Goal: Task Accomplishment & Management: Use online tool/utility

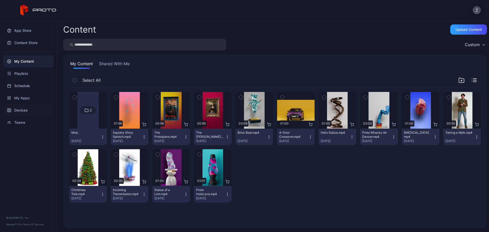
click at [36, 106] on div "Devices" at bounding box center [28, 110] width 51 height 12
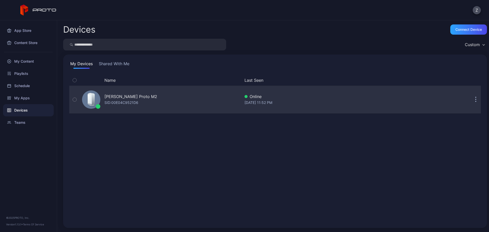
click at [475, 101] on icon "button" at bounding box center [475, 100] width 1 height 6
click at [139, 97] on div "[PERSON_NAME] Proto M2" at bounding box center [130, 96] width 53 height 6
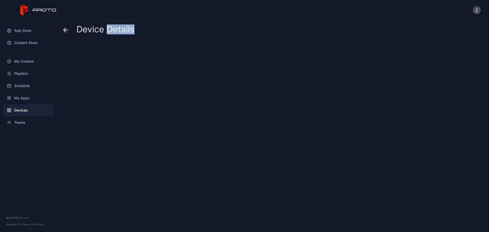
click at [139, 97] on div at bounding box center [275, 134] width 424 height 187
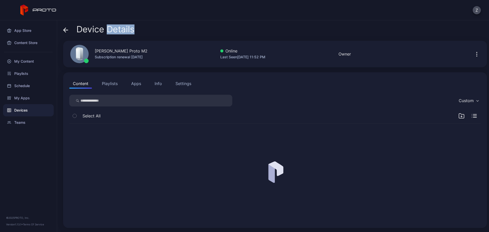
click at [155, 26] on div "Device Details" at bounding box center [275, 30] width 424 height 12
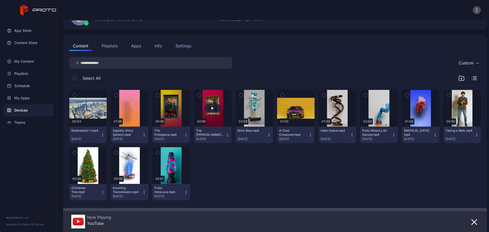
scroll to position [44, 0]
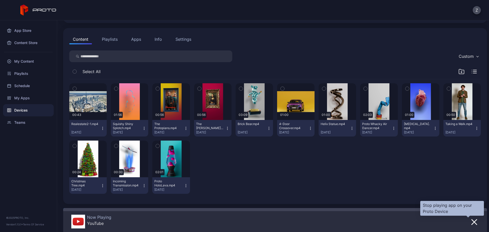
click at [472, 220] on icon "button" at bounding box center [474, 222] width 5 height 5
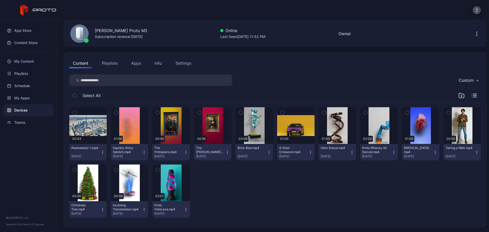
scroll to position [20, 0]
click at [170, 63] on div "Content Playlists Apps Info Settings" at bounding box center [275, 63] width 412 height 10
click at [174, 63] on button "Settings" at bounding box center [183, 63] width 23 height 10
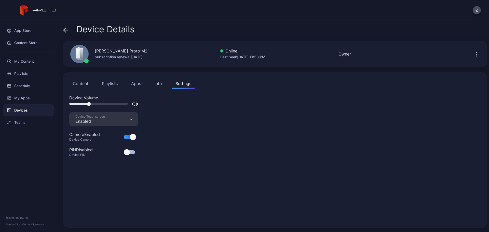
click at [161, 82] on div "Info" at bounding box center [158, 83] width 7 height 6
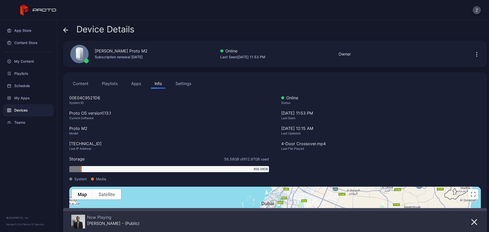
drag, startPoint x: 153, startPoint y: 121, endPoint x: 118, endPoint y: 110, distance: 36.2
click at [118, 111] on div "Proto OS version 1.13.1" at bounding box center [169, 113] width 200 height 6
click at [136, 84] on button "Apps" at bounding box center [136, 83] width 17 height 10
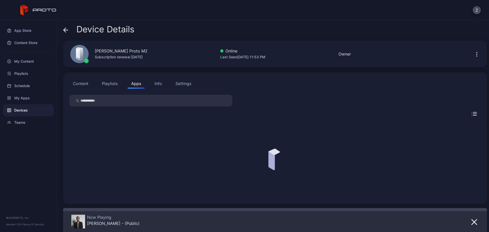
click at [118, 85] on button "Playlists" at bounding box center [109, 83] width 23 height 10
click at [84, 83] on button "Content" at bounding box center [80, 83] width 23 height 10
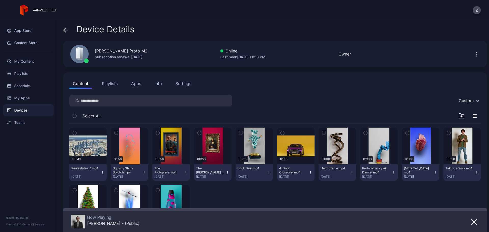
click at [127, 82] on div "Content Playlists Apps Info Settings" at bounding box center [275, 83] width 412 height 10
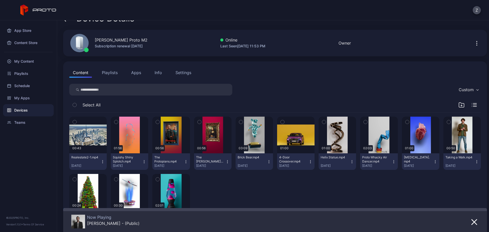
scroll to position [44, 0]
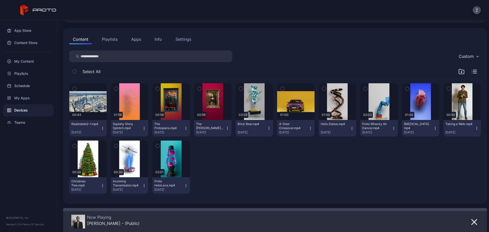
click at [465, 58] on div "Custom" at bounding box center [466, 56] width 15 height 5
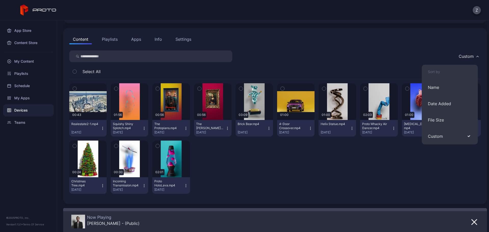
click at [334, 176] on div "00:43 Realestate2-1.mp4 Sep 14, 2025 01:56 Squishy Shiny Splotch.mp4 Sep 14, 20…" at bounding box center [275, 138] width 412 height 119
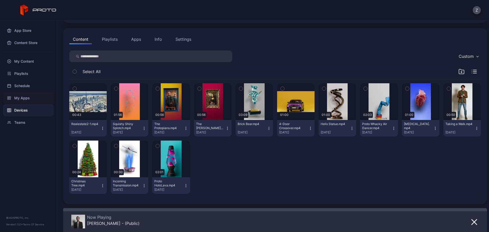
click at [38, 99] on div "My Apps" at bounding box center [28, 98] width 51 height 12
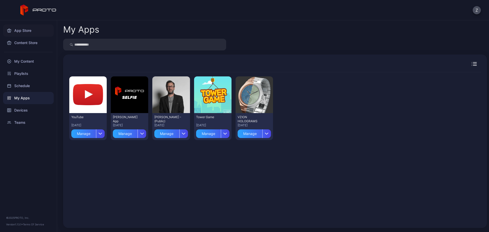
click at [30, 28] on div "App Store" at bounding box center [28, 30] width 51 height 12
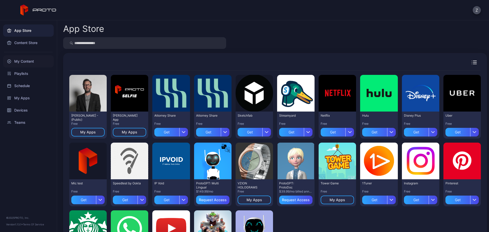
click at [33, 61] on div "My Content" at bounding box center [28, 61] width 51 height 12
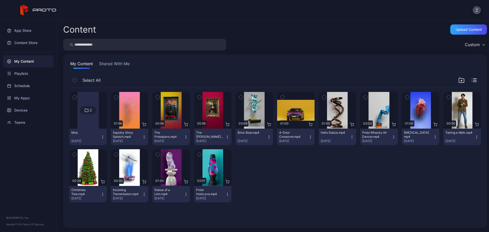
click at [126, 64] on button "Shared With Me" at bounding box center [114, 65] width 33 height 8
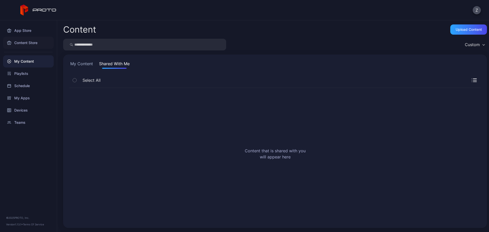
click at [30, 43] on div "Content Store" at bounding box center [28, 43] width 51 height 12
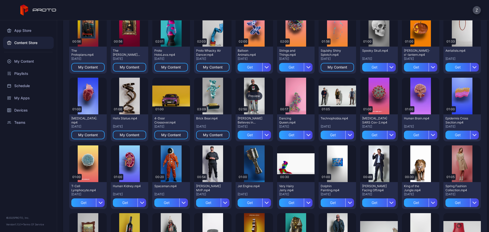
scroll to position [122, 0]
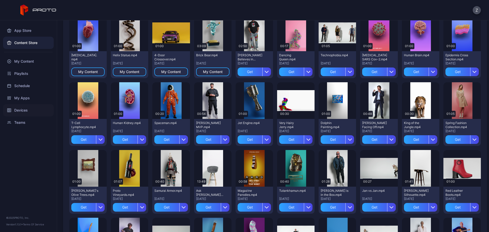
click at [35, 109] on div "Devices" at bounding box center [28, 110] width 51 height 12
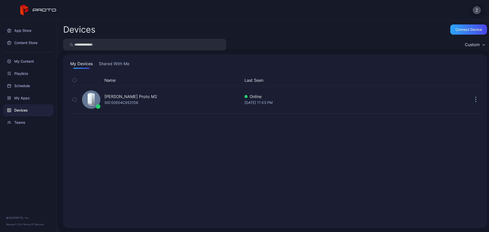
click at [113, 66] on button "Shared With Me" at bounding box center [114, 65] width 33 height 8
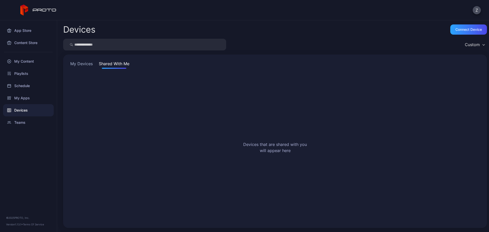
click at [78, 65] on button "My Devices" at bounding box center [81, 65] width 24 height 8
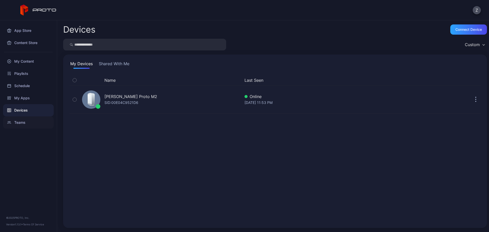
click at [40, 119] on div "Teams" at bounding box center [28, 122] width 51 height 12
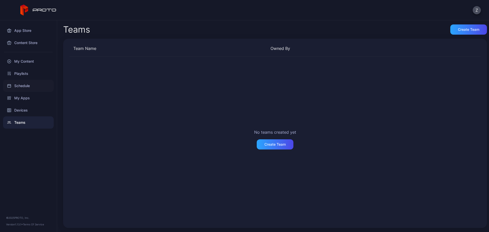
click at [33, 90] on div "Schedule" at bounding box center [28, 86] width 51 height 12
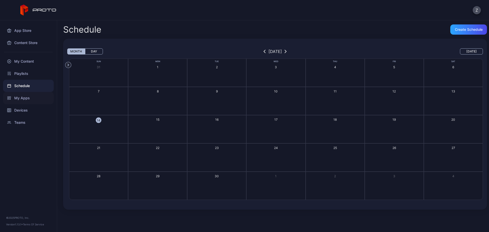
click at [31, 98] on div "My Apps" at bounding box center [28, 98] width 51 height 12
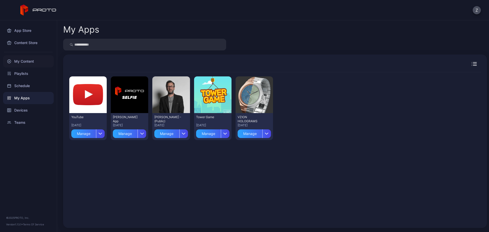
click at [22, 61] on div "My Content" at bounding box center [28, 61] width 51 height 12
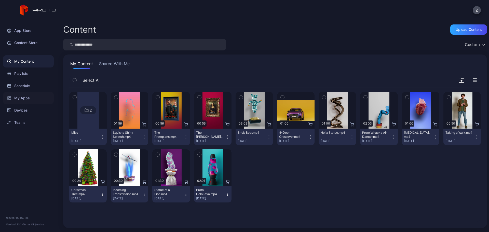
click at [27, 97] on div "My Apps" at bounding box center [28, 98] width 51 height 12
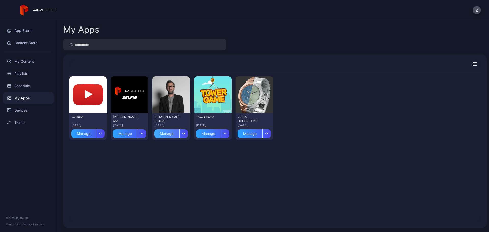
click at [169, 133] on div "Manage" at bounding box center [166, 133] width 25 height 9
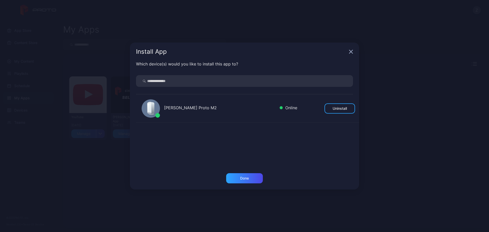
click at [351, 53] on icon "button" at bounding box center [351, 52] width 4 height 4
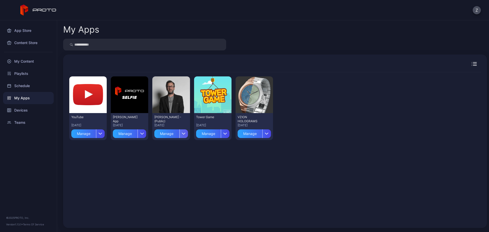
click at [185, 132] on div "button" at bounding box center [183, 133] width 9 height 9
click at [20, 89] on div "Schedule" at bounding box center [28, 86] width 51 height 12
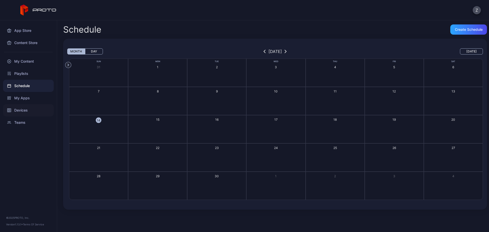
click at [26, 107] on div "Devices" at bounding box center [28, 110] width 51 height 12
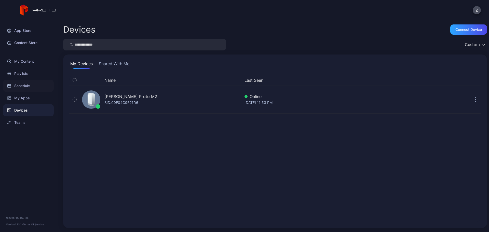
click at [30, 85] on div "Schedule" at bounding box center [28, 86] width 51 height 12
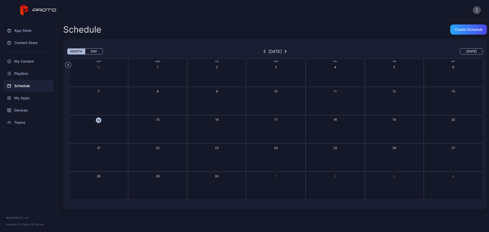
click at [97, 52] on button "Day" at bounding box center [94, 51] width 18 height 6
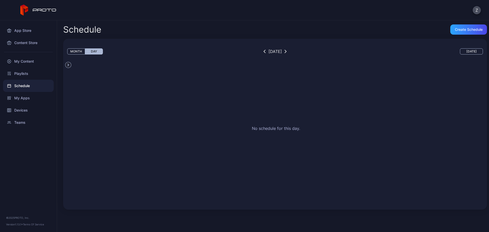
click at [79, 51] on button "Month" at bounding box center [76, 51] width 18 height 6
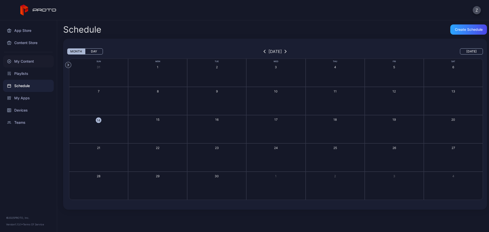
click at [22, 61] on div "My Content" at bounding box center [28, 61] width 51 height 12
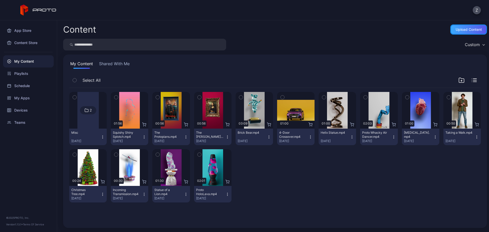
click at [456, 31] on div "Upload Content" at bounding box center [469, 30] width 26 height 4
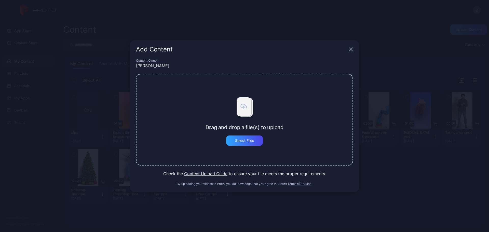
click at [354, 49] on div "Add Content" at bounding box center [244, 49] width 229 height 18
click at [352, 49] on icon "button" at bounding box center [351, 49] width 4 height 4
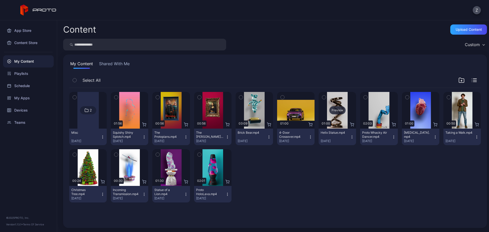
click at [335, 110] on div "Preview" at bounding box center [337, 110] width 16 height 8
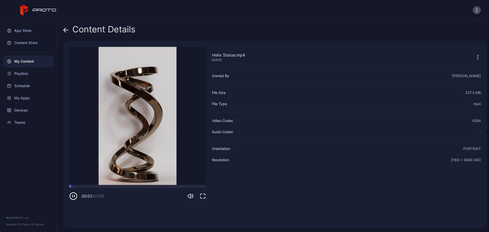
drag, startPoint x: 144, startPoint y: 98, endPoint x: 181, endPoint y: 94, distance: 37.1
click at [181, 94] on video "Sorry, your browser doesn‘t support embedded videos" at bounding box center [137, 116] width 137 height 138
click at [66, 31] on icon at bounding box center [65, 30] width 5 height 5
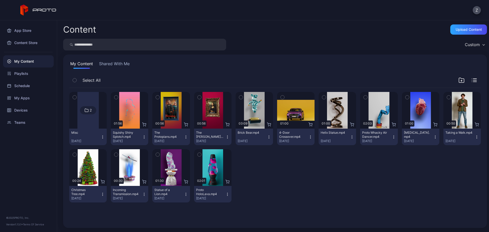
click at [350, 136] on icon "button" at bounding box center [352, 137] width 4 height 4
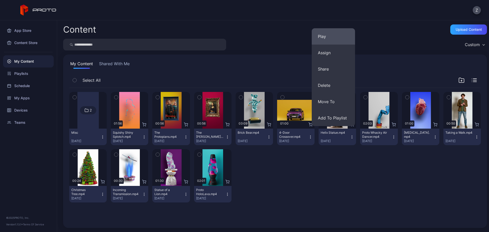
click at [324, 36] on button "Play" at bounding box center [333, 36] width 43 height 16
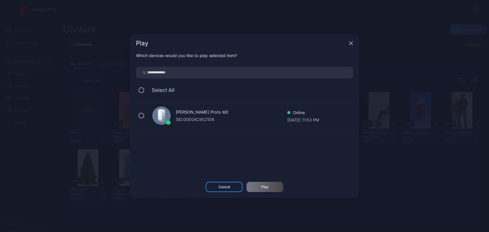
click at [141, 119] on div "Zain Kassem's Proto M2 SID: 00E04C9521D6 Online Sep 14, 2025 at 11:53 PM" at bounding box center [247, 115] width 223 height 25
click at [268, 185] on div "Play" at bounding box center [264, 187] width 7 height 4
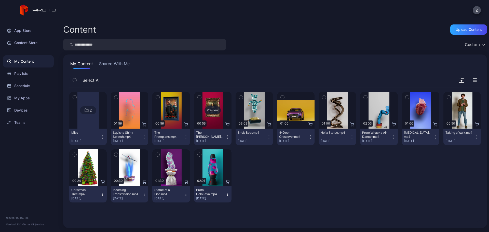
click at [213, 110] on div "Preview" at bounding box center [213, 110] width 16 height 8
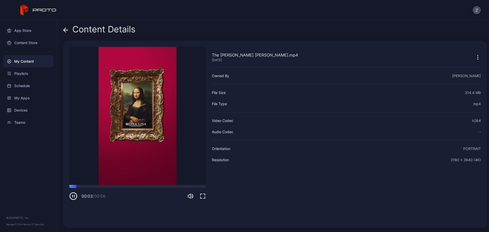
click at [69, 32] on div "Content Details" at bounding box center [99, 30] width 72 height 12
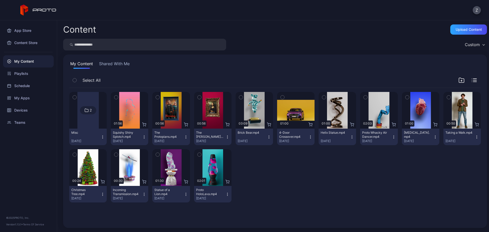
click at [225, 136] on icon "button" at bounding box center [227, 137] width 4 height 4
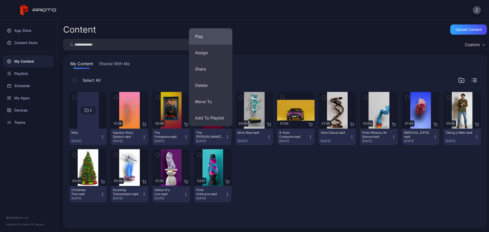
click at [199, 38] on button "Play" at bounding box center [210, 36] width 43 height 16
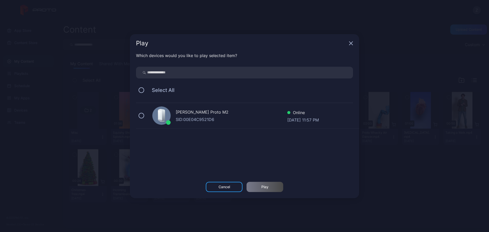
click at [159, 119] on icon at bounding box center [160, 114] width 4 height 9
click at [261, 186] on div "Play" at bounding box center [264, 187] width 7 height 4
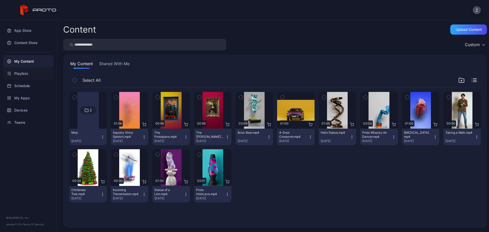
click at [36, 70] on div "Playlists" at bounding box center [28, 73] width 51 height 12
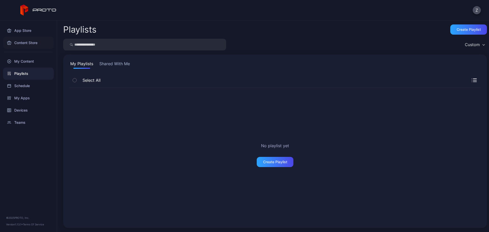
click at [37, 42] on div "Content Store" at bounding box center [28, 43] width 51 height 12
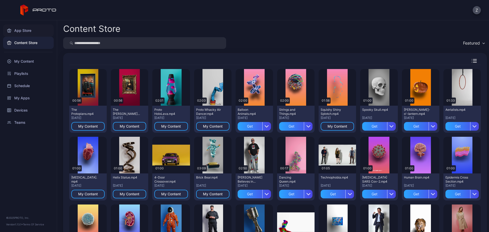
click at [38, 31] on div "App Store" at bounding box center [28, 30] width 51 height 12
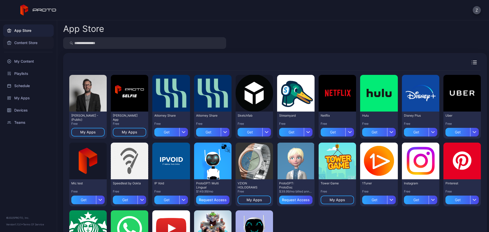
click at [35, 44] on div "Content Store" at bounding box center [28, 43] width 51 height 12
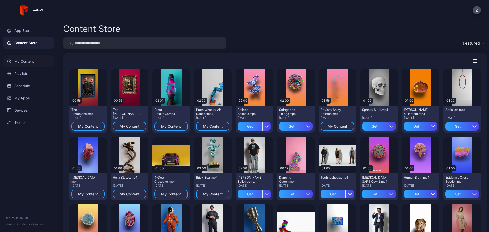
click at [36, 66] on div "My Content" at bounding box center [28, 61] width 51 height 12
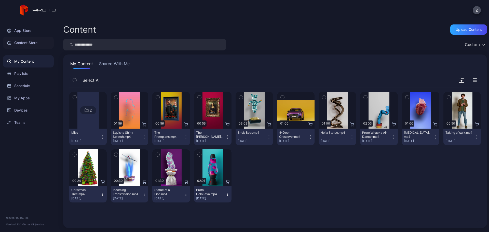
click at [35, 40] on div "Content Store" at bounding box center [28, 43] width 51 height 12
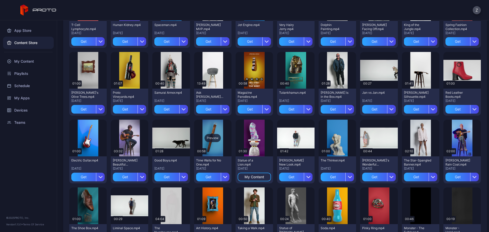
scroll to position [224, 0]
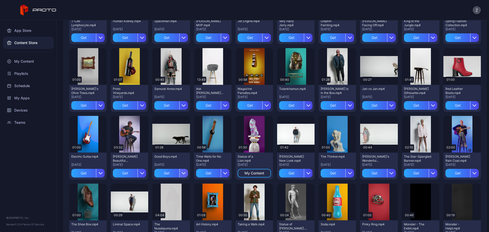
click at [182, 171] on div "button" at bounding box center [183, 173] width 9 height 9
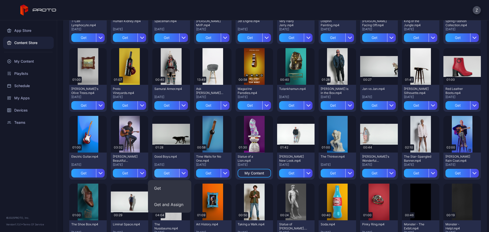
click at [167, 170] on div "Get" at bounding box center [166, 173] width 25 height 9
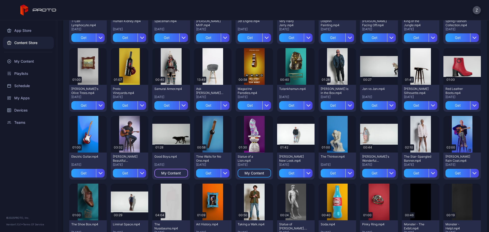
click at [174, 173] on div "My Content" at bounding box center [171, 173] width 20 height 4
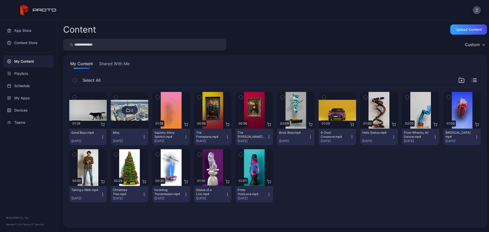
click at [101, 136] on icon "button" at bounding box center [103, 137] width 4 height 4
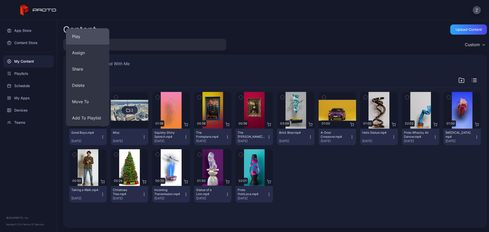
click at [89, 37] on button "Play" at bounding box center [87, 36] width 43 height 16
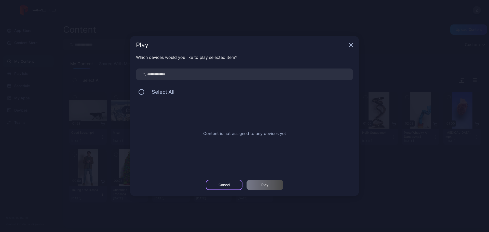
click at [221, 181] on div "Cancel" at bounding box center [224, 185] width 37 height 10
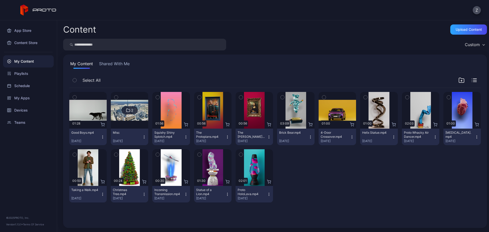
click at [102, 138] on icon "button" at bounding box center [103, 137] width 4 height 4
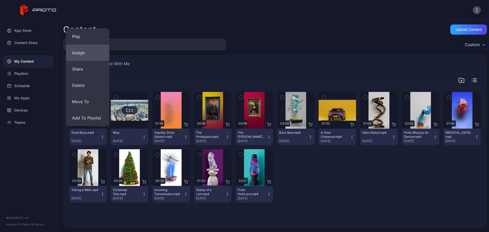
click at [92, 53] on button "Assign" at bounding box center [87, 53] width 43 height 16
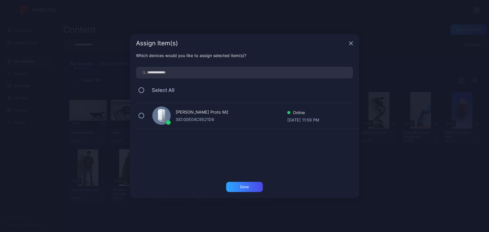
click at [173, 116] on div "Zain Kassem's Proto M2 SID: 00E04C9521D6 Online Sep 14, 2025 at 11:59 PM" at bounding box center [247, 115] width 223 height 25
click at [242, 181] on div "Which devices would you like to assign selected item(s)? Select All Zain Kassem…" at bounding box center [244, 116] width 229 height 129
click at [243, 184] on div "Done" at bounding box center [244, 187] width 37 height 10
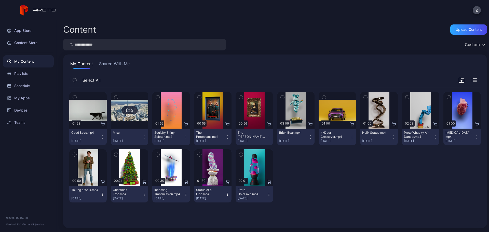
click at [101, 136] on icon "button" at bounding box center [103, 137] width 4 height 4
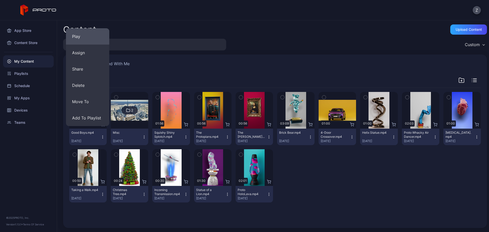
click at [89, 39] on button "Play" at bounding box center [87, 36] width 43 height 16
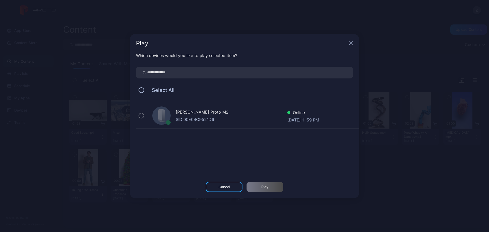
drag, startPoint x: 173, startPoint y: 126, endPoint x: 173, endPoint y: 122, distance: 3.6
click at [173, 125] on div "Zain Kassem's Proto M2 SID: 00E04C9521D6 Online Sep 14, 2025 at 11:59 PM" at bounding box center [247, 115] width 223 height 25
click at [173, 116] on div "Zain Kassem's Proto M2 SID: 00E04C9521D6 Online Sep 14, 2025 at 11:59 PM" at bounding box center [247, 115] width 223 height 25
click at [145, 114] on div "Zain Kassem's Proto M2 SID: 00E04C9521D6 Online Sep 14, 2025 at 11:59 PM" at bounding box center [247, 115] width 223 height 25
click at [119, 120] on div "Play Which devices would you like to play selected item? Select All Zain Kassem…" at bounding box center [244, 116] width 489 height 232
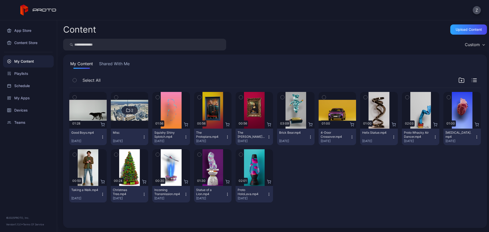
click at [101, 137] on icon "button" at bounding box center [103, 137] width 4 height 4
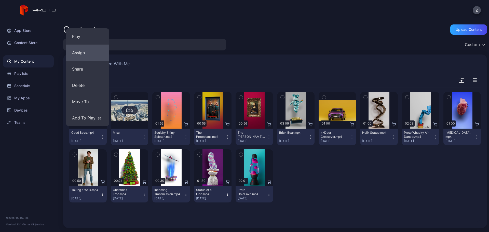
click at [80, 57] on button "Assign" at bounding box center [87, 53] width 43 height 16
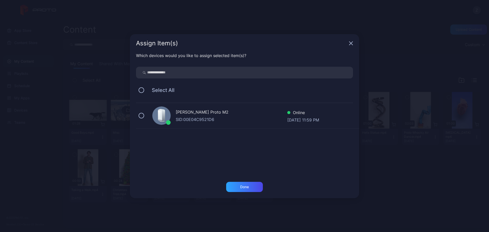
click at [178, 115] on div "[PERSON_NAME] Proto M2" at bounding box center [232, 112] width 112 height 7
click at [254, 186] on div "Done" at bounding box center [244, 187] width 37 height 10
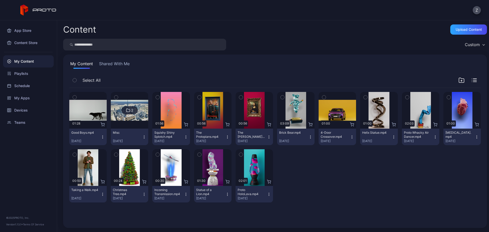
click at [101, 137] on icon "button" at bounding box center [103, 137] width 4 height 4
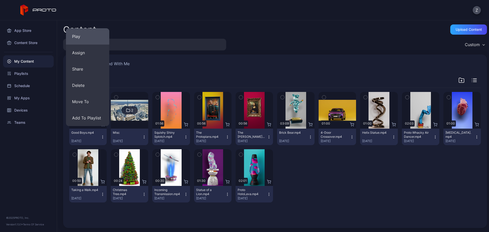
click at [83, 41] on button "Play" at bounding box center [87, 36] width 43 height 16
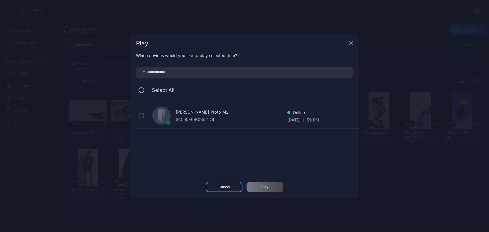
click at [158, 120] on icon at bounding box center [161, 116] width 9 height 15
click at [138, 114] on div "Zain Kassem's Proto M2 SID: 00E04C9521D6 Online Sep 14, 2025 at 11:59 PM" at bounding box center [247, 115] width 223 height 25
click at [206, 115] on div "[PERSON_NAME] Proto M2" at bounding box center [232, 112] width 112 height 7
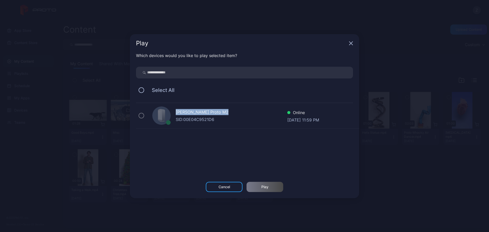
click at [206, 115] on div "[PERSON_NAME] Proto M2" at bounding box center [232, 112] width 112 height 7
click at [192, 25] on div "Play Which devices would you like to play selected item? Select All Zain Kassem…" at bounding box center [244, 116] width 489 height 232
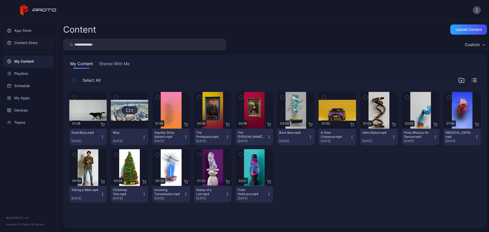
click at [37, 43] on div "Content Store" at bounding box center [28, 43] width 51 height 12
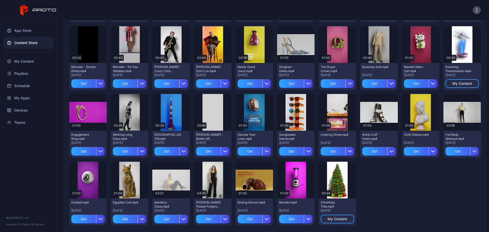
scroll to position [457, 0]
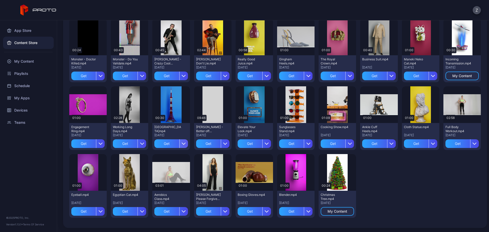
click at [182, 142] on icon "button" at bounding box center [184, 144] width 4 height 4
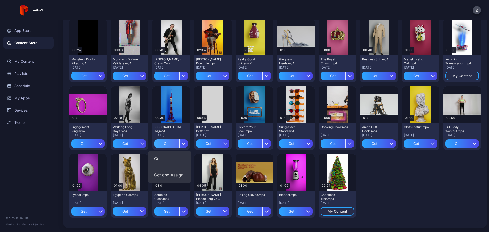
click at [169, 143] on div "Get" at bounding box center [166, 143] width 25 height 9
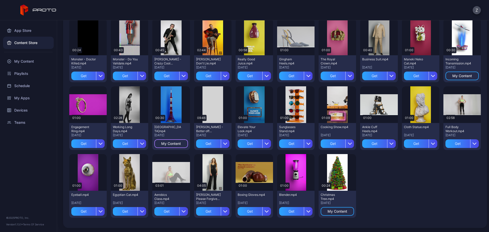
click at [176, 144] on div "My Content" at bounding box center [171, 144] width 20 height 4
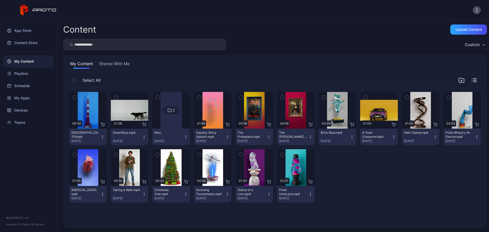
click at [101, 135] on icon "button" at bounding box center [103, 137] width 4 height 4
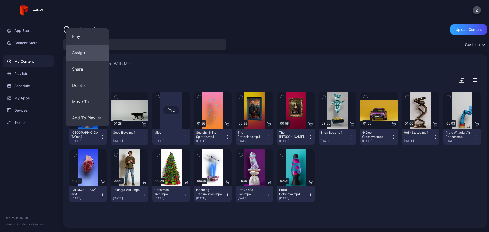
click at [91, 58] on button "Assign" at bounding box center [87, 53] width 43 height 16
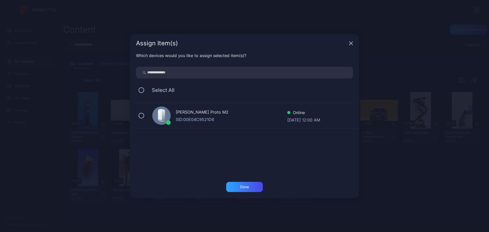
click at [178, 117] on div "SID: 00E04C9521D6" at bounding box center [232, 119] width 112 height 6
click at [253, 185] on div "Done" at bounding box center [244, 187] width 37 height 10
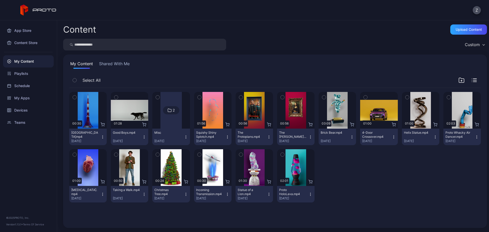
click at [145, 137] on button "Good Boys.mp4 Sep 14, 2025" at bounding box center [129, 137] width 37 height 17
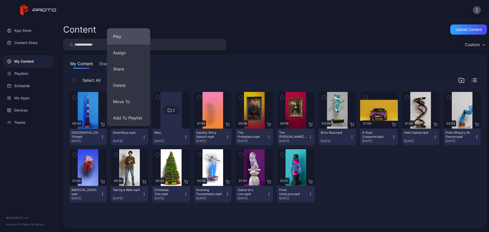
click at [125, 37] on button "Play" at bounding box center [128, 36] width 43 height 16
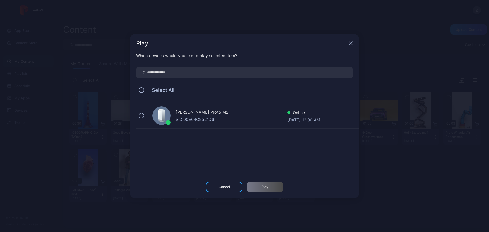
click at [176, 116] on div "[PERSON_NAME] Proto M2" at bounding box center [232, 112] width 112 height 7
click at [263, 189] on div "Play" at bounding box center [264, 187] width 7 height 4
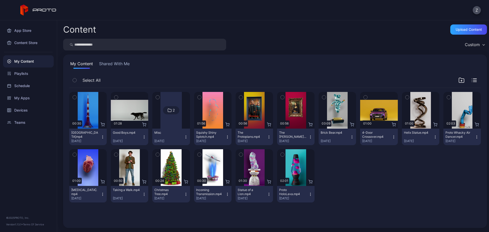
click at [94, 132] on div "[GEOGRAPHIC_DATA]mp4" at bounding box center [85, 135] width 28 height 8
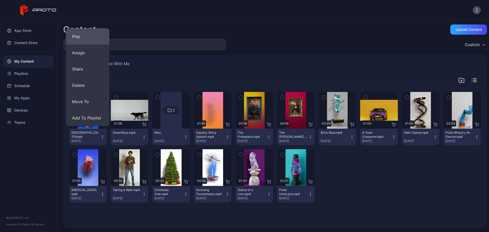
click at [84, 38] on button "Play" at bounding box center [87, 36] width 43 height 16
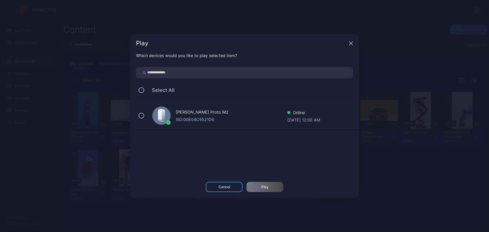
click at [172, 121] on div "Zain Kassem's Proto M2 SID: 00E04C9521D6 Online Sep 15, 2025 at 12:00 AM" at bounding box center [247, 115] width 223 height 25
click at [262, 184] on div "Play" at bounding box center [265, 187] width 37 height 10
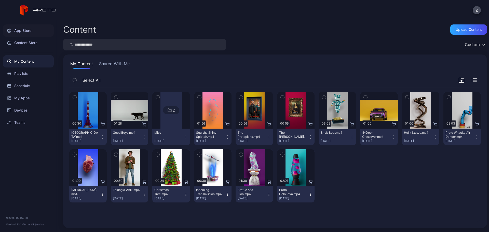
click at [37, 34] on div "App Store" at bounding box center [28, 30] width 51 height 12
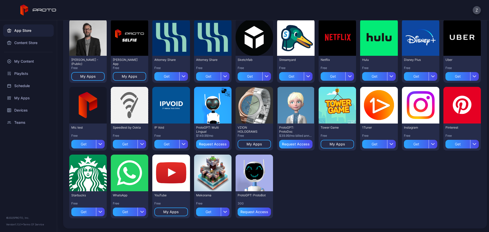
scroll to position [56, 0]
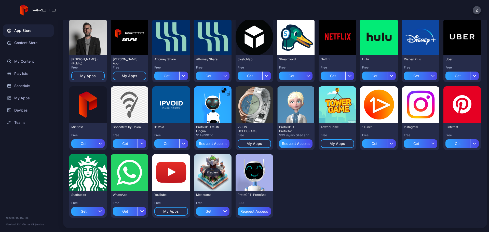
click at [215, 187] on div "Preview" at bounding box center [212, 172] width 37 height 37
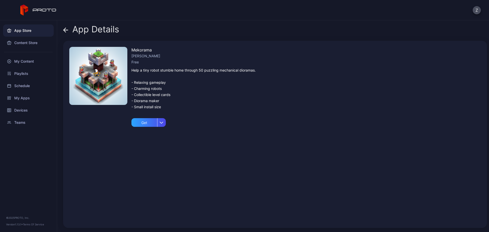
click at [30, 31] on div "App Store" at bounding box center [28, 30] width 51 height 12
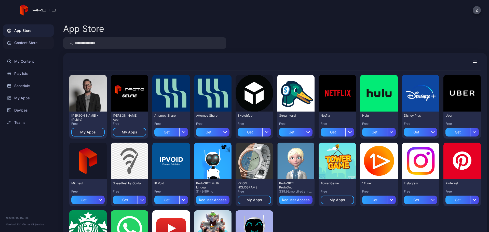
scroll to position [56, 0]
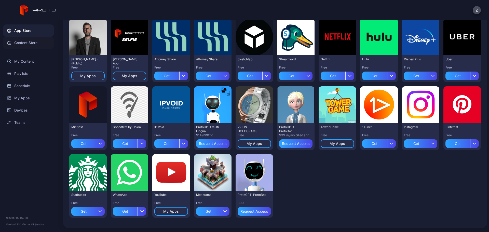
click at [45, 47] on div "Content Store" at bounding box center [28, 43] width 51 height 12
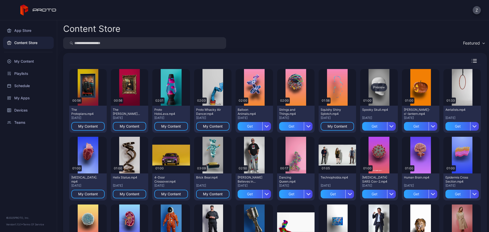
click at [376, 87] on div "Preview" at bounding box center [379, 87] width 16 height 8
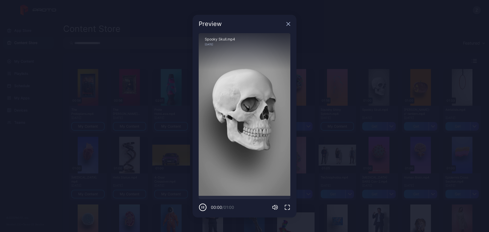
click at [248, 117] on div "Sorry, your browser doesn‘t support embedded videos" at bounding box center [245, 114] width 92 height 163
click at [191, 127] on div "Preview Sorry, your browser doesn‘t support embedded videos 00:02 / 01:00 Spook…" at bounding box center [244, 116] width 489 height 232
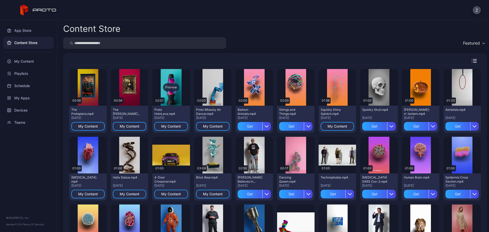
click at [170, 86] on div "Preview" at bounding box center [171, 87] width 16 height 8
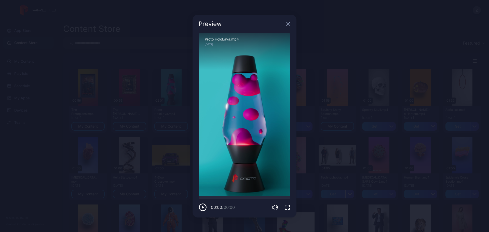
click at [161, 93] on div "Preview Sorry, your browser doesn‘t support embedded videos 00:00 / 00:00 Proto…" at bounding box center [244, 116] width 489 height 232
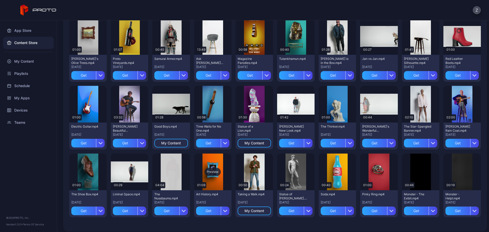
scroll to position [258, 0]
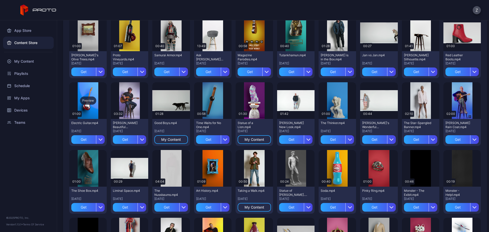
click at [89, 101] on div "Preview" at bounding box center [88, 101] width 16 height 8
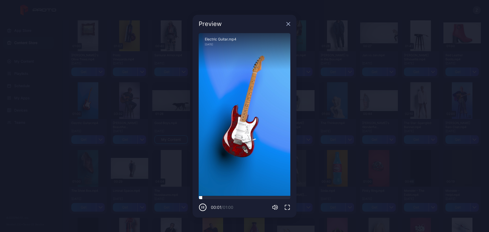
click at [243, 198] on div at bounding box center [245, 197] width 92 height 3
drag, startPoint x: 247, startPoint y: 198, endPoint x: 209, endPoint y: 195, distance: 37.8
click at [216, 197] on div at bounding box center [245, 197] width 92 height 3
click at [136, 161] on div "Preview Sorry, your browser doesn‘t support embedded videos 00:12 / 01:00 Elect…" at bounding box center [244, 116] width 489 height 232
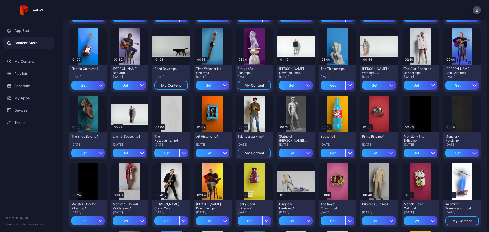
scroll to position [393, 0]
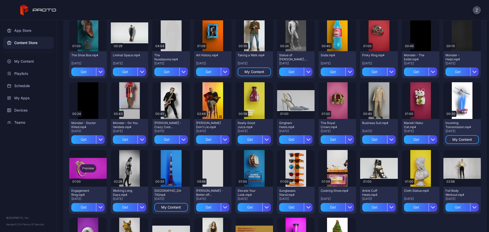
click at [88, 166] on div "Preview" at bounding box center [88, 168] width 16 height 8
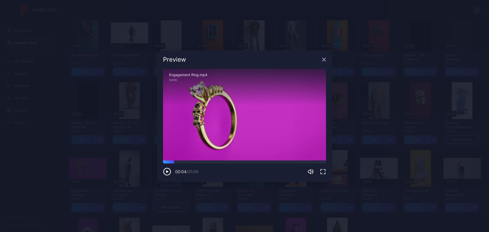
drag, startPoint x: 204, startPoint y: 162, endPoint x: 167, endPoint y: 159, distance: 37.8
click at [167, 159] on div "Sorry, your browser doesn‘t support embedded videos 00:04 / 01:00 Engagement Ri…" at bounding box center [244, 122] width 163 height 107
click at [97, 148] on div "Preview Sorry, your browser doesn‘t support embedded videos 00:02 / 01:00 Engag…" at bounding box center [244, 116] width 489 height 232
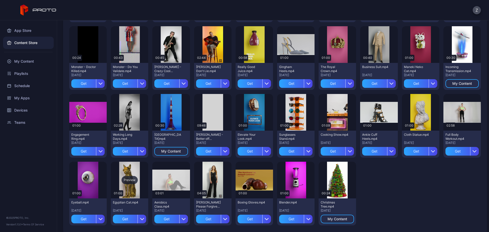
scroll to position [457, 0]
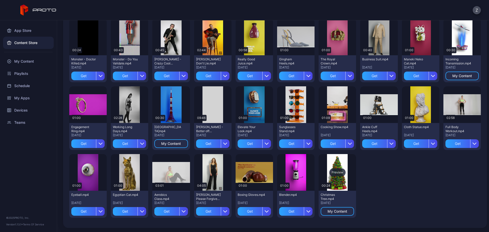
click at [335, 173] on div "Preview" at bounding box center [337, 172] width 16 height 8
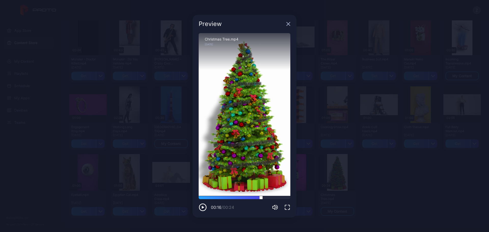
drag, startPoint x: 220, startPoint y: 197, endPoint x: 261, endPoint y: 197, distance: 41.5
click at [261, 197] on div at bounding box center [245, 197] width 92 height 3
click at [148, 179] on div "Preview Sorry, your browser doesn‘t support embedded videos 00:16 / 00:24 Chris…" at bounding box center [244, 116] width 489 height 232
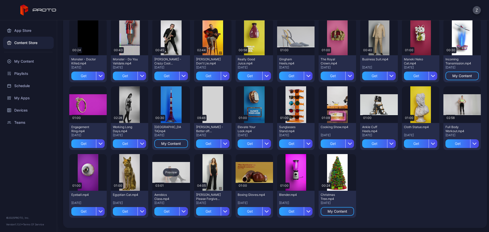
click at [169, 173] on div "Preview" at bounding box center [171, 172] width 16 height 8
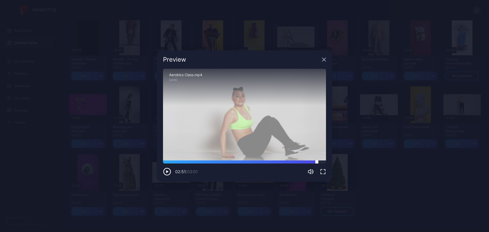
drag, startPoint x: 176, startPoint y: 161, endPoint x: 296, endPoint y: 161, distance: 120.5
click at [317, 160] on div "Sorry, your browser doesn‘t support embedded videos 02:51 / 03:01 Aerobics Clas…" at bounding box center [244, 122] width 163 height 107
click at [102, 114] on div "Preview Sorry, your browser doesn‘t support embedded videos 02:53 / 03:01 Aerob…" at bounding box center [244, 116] width 489 height 232
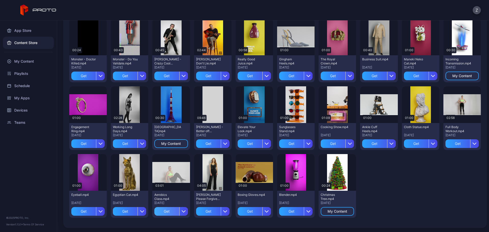
click at [168, 210] on div "Get" at bounding box center [166, 211] width 25 height 9
click at [174, 213] on div "My Content" at bounding box center [170, 211] width 33 height 9
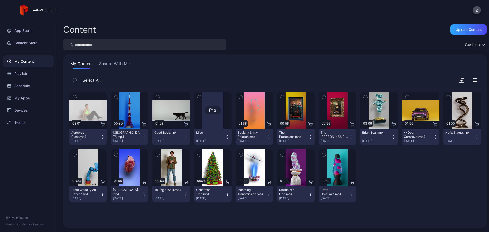
click at [103, 137] on icon "button" at bounding box center [103, 137] width 0 height 0
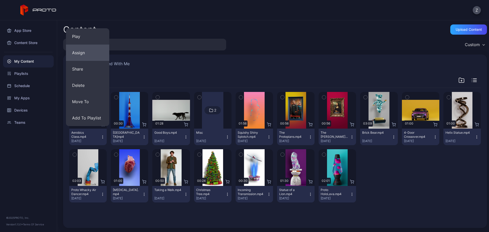
click at [93, 56] on button "Assign" at bounding box center [87, 53] width 43 height 16
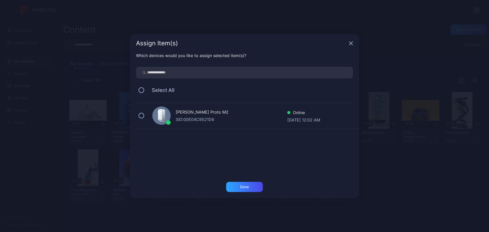
click at [178, 120] on div "SID: 00E04C9521D6" at bounding box center [232, 119] width 112 height 6
click at [241, 188] on div "Done" at bounding box center [244, 187] width 9 height 4
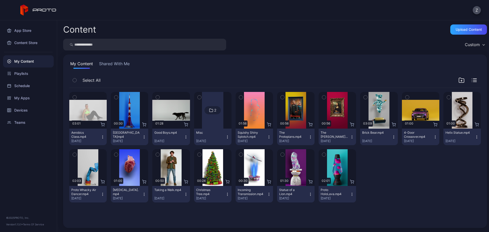
click at [99, 139] on div "Aerobics Class.mp4 Sep 15, 2025" at bounding box center [85, 137] width 29 height 12
click at [167, 75] on div "Select All" at bounding box center [275, 81] width 412 height 13
click at [104, 134] on button "Aerobics Class.mp4 Sep 15, 2025" at bounding box center [87, 137] width 37 height 17
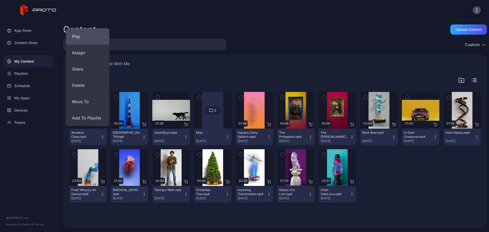
click at [97, 33] on button "Play" at bounding box center [87, 36] width 43 height 16
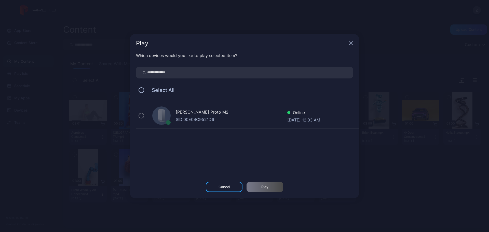
click at [172, 120] on div "Zain Kassem's Proto M2 SID: 00E04C9521D6 Online Sep 15, 2025 at 12:03 AM" at bounding box center [247, 115] width 223 height 25
click at [154, 110] on div "Zain Kassem's Proto M2 SID: 00E04C9521D6 Online Sep 15, 2025 at 12:03 AM" at bounding box center [247, 115] width 223 height 25
drag, startPoint x: 154, startPoint y: 110, endPoint x: 103, endPoint y: 114, distance: 51.7
click at [154, 110] on div "Zain Kassem's Proto M2 SID: 00E04C9521D6 Online Sep 15, 2025 at 12:03 AM" at bounding box center [247, 115] width 223 height 25
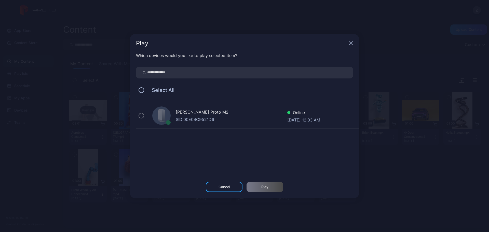
drag, startPoint x: 102, startPoint y: 114, endPoint x: 102, endPoint y: 118, distance: 4.4
click at [103, 114] on div "Play Which devices would you like to play selected item? Select All Zain Kassem…" at bounding box center [244, 116] width 489 height 232
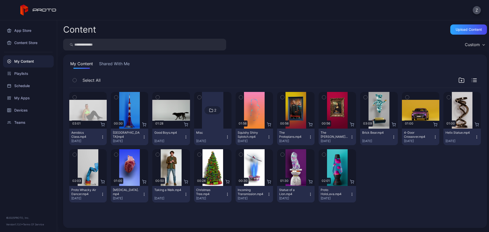
click at [103, 134] on button "Aerobics Class.mp4 Sep 15, 2025" at bounding box center [87, 137] width 37 height 17
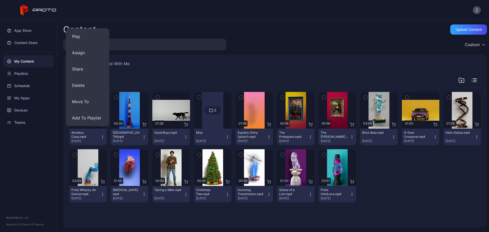
click at [152, 72] on div "My Content Shared With Me Select All Preview 03:01 Aerobics Class.mp4 Sep 15, 2…" at bounding box center [275, 141] width 424 height 173
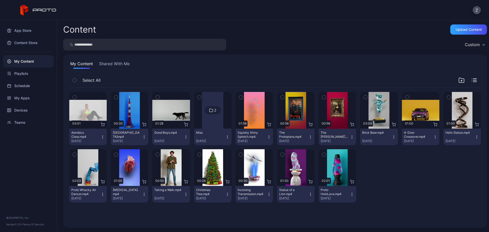
click at [152, 72] on div "My Content Shared With Me Select All Preview 03:01 Aerobics Class.mp4 Sep 15, 2…" at bounding box center [275, 141] width 424 height 173
click at [102, 141] on button "Aerobics Class.mp4 Sep 15, 2025" at bounding box center [87, 137] width 37 height 17
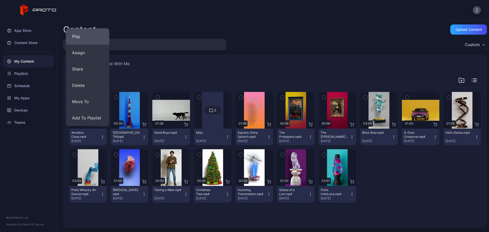
click at [81, 41] on button "Play" at bounding box center [87, 36] width 43 height 16
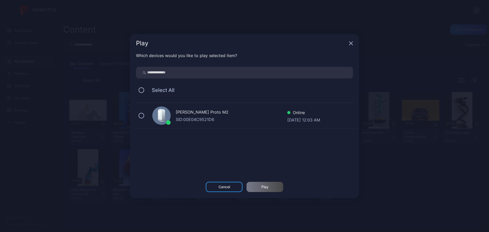
click at [173, 118] on div "Zain Kassem's Proto M2 SID: 00E04C9521D6 Online Sep 15, 2025 at 12:03 AM" at bounding box center [247, 115] width 223 height 25
click at [265, 188] on div "Play" at bounding box center [264, 187] width 7 height 4
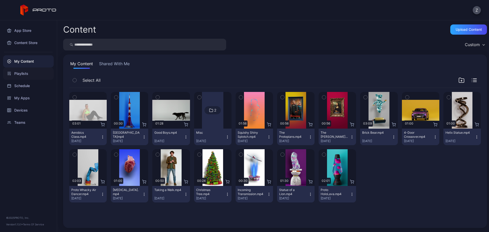
click at [28, 77] on div "Playlists" at bounding box center [28, 73] width 51 height 12
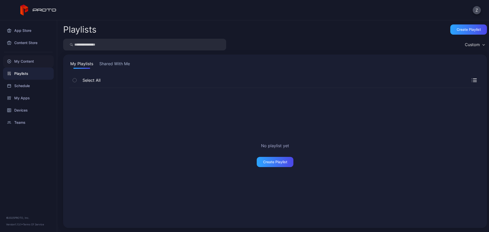
click at [32, 61] on div "My Content" at bounding box center [28, 61] width 51 height 12
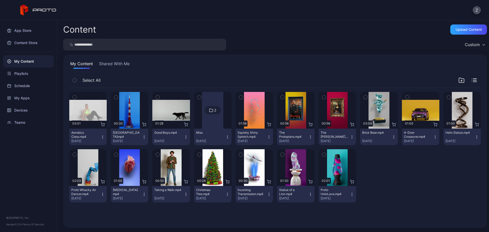
click at [267, 136] on icon "button" at bounding box center [269, 137] width 4 height 4
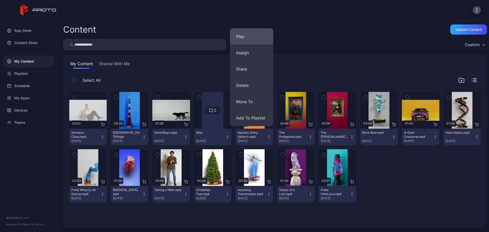
click at [243, 38] on button "Play" at bounding box center [251, 36] width 43 height 16
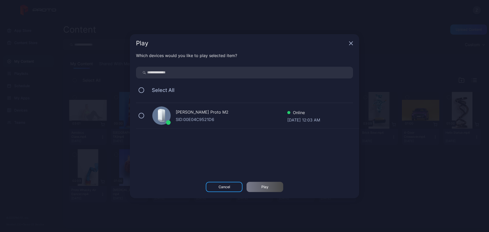
click at [205, 117] on div "SID: 00E04C9521D6" at bounding box center [232, 119] width 112 height 6
click at [267, 187] on div "Play" at bounding box center [264, 187] width 7 height 4
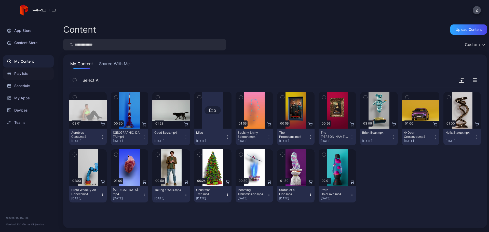
click at [31, 71] on div "Playlists" at bounding box center [28, 73] width 51 height 12
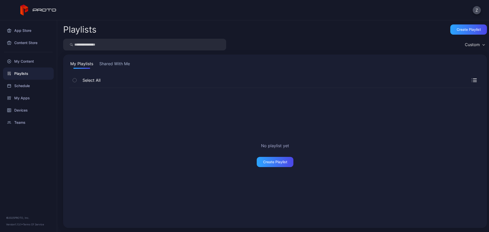
click at [32, 22] on div "App Store Content Store My Content Playlists Schedule My Apps Devices Teams" at bounding box center [28, 74] width 57 height 108
click at [32, 28] on div "App Store" at bounding box center [28, 30] width 51 height 12
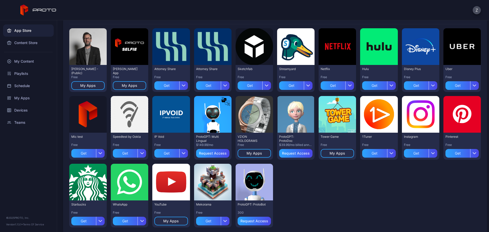
scroll to position [56, 0]
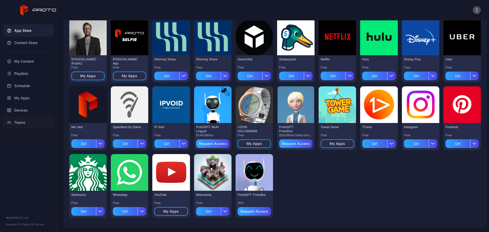
click at [33, 118] on div "Teams" at bounding box center [28, 122] width 51 height 12
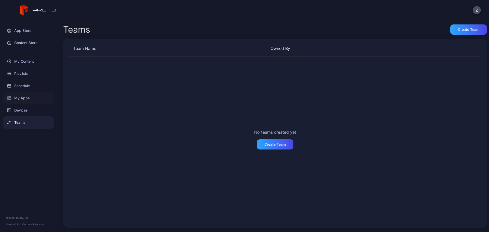
click at [32, 100] on div "My Apps" at bounding box center [28, 98] width 51 height 12
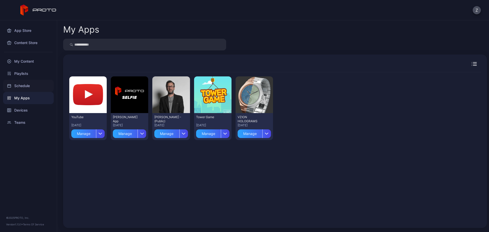
click at [32, 84] on div "Schedule" at bounding box center [28, 86] width 51 height 12
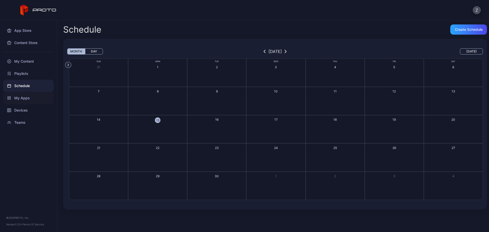
click at [26, 101] on div "My Apps" at bounding box center [28, 98] width 51 height 12
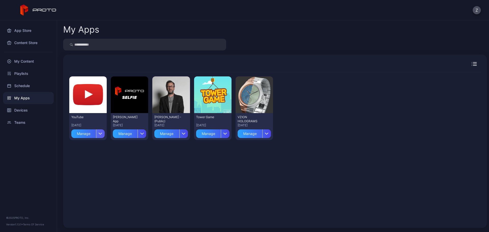
click at [97, 134] on div "button" at bounding box center [100, 133] width 9 height 9
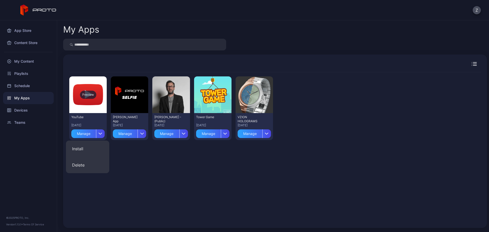
click at [85, 103] on div "Preview" at bounding box center [87, 94] width 37 height 37
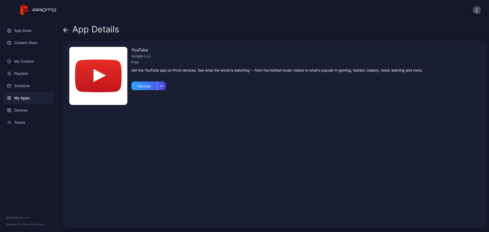
click at [40, 94] on div "My Apps" at bounding box center [28, 98] width 51 height 12
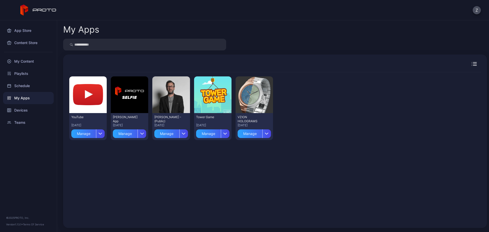
click at [40, 94] on div "My Apps" at bounding box center [28, 98] width 51 height 12
click at [84, 92] on div "Preview" at bounding box center [88, 95] width 16 height 8
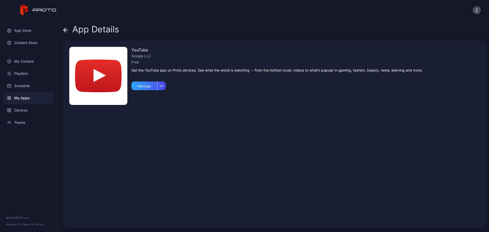
click at [154, 74] on div "YouTube Google LLC Free Get the YouTube app on Proto devices. See what the worl…" at bounding box center [276, 134] width 291 height 175
click at [153, 85] on div "Manage" at bounding box center [144, 86] width 26 height 9
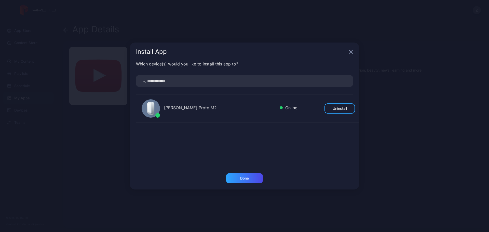
click at [349, 58] on div "Install App" at bounding box center [244, 52] width 229 height 18
click at [347, 49] on div "Install App" at bounding box center [241, 52] width 211 height 6
click at [350, 49] on div "Install App" at bounding box center [244, 52] width 229 height 18
click at [351, 50] on icon "button" at bounding box center [351, 52] width 4 height 4
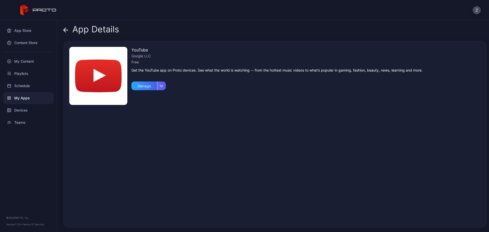
click at [164, 87] on div "button" at bounding box center [161, 86] width 9 height 9
click at [37, 115] on div "Devices" at bounding box center [28, 110] width 51 height 12
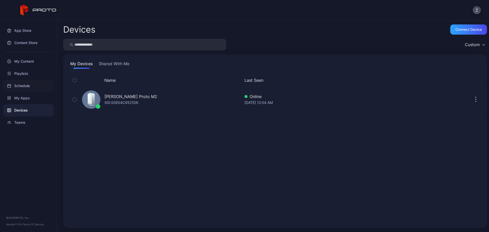
click at [21, 80] on div "Schedule" at bounding box center [28, 86] width 51 height 12
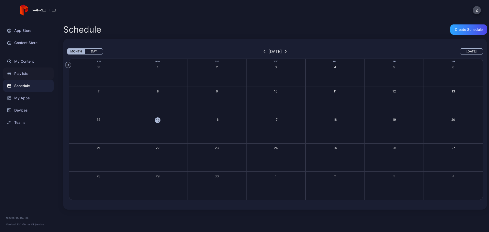
click at [27, 74] on div "Playlists" at bounding box center [28, 73] width 51 height 12
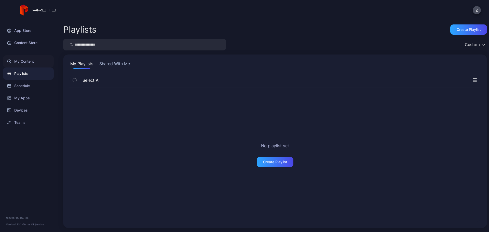
click at [30, 65] on div "My Content" at bounding box center [28, 61] width 51 height 12
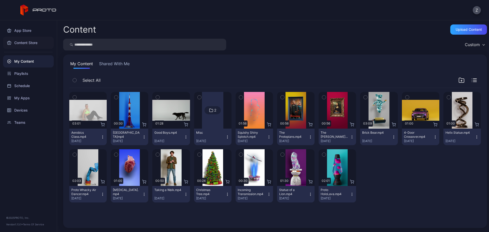
click at [40, 42] on div "Content Store" at bounding box center [28, 43] width 51 height 12
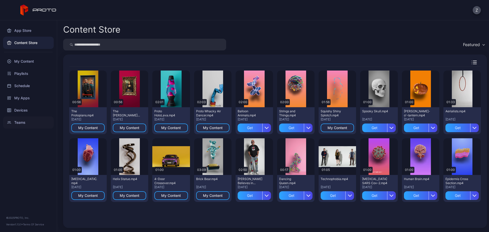
click at [24, 125] on div "Teams" at bounding box center [28, 122] width 51 height 12
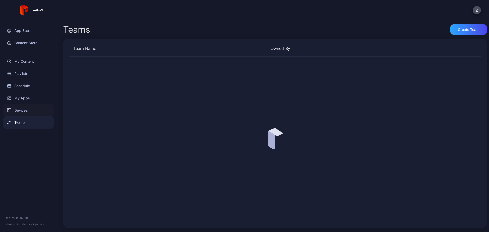
click at [27, 111] on div "Devices" at bounding box center [28, 110] width 51 height 12
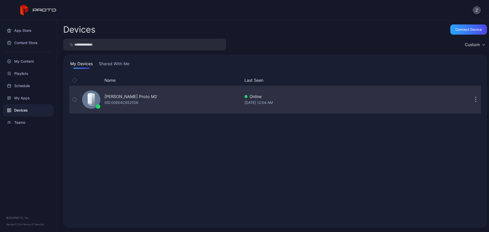
click at [129, 96] on div "[PERSON_NAME] Proto M2" at bounding box center [130, 96] width 53 height 6
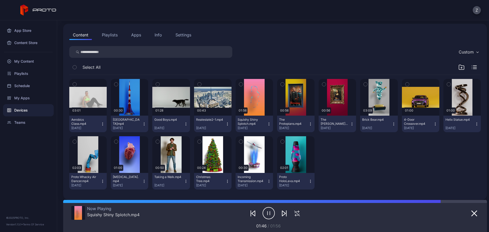
scroll to position [52, 0]
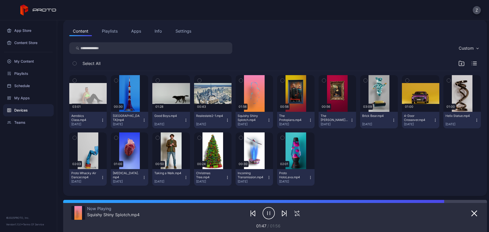
click at [107, 33] on button "Playlists" at bounding box center [109, 31] width 23 height 10
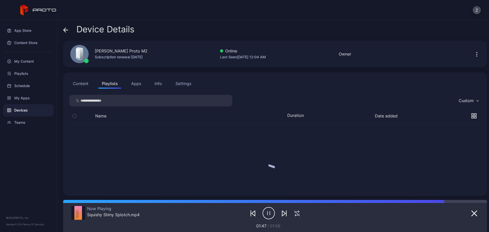
scroll to position [0, 0]
click at [137, 85] on button "Apps" at bounding box center [136, 83] width 17 height 10
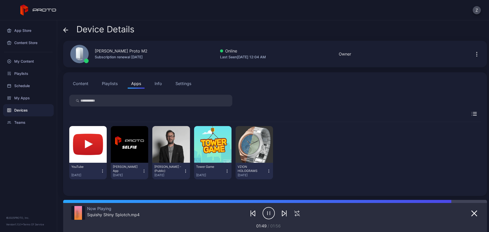
click at [157, 77] on div "Content Playlists Apps Info Settings YouTube Sep 13, 2025 David Selfie App Sep …" at bounding box center [275, 134] width 424 height 124
click at [157, 80] on button "Info" at bounding box center [158, 83] width 15 height 10
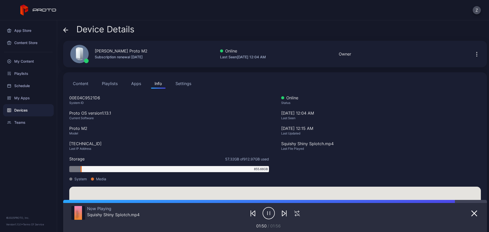
click at [178, 82] on div "Settings" at bounding box center [183, 83] width 16 height 6
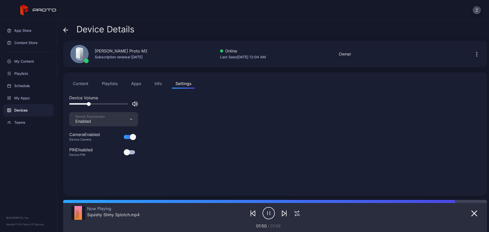
click at [167, 82] on div "Content Playlists Apps Info Settings" at bounding box center [275, 83] width 412 height 10
click at [160, 84] on div "Info" at bounding box center [158, 83] width 7 height 6
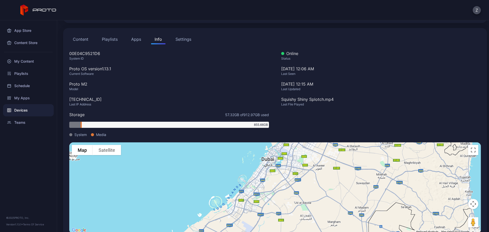
scroll to position [56, 0]
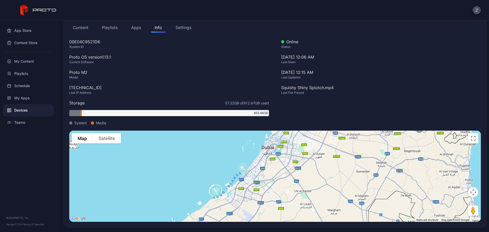
click at [255, 104] on span "57.32 GB of 912.97 GB used" at bounding box center [247, 102] width 44 height 5
click at [256, 104] on span "57.32 GB of 912.97 GB used" at bounding box center [247, 102] width 44 height 5
click at [256, 103] on span "57.32 GB of 912.97 GB used" at bounding box center [247, 102] width 44 height 5
click at [290, 90] on div "Squishy Shiny Splotch.mp4" at bounding box center [381, 88] width 200 height 6
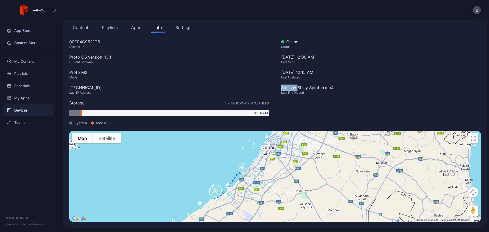
click at [290, 90] on div "Squishy Shiny Splotch.mp4" at bounding box center [381, 88] width 200 height 6
click at [222, 107] on div "Storage 57.32 GB of 912.97 GB used 855.66 GB System Media" at bounding box center [169, 113] width 200 height 26
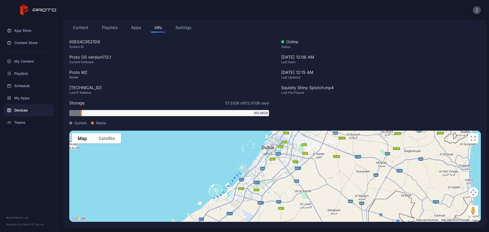
click at [225, 104] on span "57.32 GB of 912.97 GB used" at bounding box center [247, 102] width 44 height 5
click at [224, 108] on div "Storage 57.32 GB of 912.97 GB used 855.66 GB System Media" at bounding box center [169, 113] width 200 height 26
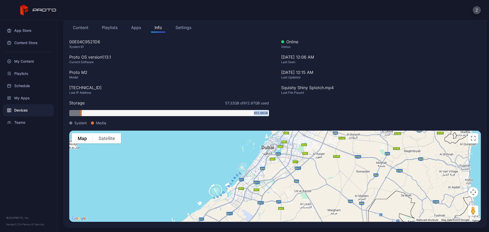
click at [224, 108] on div "Storage 57.32 GB of 912.97 GB used 855.66 GB System Media" at bounding box center [169, 113] width 200 height 26
click at [225, 103] on span "57.32 GB of 912.97 GB used" at bounding box center [247, 102] width 44 height 5
click at [98, 55] on div "Proto OS version 1.13.1" at bounding box center [169, 57] width 200 height 6
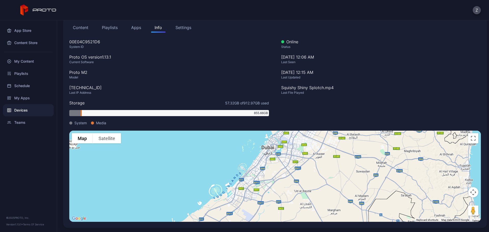
click at [98, 55] on div "Proto OS version 1.13.1" at bounding box center [169, 57] width 200 height 6
click at [99, 73] on div "Proto M2" at bounding box center [169, 72] width 200 height 6
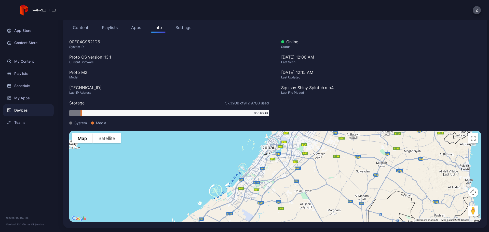
click at [101, 85] on div "[TECHNICAL_ID]" at bounding box center [169, 88] width 200 height 6
click at [112, 61] on div "Current Software" at bounding box center [169, 62] width 200 height 4
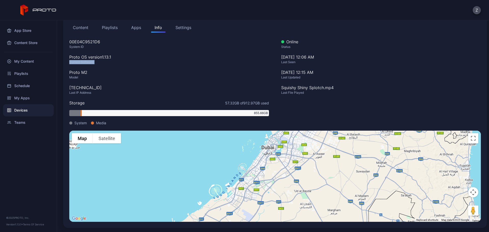
click at [112, 61] on div "Current Software" at bounding box center [169, 62] width 200 height 4
click at [135, 27] on button "Apps" at bounding box center [136, 27] width 17 height 10
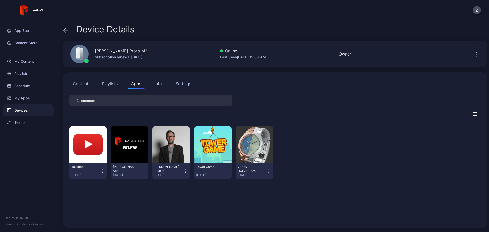
click at [106, 85] on button "Playlists" at bounding box center [109, 83] width 23 height 10
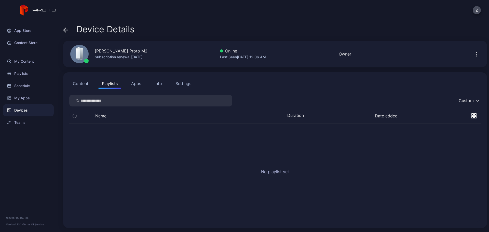
click at [78, 86] on button "Content" at bounding box center [80, 83] width 23 height 10
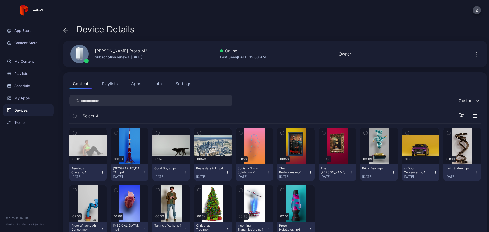
click at [474, 52] on icon "button" at bounding box center [477, 54] width 6 height 6
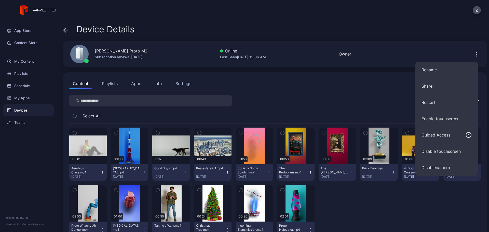
click at [281, 100] on div "Custom" at bounding box center [275, 101] width 412 height 12
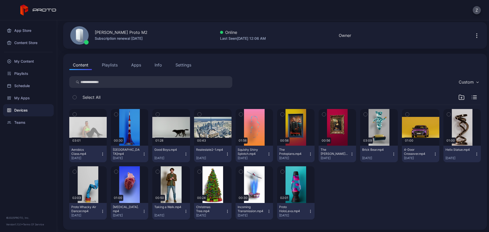
scroll to position [20, 0]
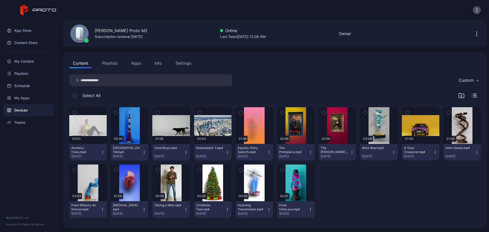
click at [308, 208] on icon "button" at bounding box center [310, 210] width 4 height 4
drag, startPoint x: 349, startPoint y: 200, endPoint x: 322, endPoint y: 201, distance: 27.3
click at [348, 200] on div at bounding box center [337, 191] width 37 height 53
click at [294, 185] on div "button" at bounding box center [296, 183] width 16 height 8
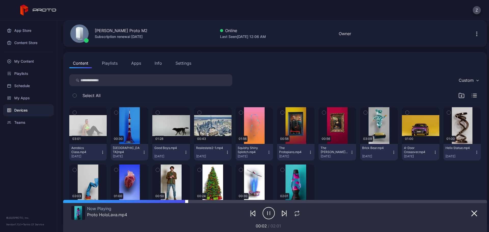
click at [189, 202] on div at bounding box center [337, 201] width 300 height 3
click at [189, 201] on div at bounding box center [337, 201] width 300 height 3
drag, startPoint x: 189, startPoint y: 201, endPoint x: 216, endPoint y: 206, distance: 26.6
click at [216, 206] on div "Now Playing Proto HoloLava.mp4 00:37 / 02:01" at bounding box center [275, 216] width 424 height 32
drag, startPoint x: 216, startPoint y: 206, endPoint x: 192, endPoint y: 207, distance: 24.2
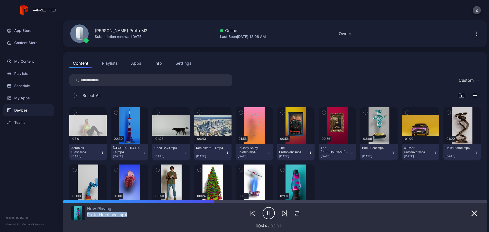
click at [192, 207] on div "Now Playing Proto HoloLava.mp4 00:44 / 02:01" at bounding box center [275, 216] width 408 height 26
click at [207, 207] on div at bounding box center [275, 213] width 136 height 14
click at [213, 201] on div at bounding box center [275, 201] width 424 height 3
click at [220, 201] on div at bounding box center [352, 201] width 269 height 3
click at [284, 214] on icon "button" at bounding box center [284, 213] width 6 height 6
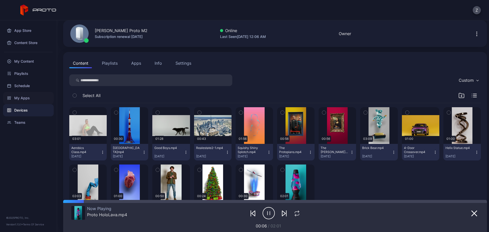
click at [33, 94] on div "My Apps" at bounding box center [28, 98] width 51 height 12
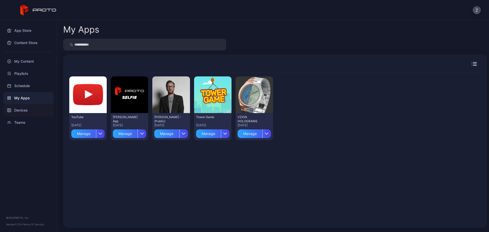
click at [29, 108] on div "Devices" at bounding box center [28, 110] width 51 height 12
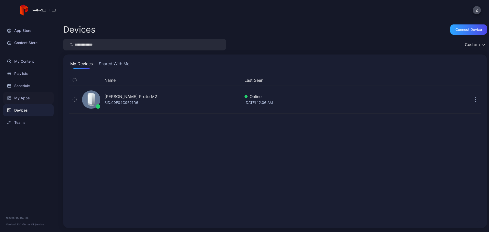
click at [34, 96] on div "My Apps" at bounding box center [28, 98] width 51 height 12
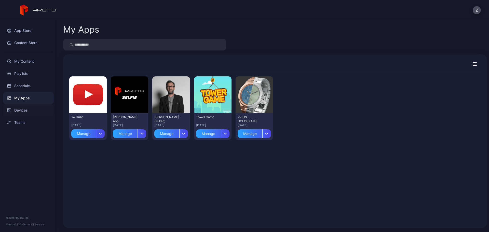
click at [32, 110] on div "Devices" at bounding box center [28, 110] width 51 height 12
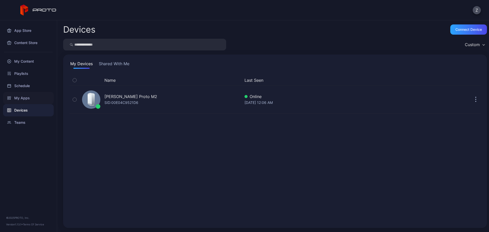
click at [33, 96] on div "My Apps" at bounding box center [28, 98] width 51 height 12
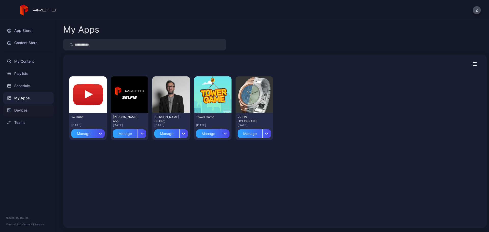
click at [29, 107] on div "Devices" at bounding box center [28, 110] width 51 height 12
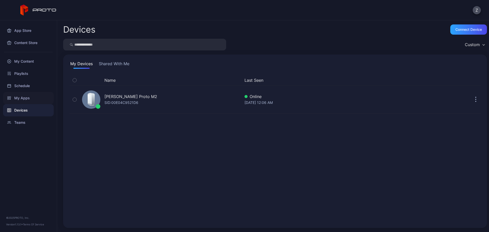
click at [29, 99] on div "My Apps" at bounding box center [28, 98] width 51 height 12
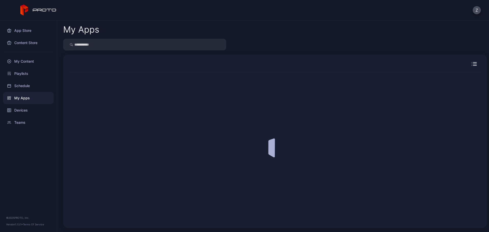
click at [29, 105] on div "Devices" at bounding box center [28, 110] width 51 height 12
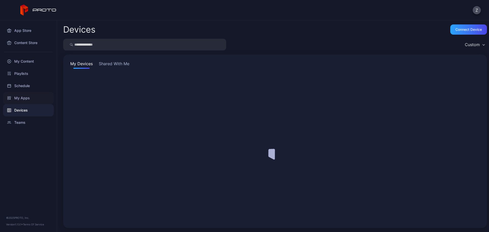
click at [30, 98] on div "My Apps" at bounding box center [28, 98] width 51 height 12
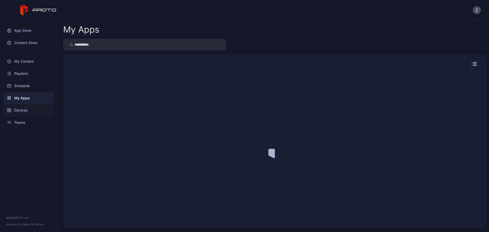
click at [28, 106] on div "Devices" at bounding box center [28, 110] width 51 height 12
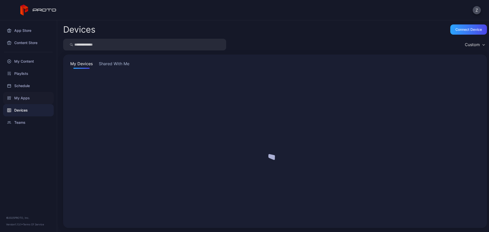
click at [29, 98] on div "My Apps" at bounding box center [28, 98] width 51 height 12
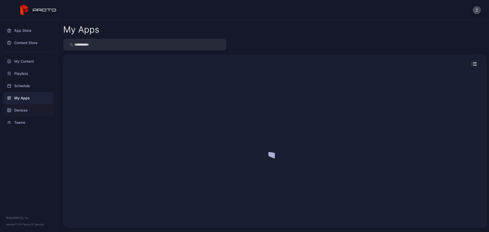
click at [28, 106] on div "Devices" at bounding box center [28, 110] width 51 height 12
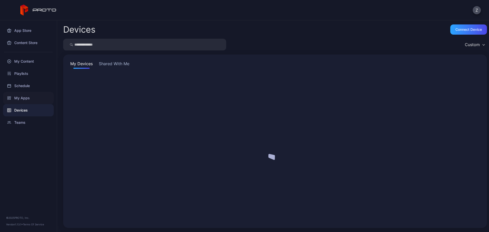
click at [29, 99] on div "My Apps" at bounding box center [28, 98] width 51 height 12
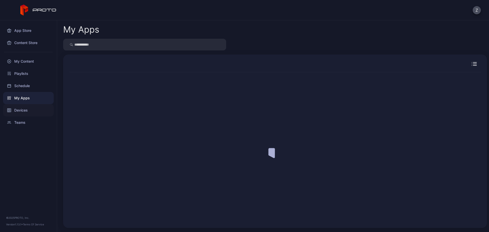
click at [29, 106] on div "Devices" at bounding box center [28, 110] width 51 height 12
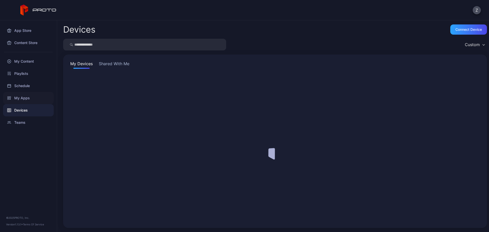
click at [30, 98] on div "My Apps" at bounding box center [28, 98] width 51 height 12
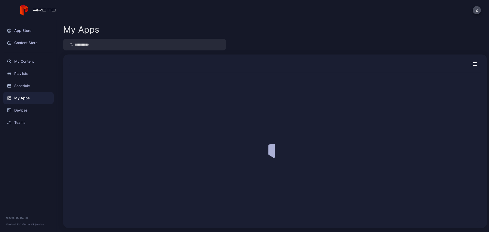
click at [29, 105] on div "Devices" at bounding box center [28, 110] width 51 height 12
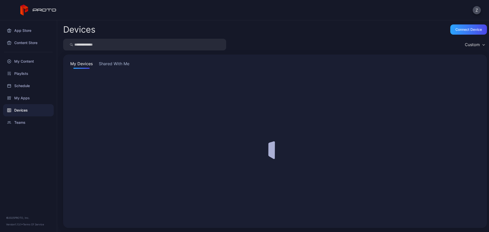
click at [30, 97] on div "My Apps" at bounding box center [28, 98] width 51 height 12
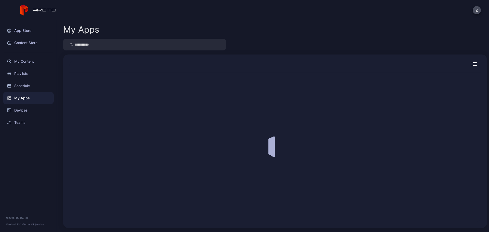
click at [29, 104] on div "My Apps" at bounding box center [28, 98] width 51 height 12
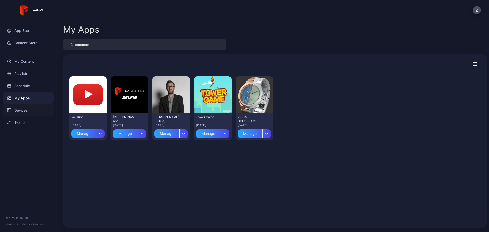
click at [28, 105] on div "Devices" at bounding box center [28, 110] width 51 height 12
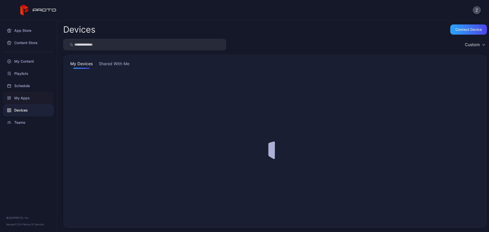
drag, startPoint x: 28, startPoint y: 105, endPoint x: 28, endPoint y: 99, distance: 5.9
click at [28, 99] on div "My Apps" at bounding box center [28, 98] width 51 height 12
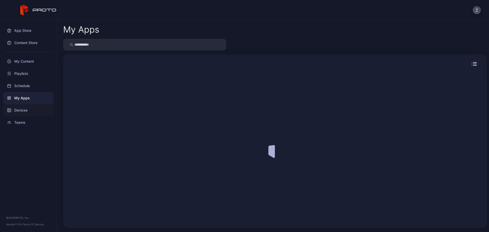
drag, startPoint x: 28, startPoint y: 99, endPoint x: 26, endPoint y: 106, distance: 7.4
click at [26, 106] on div "Devices" at bounding box center [28, 110] width 51 height 12
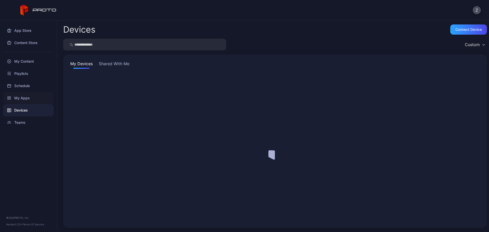
click at [29, 98] on div "My Apps" at bounding box center [28, 98] width 51 height 12
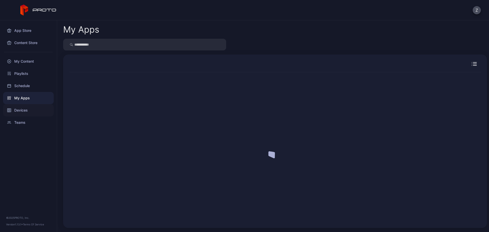
click at [25, 107] on div "Devices" at bounding box center [28, 110] width 51 height 12
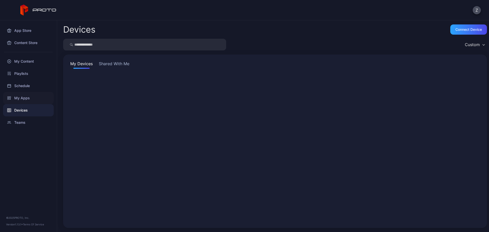
click at [28, 99] on div "My Apps" at bounding box center [28, 98] width 51 height 12
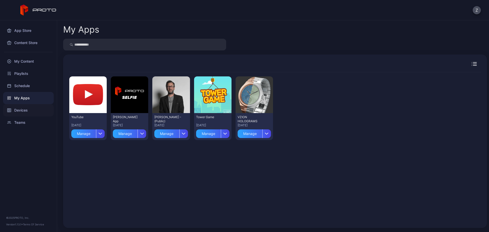
click at [25, 108] on div "Devices" at bounding box center [28, 110] width 51 height 12
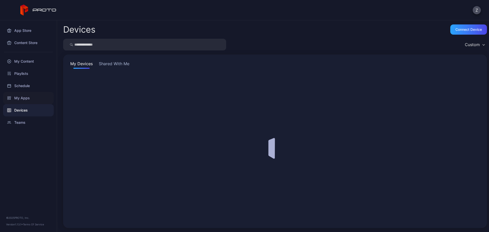
click at [27, 100] on div "My Apps" at bounding box center [28, 98] width 51 height 12
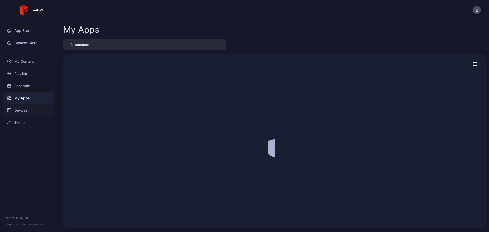
click at [26, 108] on div "Devices" at bounding box center [28, 110] width 51 height 12
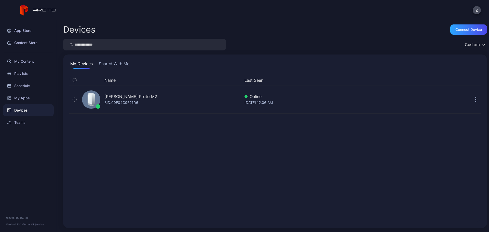
click at [26, 109] on div "Devices" at bounding box center [28, 110] width 51 height 12
click at [31, 97] on div "My Apps" at bounding box center [28, 98] width 51 height 12
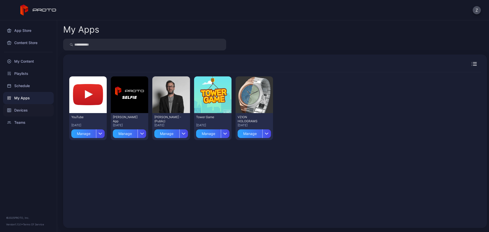
click at [26, 108] on div "Devices" at bounding box center [28, 110] width 51 height 12
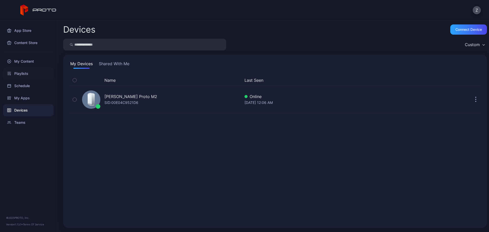
click at [36, 78] on div "Playlists" at bounding box center [28, 73] width 51 height 12
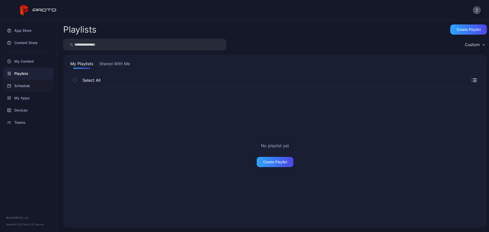
click at [30, 82] on div "Schedule" at bounding box center [28, 86] width 51 height 12
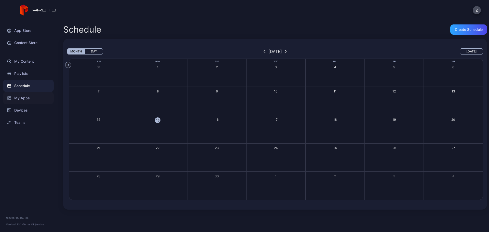
click at [25, 103] on div "My Apps" at bounding box center [28, 98] width 51 height 12
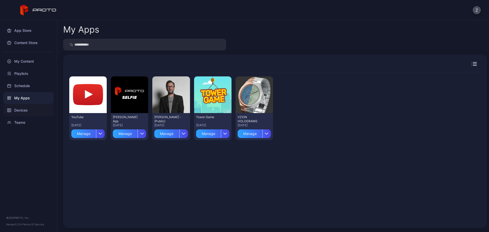
click at [25, 109] on div "Devices" at bounding box center [28, 110] width 51 height 12
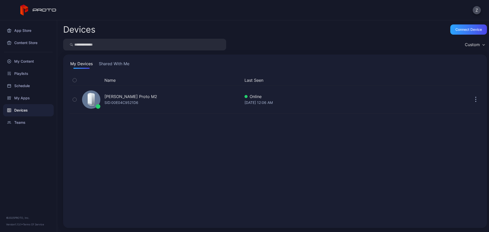
click at [102, 63] on button "Shared With Me" at bounding box center [114, 65] width 33 height 8
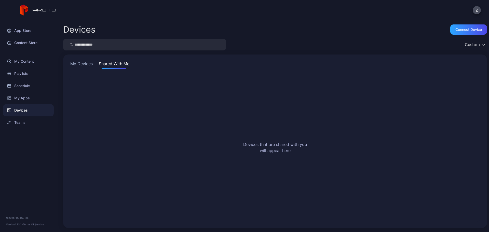
click at [69, 64] on div "My Devices Shared With Me Devices that are shared with you will appear here" at bounding box center [275, 141] width 424 height 173
click at [27, 74] on div "Playlists" at bounding box center [28, 73] width 51 height 12
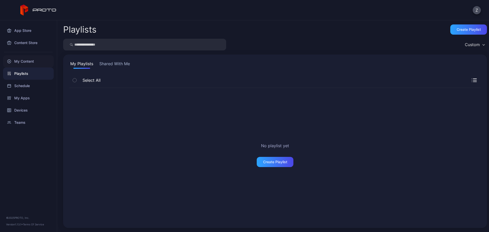
click at [29, 61] on div "My Content" at bounding box center [28, 61] width 51 height 12
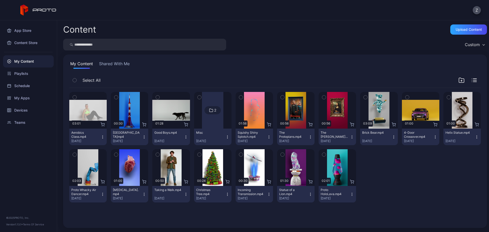
click at [207, 134] on div "Misc" at bounding box center [210, 133] width 28 height 4
click at [207, 118] on div at bounding box center [212, 110] width 21 height 37
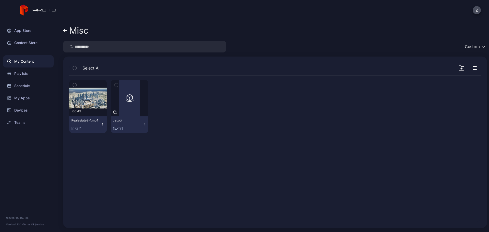
click at [146, 123] on button "car.obj Sep 14, 2025" at bounding box center [129, 124] width 37 height 17
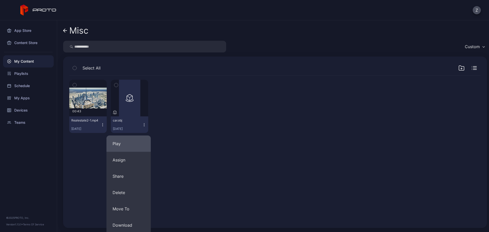
click at [133, 137] on button "Play" at bounding box center [128, 143] width 44 height 16
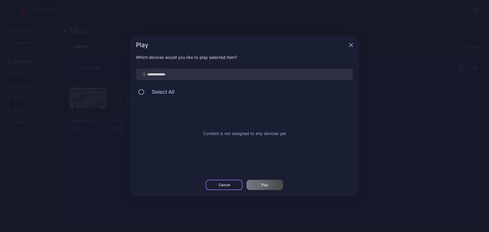
click at [233, 182] on div "Cancel" at bounding box center [224, 185] width 37 height 10
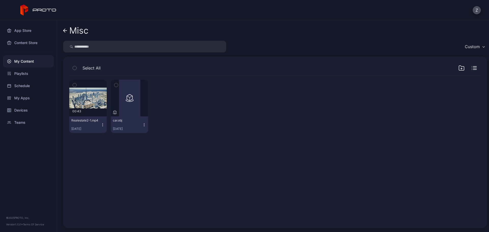
click at [140, 123] on div "car.obj Sep 14, 2025" at bounding box center [127, 124] width 29 height 12
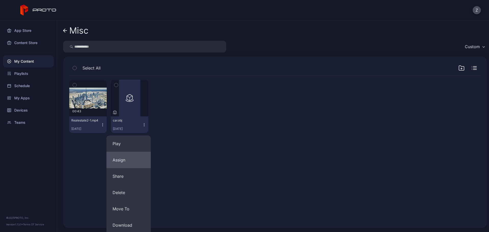
click at [123, 158] on button "Assign" at bounding box center [128, 160] width 44 height 16
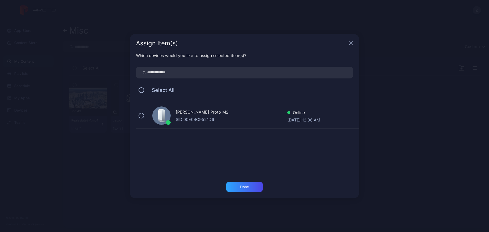
click at [192, 120] on div "SID: 00E04C9521D6" at bounding box center [232, 119] width 112 height 6
click at [247, 184] on div "Done" at bounding box center [244, 187] width 37 height 10
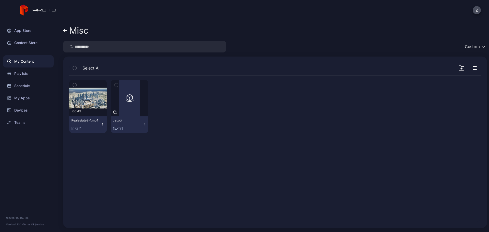
click at [103, 123] on icon "button" at bounding box center [103, 125] width 4 height 4
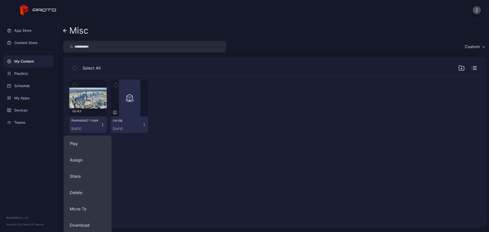
click at [154, 156] on div "Preview 00:43 Realestate2-1.mp4 Sep 14, 2025 Preview car.obj Sep 14, 2025" at bounding box center [275, 149] width 420 height 154
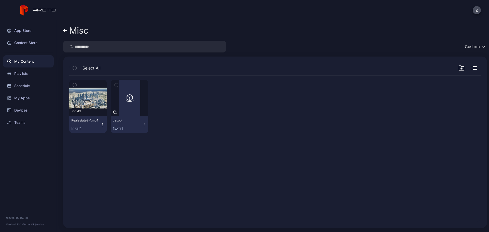
click at [142, 124] on icon "button" at bounding box center [144, 125] width 4 height 4
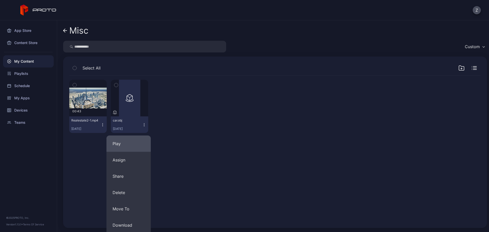
click at [129, 140] on button "Play" at bounding box center [128, 143] width 44 height 16
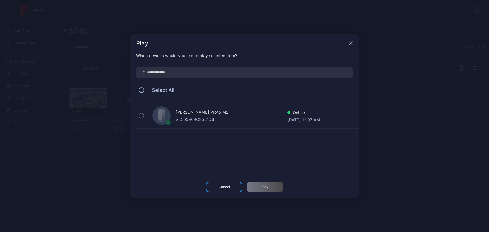
click at [184, 120] on div "SID: 00E04C9521D6" at bounding box center [232, 119] width 112 height 6
click at [99, 115] on div "Play Which devices would you like to play selected item? Select All Zain Kassem…" at bounding box center [244, 116] width 489 height 232
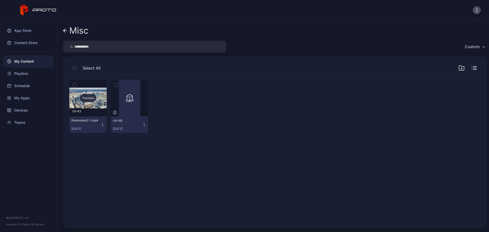
click at [92, 99] on div "Preview" at bounding box center [88, 98] width 16 height 8
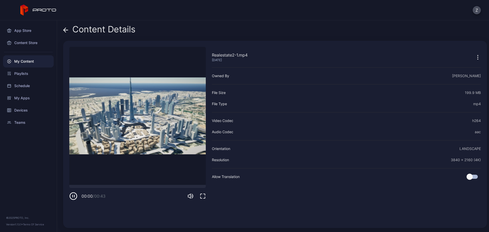
click at [66, 32] on icon at bounding box center [65, 30] width 5 height 5
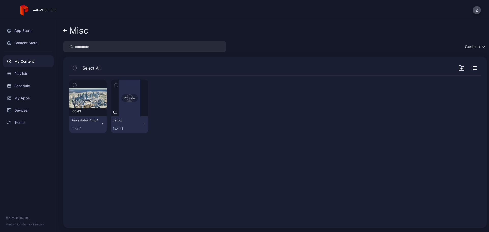
click at [128, 96] on div "Preview" at bounding box center [129, 98] width 16 height 8
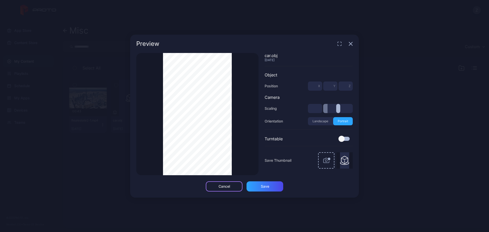
click at [229, 185] on div "Cancel" at bounding box center [224, 186] width 11 height 4
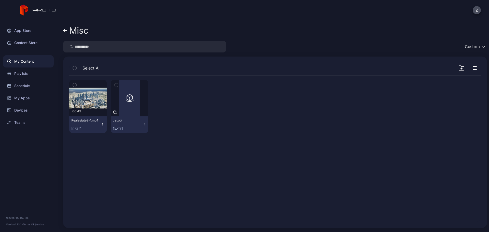
click at [142, 124] on icon "button" at bounding box center [144, 125] width 4 height 4
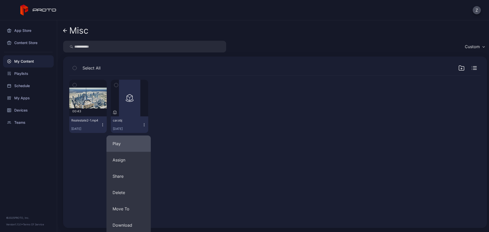
click at [141, 140] on button "Play" at bounding box center [128, 143] width 44 height 16
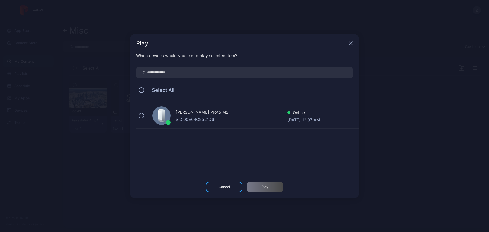
click at [182, 121] on div "SID: 00E04C9521D6" at bounding box center [232, 119] width 112 height 6
click at [260, 187] on div "Play" at bounding box center [265, 187] width 37 height 10
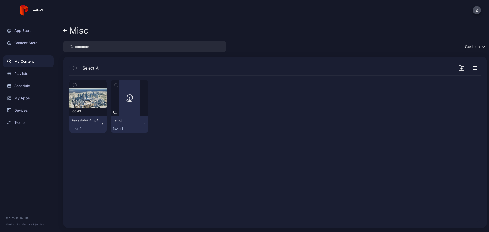
click at [144, 126] on icon "button" at bounding box center [144, 125] width 4 height 4
click at [126, 102] on div "Preview" at bounding box center [129, 98] width 37 height 37
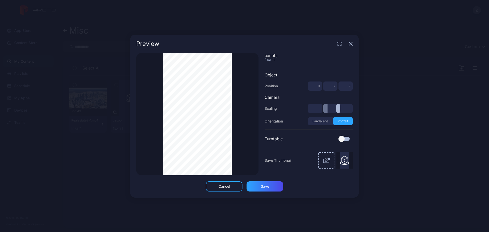
click at [244, 106] on div "Thumbnail Saved" at bounding box center [197, 114] width 122 height 122
type input "***"
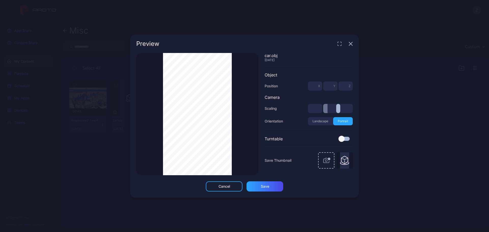
type input "*"
type input "***"
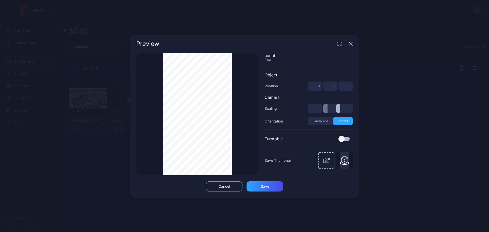
type input "***"
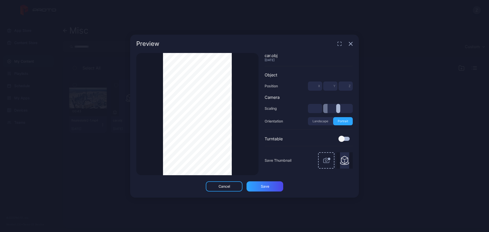
type input "***"
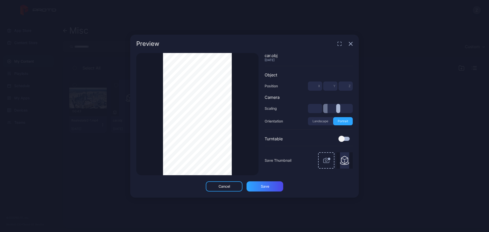
type input "***"
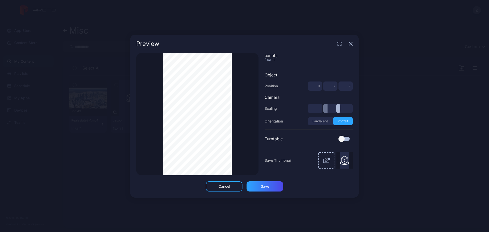
type input "***"
type input "*"
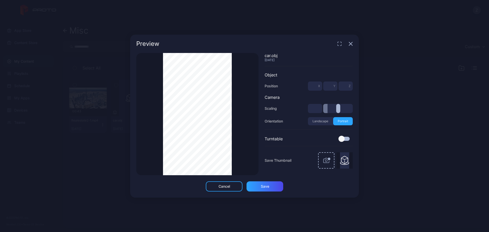
type input "*"
type input "***"
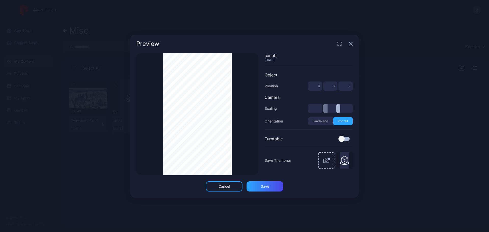
type input "***"
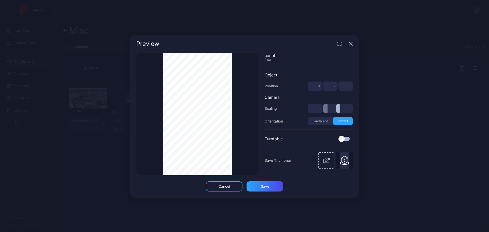
type input "***"
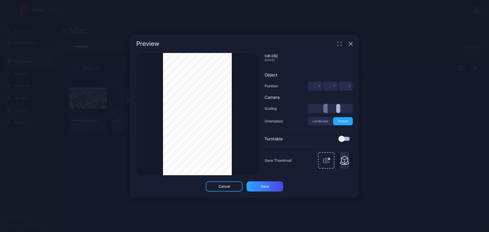
type input "***"
type input "*"
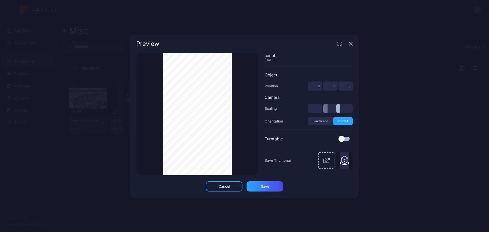
type input "*"
type input "***"
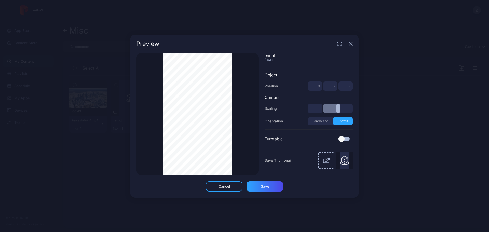
type input "***"
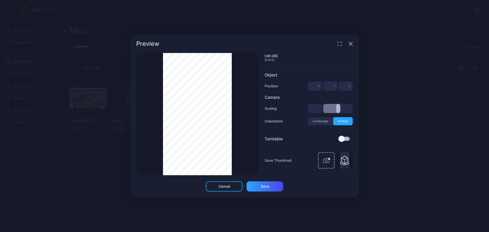
type input "***"
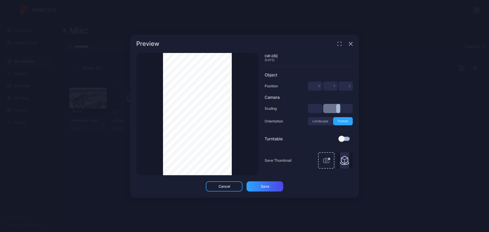
type input "***"
type input "*"
type input "***"
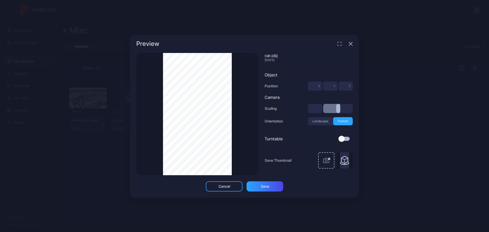
type input "***"
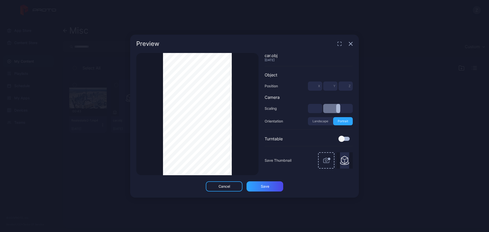
type input "***"
type input "*"
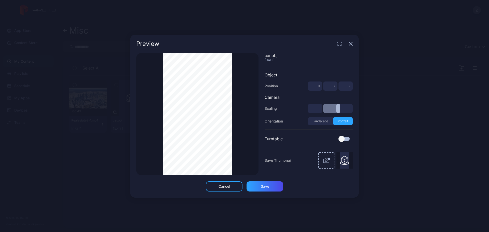
type input "*"
type input "***"
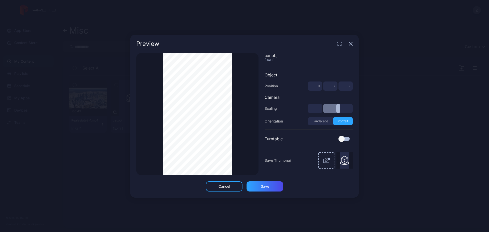
type input "***"
type input "*"
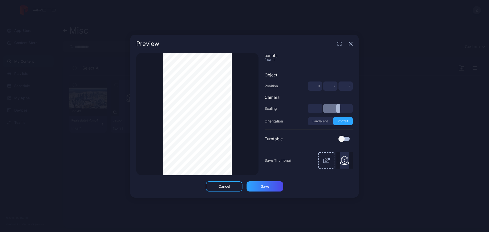
type input "*"
type input "***"
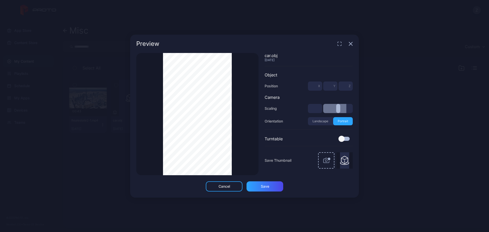
type input "***"
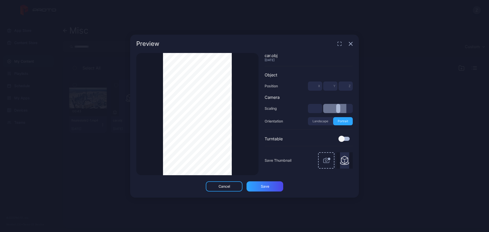
type input "***"
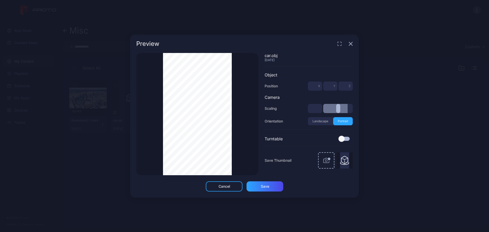
type input "***"
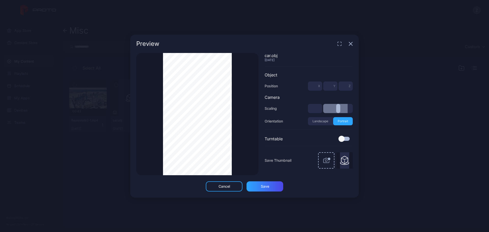
type input "***"
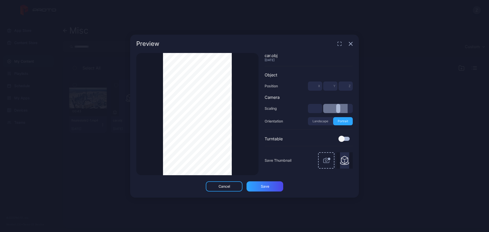
type input "***"
type input "*"
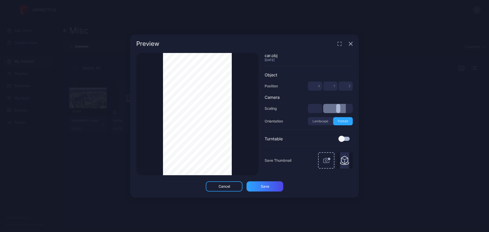
type input "*"
type input "***"
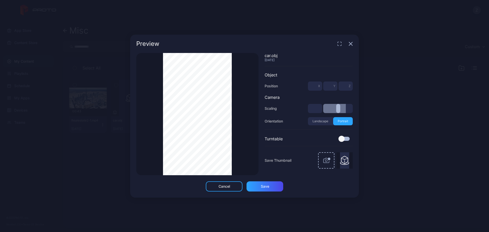
type input "***"
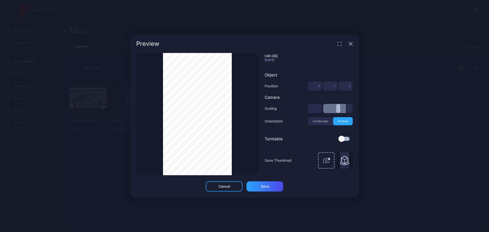
type input "***"
drag, startPoint x: 329, startPoint y: 111, endPoint x: 344, endPoint y: 110, distance: 15.0
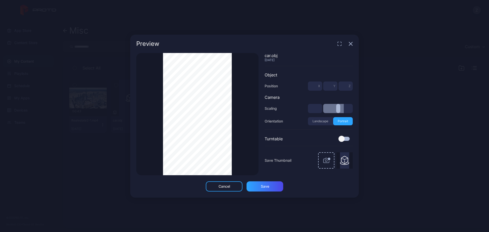
type input "***"
click at [344, 110] on input "range" at bounding box center [338, 108] width 30 height 9
click at [247, 122] on div "Thumbnail Saved" at bounding box center [197, 114] width 122 height 122
click at [344, 138] on div at bounding box center [341, 139] width 6 height 6
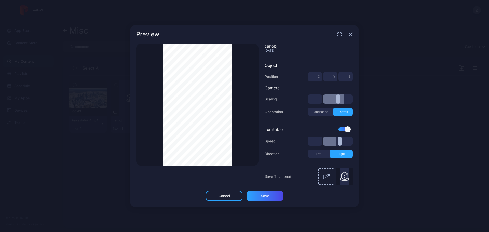
drag, startPoint x: 317, startPoint y: 77, endPoint x: 310, endPoint y: 77, distance: 6.4
click at [310, 77] on input "*" at bounding box center [315, 76] width 14 height 9
type input "****"
type input "***"
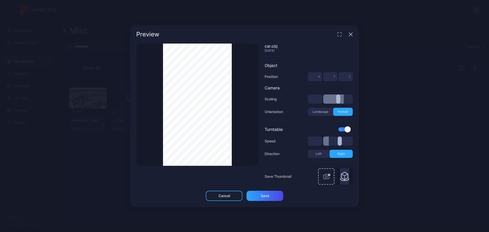
drag, startPoint x: 336, startPoint y: 142, endPoint x: 328, endPoint y: 142, distance: 8.9
type input "***"
click at [328, 142] on input "range" at bounding box center [338, 141] width 30 height 9
click at [343, 179] on img at bounding box center [344, 176] width 9 height 16
click at [324, 175] on icon "button" at bounding box center [326, 176] width 12 height 12
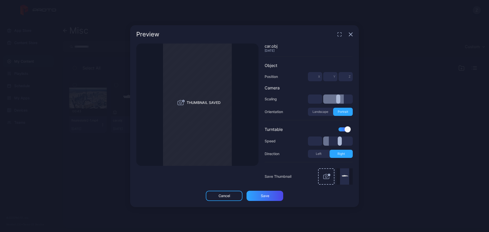
click at [285, 166] on div "car.obj Sep 14, 2025 Object Position * X * Y * Z Camera Scaling *** Orientation…" at bounding box center [306, 114] width 94 height 141
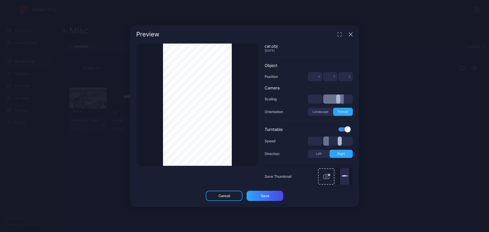
type input "***"
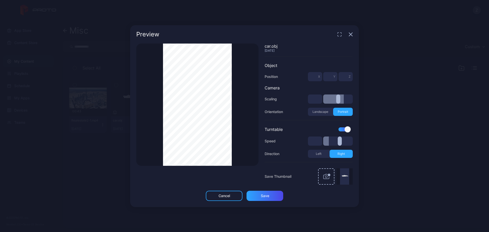
type input "***"
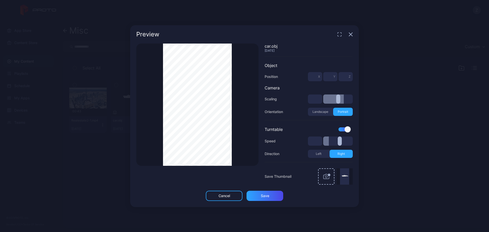
type input "*"
type input "***"
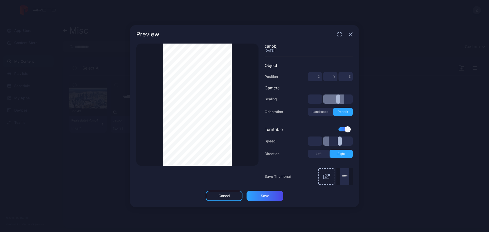
type input "***"
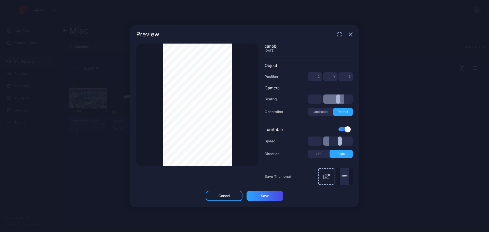
type input "***"
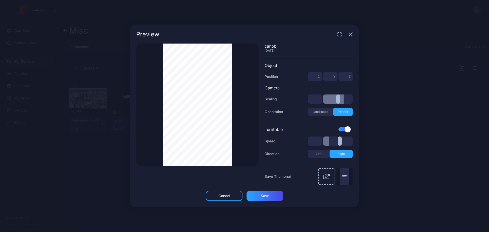
type input "***"
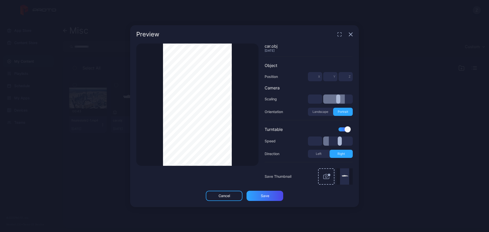
type input "*"
type input "***"
drag, startPoint x: 342, startPoint y: 98, endPoint x: 320, endPoint y: 104, distance: 21.8
type input "***"
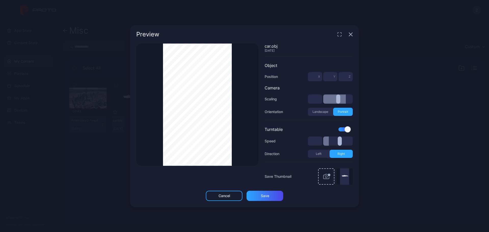
click at [346, 100] on input "range" at bounding box center [338, 98] width 30 height 9
type input "***"
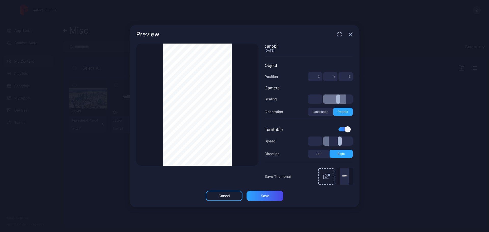
type input "***"
type input "*"
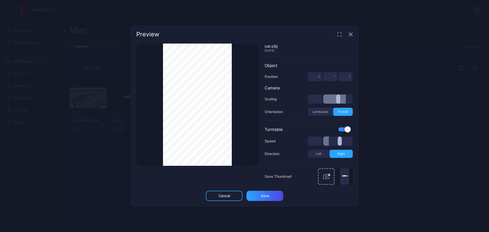
type input "*"
type input "***"
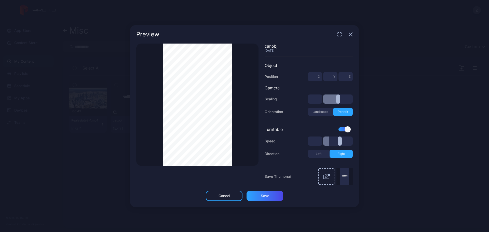
type input "***"
click at [337, 98] on input "range" at bounding box center [338, 98] width 30 height 9
type input "*"
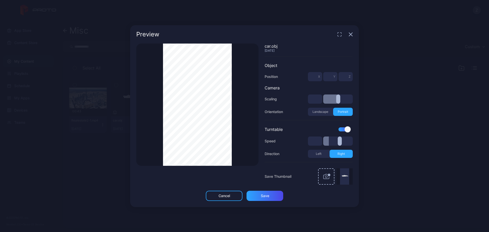
type input "***"
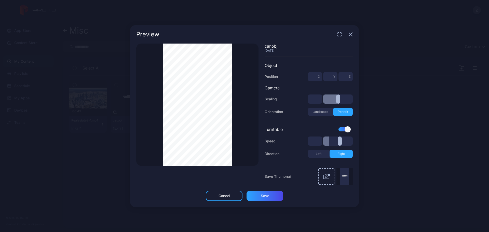
type input "***"
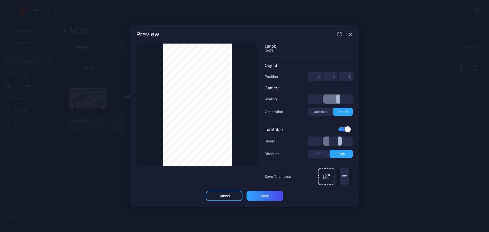
drag, startPoint x: 335, startPoint y: 100, endPoint x: 340, endPoint y: 99, distance: 5.2
click at [340, 99] on input "range" at bounding box center [338, 98] width 30 height 9
click at [325, 115] on button "Landscape" at bounding box center [320, 112] width 25 height 8
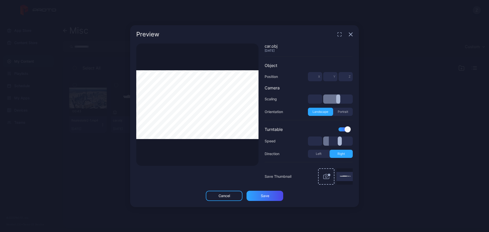
click at [340, 109] on button "Portrait" at bounding box center [343, 112] width 20 height 8
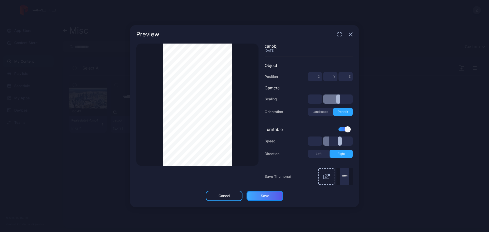
click at [266, 196] on div "Save" at bounding box center [265, 196] width 8 height 4
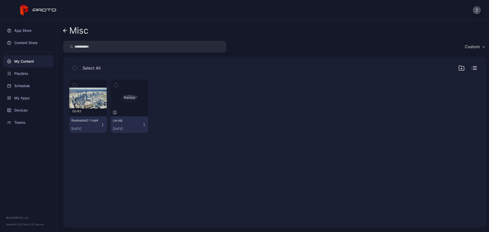
click at [129, 97] on div "Preview" at bounding box center [129, 98] width 16 height 8
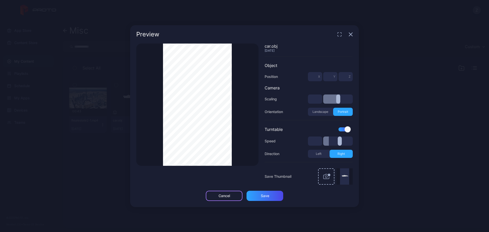
click at [228, 198] on div "Cancel" at bounding box center [224, 196] width 37 height 10
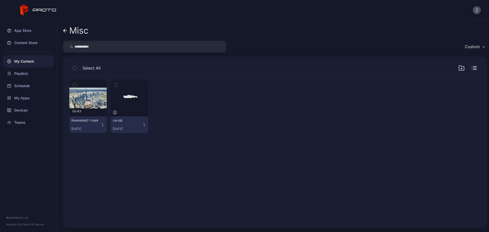
click at [144, 122] on button "car.obj Sep 14, 2025" at bounding box center [129, 124] width 37 height 17
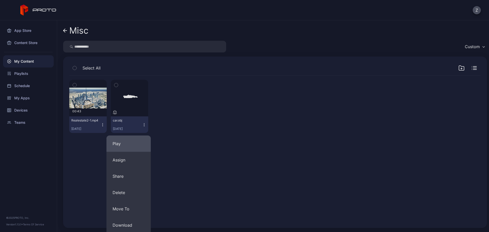
click at [144, 139] on button "Play" at bounding box center [128, 143] width 44 height 16
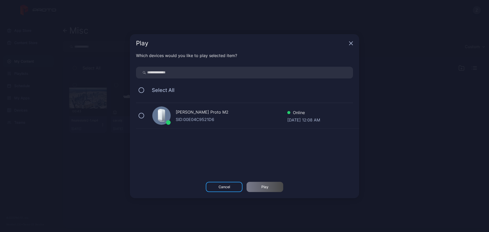
click at [197, 117] on div "SID: 00E04C9521D6" at bounding box center [232, 119] width 112 height 6
click at [258, 183] on div "Play" at bounding box center [265, 187] width 37 height 10
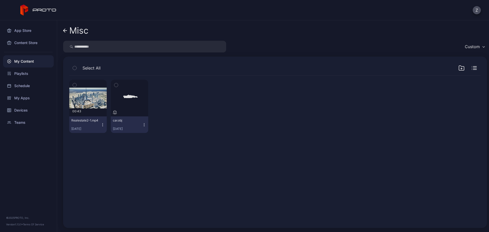
click at [144, 123] on icon "button" at bounding box center [144, 125] width 4 height 4
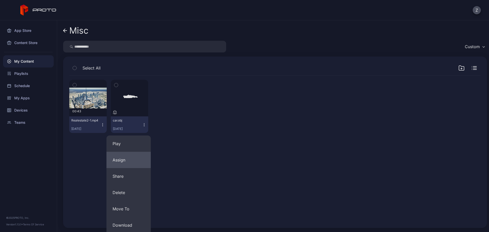
click at [129, 158] on button "Assign" at bounding box center [128, 160] width 44 height 16
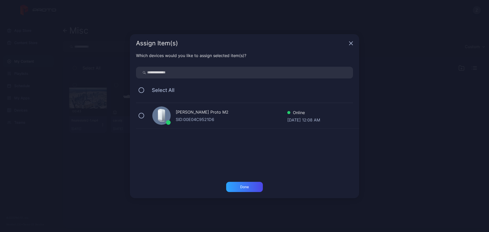
click at [163, 123] on rect at bounding box center [161, 122] width 5 height 2
click at [251, 186] on div "Done" at bounding box center [244, 187] width 37 height 10
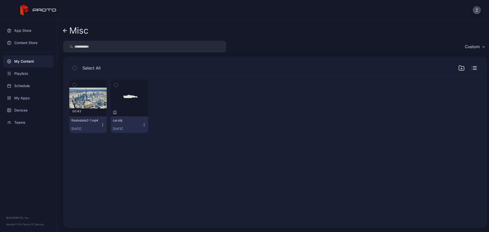
click at [139, 123] on div "car.obj Sep 14, 2025" at bounding box center [127, 124] width 29 height 12
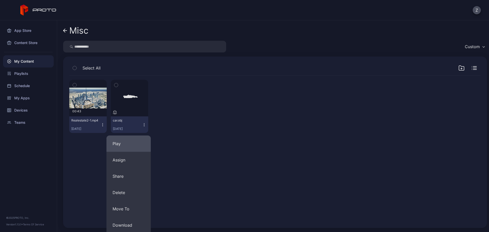
click at [132, 145] on button "Play" at bounding box center [128, 143] width 44 height 16
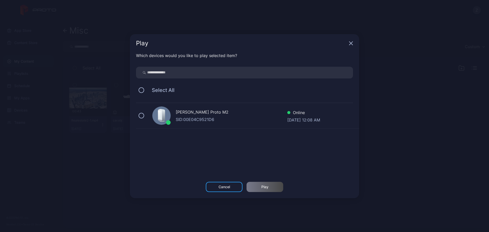
click at [176, 128] on div "Zain Kassem's Proto M2 SID: 00E04C9521D6 Online Sep 15, 2025 at 12:08 AM" at bounding box center [247, 115] width 223 height 25
click at [258, 187] on div "Play" at bounding box center [265, 187] width 37 height 10
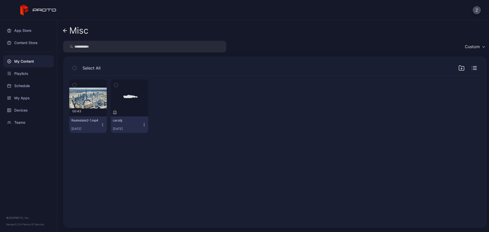
click at [101, 127] on icon "button" at bounding box center [103, 125] width 4 height 4
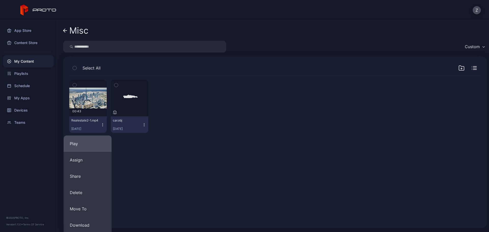
click at [101, 141] on button "Play" at bounding box center [88, 143] width 48 height 16
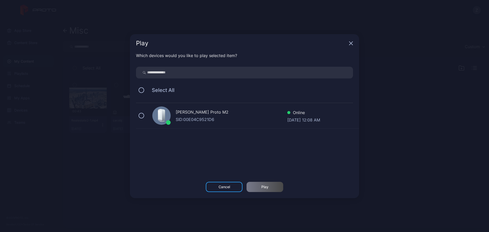
click at [203, 122] on div "SID: 00E04C9521D6" at bounding box center [232, 119] width 112 height 6
click at [259, 181] on div "Which devices would you like to play selected item? Select All Zain Kassem's Pr…" at bounding box center [244, 116] width 229 height 129
click at [260, 184] on div "Play" at bounding box center [265, 187] width 37 height 10
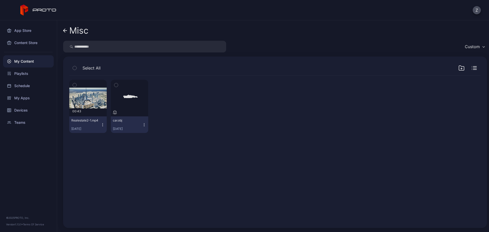
click at [118, 128] on div "[DATE]" at bounding box center [127, 129] width 29 height 4
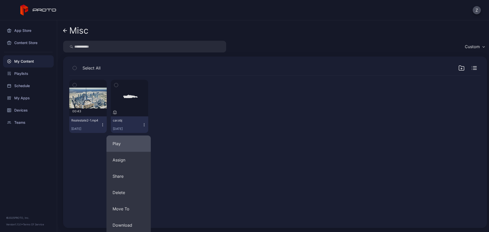
click at [133, 145] on button "Play" at bounding box center [128, 143] width 44 height 16
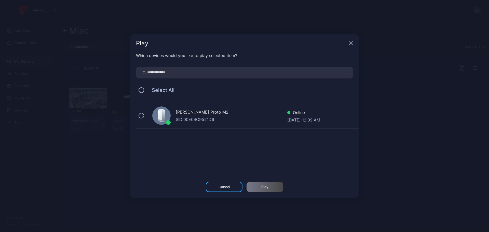
click at [214, 121] on div "SID: 00E04C9521D6" at bounding box center [232, 119] width 112 height 6
click at [259, 187] on div "Play" at bounding box center [265, 187] width 37 height 10
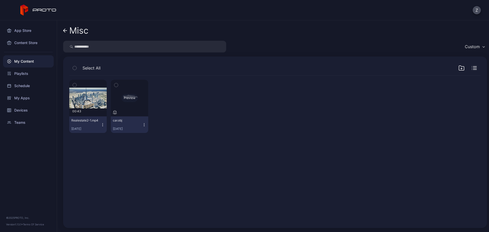
click at [132, 97] on div "Preview" at bounding box center [129, 98] width 16 height 8
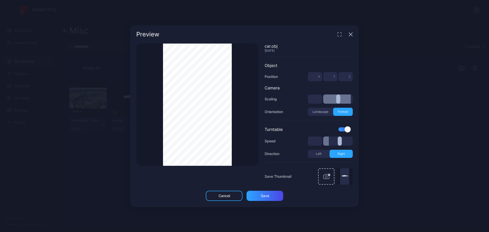
drag, startPoint x: 339, startPoint y: 100, endPoint x: 367, endPoint y: 100, distance: 28.3
click at [353, 100] on input "range" at bounding box center [338, 98] width 30 height 9
click at [274, 201] on div "Cancel Save" at bounding box center [244, 199] width 229 height 16
click at [277, 197] on div "Save" at bounding box center [265, 196] width 37 height 10
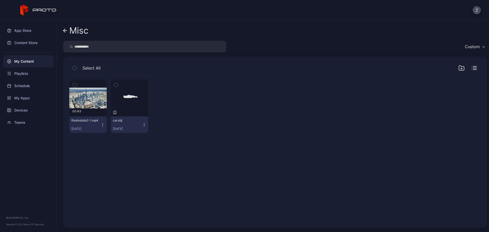
click at [146, 124] on button "car.obj Sep 14, 2025" at bounding box center [129, 124] width 37 height 17
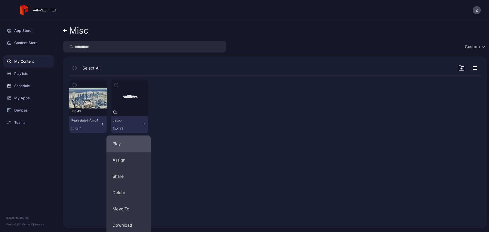
click at [133, 143] on button "Play" at bounding box center [128, 143] width 44 height 16
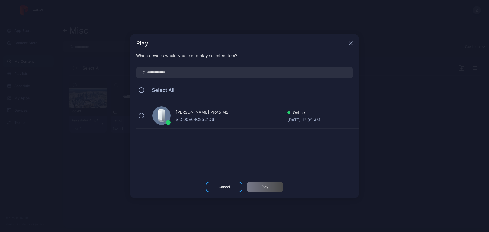
click at [201, 118] on div "SID: 00E04C9521D6" at bounding box center [232, 119] width 112 height 6
click at [264, 187] on div "Play" at bounding box center [264, 187] width 7 height 4
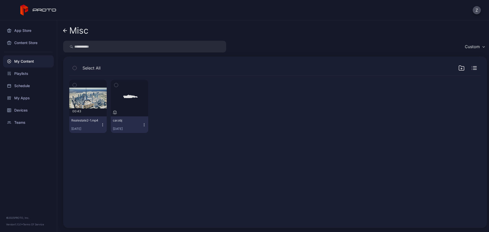
click at [146, 128] on button "car.obj Sep 14, 2025" at bounding box center [129, 124] width 37 height 17
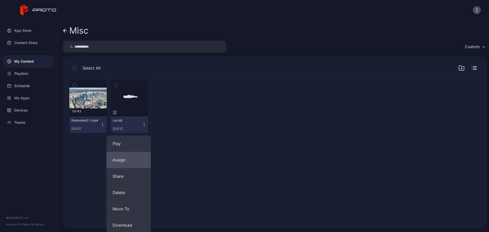
click at [136, 160] on button "Assign" at bounding box center [128, 160] width 44 height 16
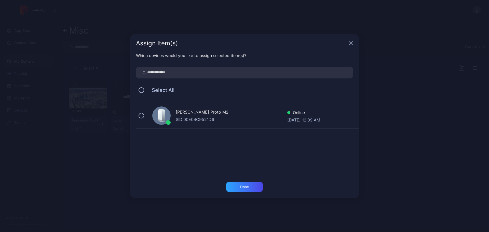
click at [181, 124] on div "Zain Kassem's Proto M2 SID: 00E04C9521D6 Online Sep 15, 2025 at 12:09 AM" at bounding box center [247, 115] width 223 height 25
click at [249, 195] on div "Done" at bounding box center [244, 190] width 229 height 16
click at [251, 191] on div "Done" at bounding box center [244, 187] width 37 height 10
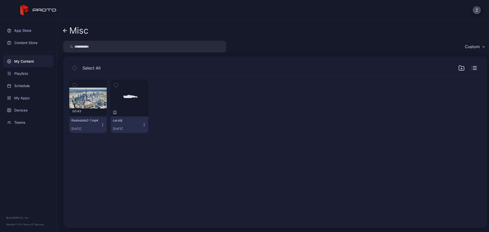
click at [139, 128] on div "[DATE]" at bounding box center [127, 129] width 29 height 4
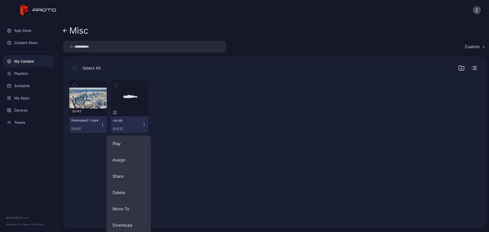
click at [86, 133] on div "Preview 00:43 Realestate2-1.mp4 Sep 14, 2025 Preview car.obj Sep 14, 2025" at bounding box center [275, 106] width 412 height 61
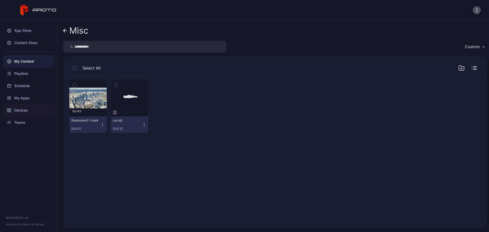
click at [34, 105] on div "Devices" at bounding box center [28, 110] width 51 height 12
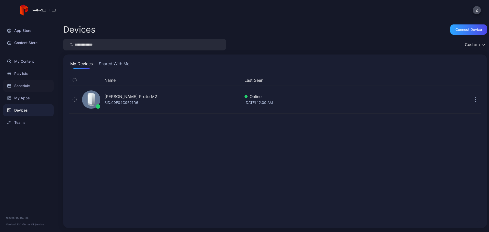
click at [30, 82] on div "Schedule" at bounding box center [28, 86] width 51 height 12
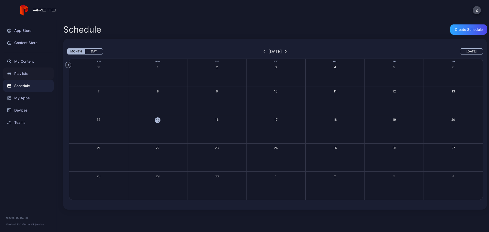
click at [35, 69] on div "Playlists" at bounding box center [28, 73] width 51 height 12
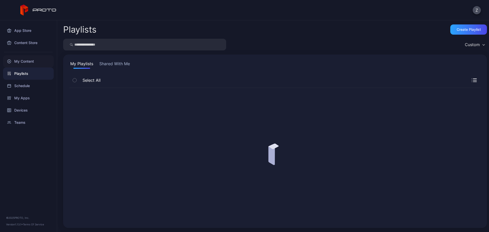
click at [38, 61] on div "My Content" at bounding box center [28, 61] width 51 height 12
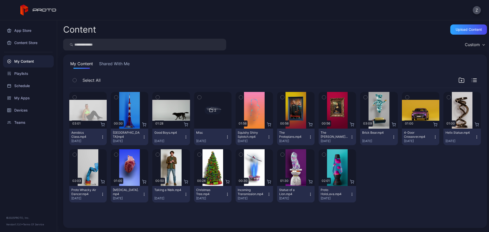
click at [227, 130] on button "Misc Sep 14, 2025" at bounding box center [212, 137] width 37 height 17
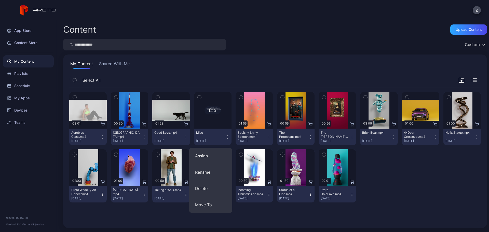
click at [217, 129] on button "Misc Sep 14, 2025" at bounding box center [212, 137] width 37 height 17
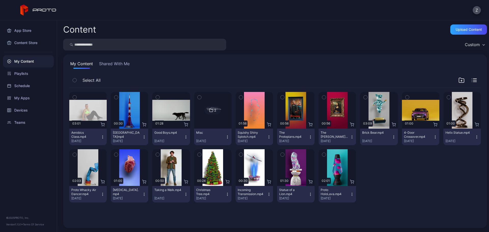
click at [215, 121] on img at bounding box center [212, 110] width 21 height 37
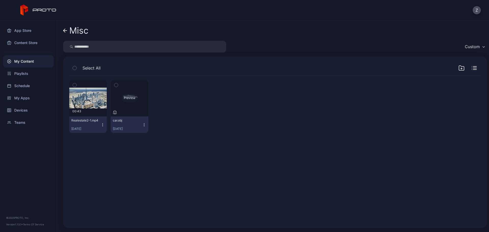
click at [126, 102] on div "Preview" at bounding box center [129, 98] width 16 height 8
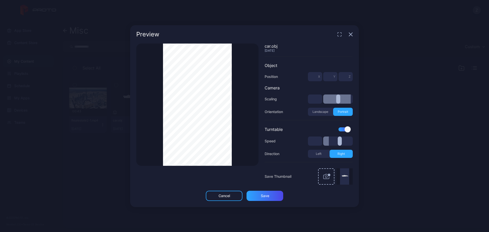
click at [313, 76] on input "*" at bounding box center [315, 76] width 14 height 9
click at [317, 78] on input "*" at bounding box center [315, 76] width 14 height 9
click at [128, 113] on div "Preview Thumbnail Saved car.obj Sep 14, 2025 Object Position * X * Y * Z Camera…" at bounding box center [244, 116] width 489 height 232
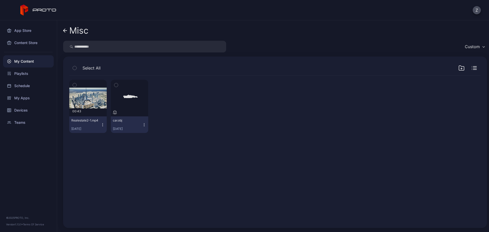
click at [98, 126] on div "Realestate2-1.mp4 Sep 14, 2025" at bounding box center [85, 124] width 29 height 12
click at [92, 99] on div "Preview" at bounding box center [88, 98] width 16 height 8
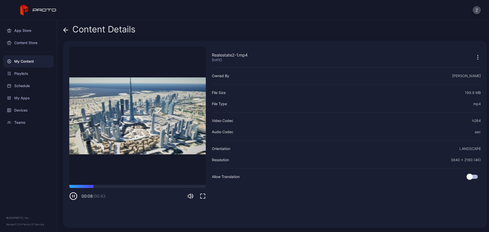
click at [67, 34] on div "Content Details" at bounding box center [99, 30] width 72 height 12
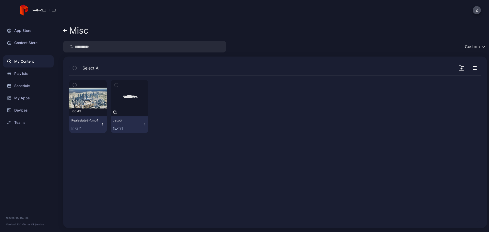
click at [144, 123] on icon "button" at bounding box center [144, 125] width 4 height 4
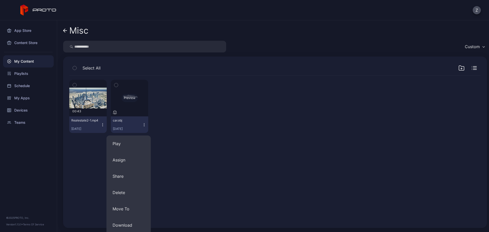
click at [125, 98] on div "Preview" at bounding box center [129, 98] width 16 height 8
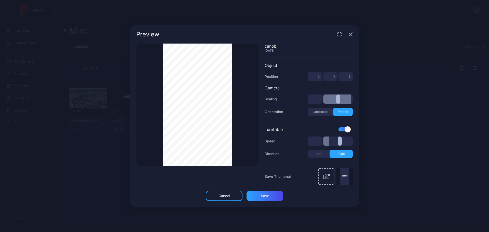
click at [336, 39] on div "Preview" at bounding box center [244, 34] width 229 height 18
click at [340, 35] on icon "button" at bounding box center [339, 34] width 4 height 4
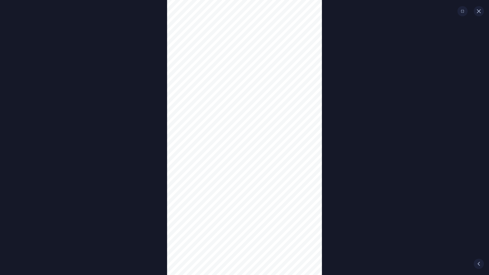
click at [479, 13] on button "button" at bounding box center [479, 11] width 10 height 10
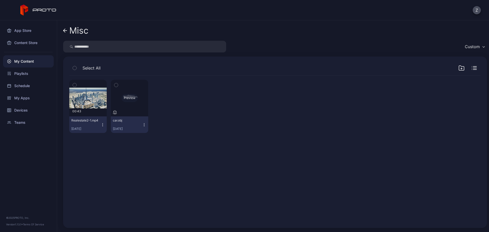
click at [133, 96] on div "Preview" at bounding box center [129, 98] width 16 height 8
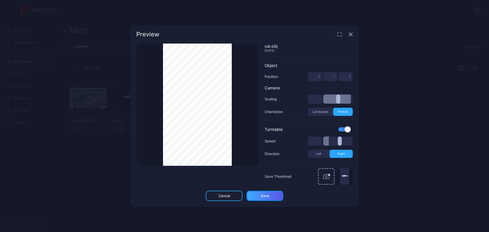
click at [271, 192] on div "Save" at bounding box center [265, 196] width 37 height 10
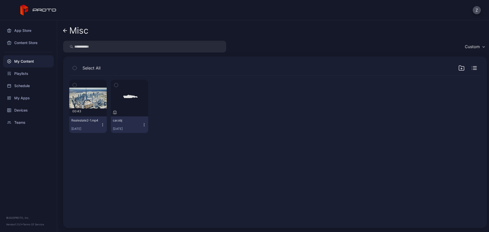
click at [140, 124] on div "car.obj Sep 14, 2025" at bounding box center [127, 124] width 29 height 12
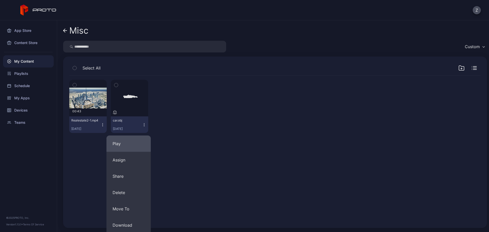
click at [133, 141] on button "Play" at bounding box center [128, 143] width 44 height 16
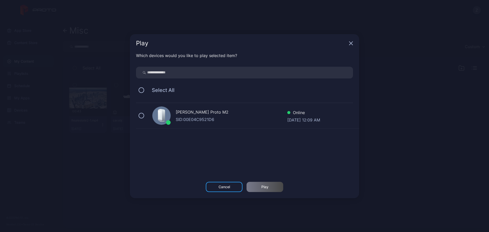
click at [186, 119] on div "SID: 00E04C9521D6" at bounding box center [232, 119] width 112 height 6
click at [271, 188] on div "Play" at bounding box center [265, 187] width 37 height 10
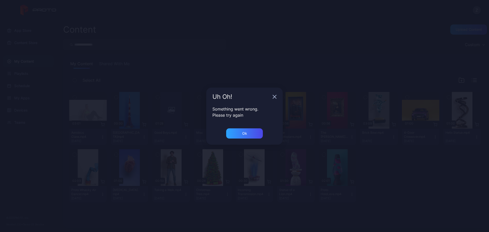
click at [276, 94] on div "Uh Oh!" at bounding box center [244, 97] width 76 height 18
click at [274, 99] on icon "button" at bounding box center [275, 97] width 4 height 4
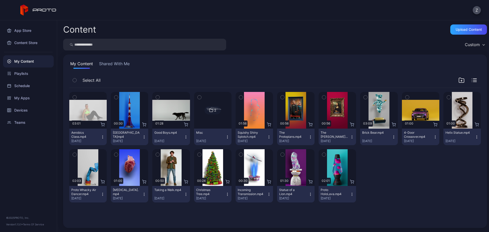
click at [211, 130] on button "Misc Sep 14, 2025" at bounding box center [212, 137] width 37 height 17
click at [211, 112] on icon at bounding box center [211, 110] width 4 height 6
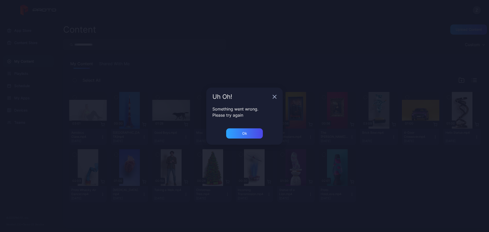
click at [279, 92] on div "Uh Oh!" at bounding box center [244, 97] width 76 height 18
click at [274, 95] on icon "button" at bounding box center [275, 97] width 4 height 4
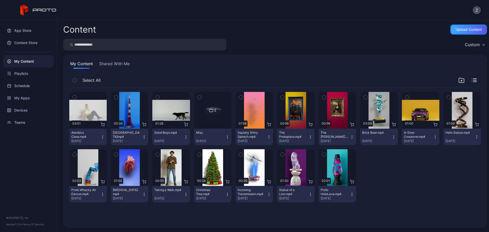
click at [465, 30] on div "Upload Content" at bounding box center [469, 30] width 26 height 4
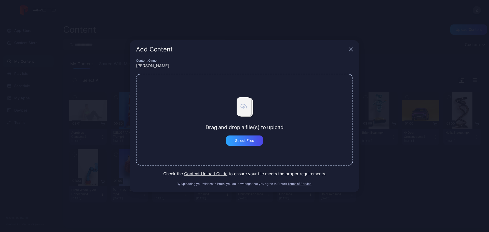
click at [87, 125] on div "Add Content Content Owner [PERSON_NAME] Drag and drop a file(s) to upload Selec…" at bounding box center [244, 116] width 489 height 232
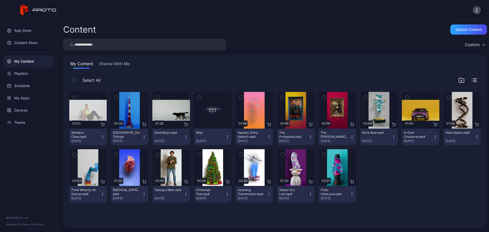
click at [209, 110] on icon at bounding box center [211, 110] width 4 height 6
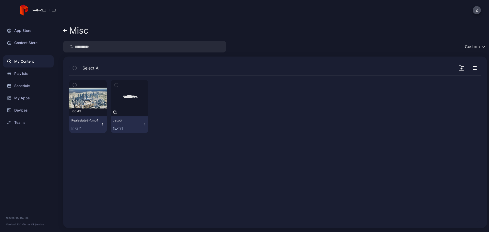
click at [176, 116] on div at bounding box center [170, 106] width 37 height 53
click at [458, 69] on icon "button" at bounding box center [461, 68] width 6 height 6
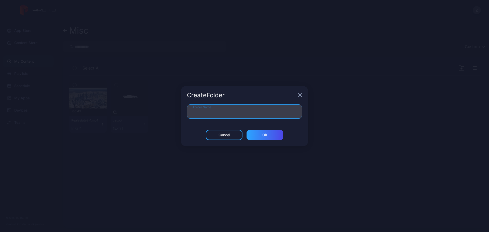
click at [258, 113] on input "Folder Name" at bounding box center [244, 111] width 115 height 14
type input "*"
type input "*******"
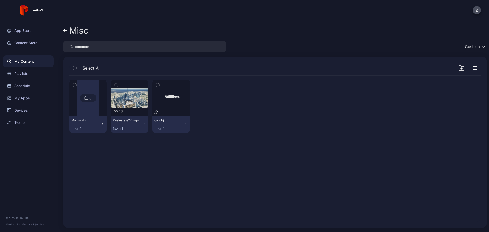
click at [80, 98] on div "0" at bounding box center [88, 98] width 16 height 8
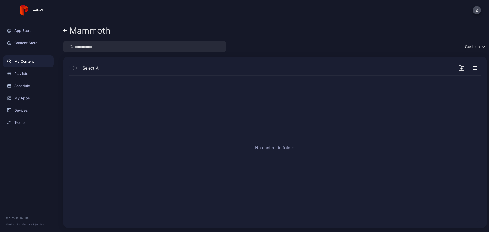
click at [459, 67] on icon "button" at bounding box center [461, 68] width 5 height 5
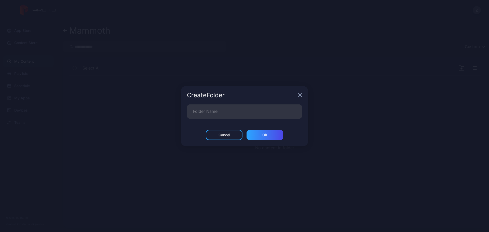
drag, startPoint x: 295, startPoint y: 89, endPoint x: 302, endPoint y: 99, distance: 11.7
click at [295, 90] on div "Create Folder" at bounding box center [244, 95] width 127 height 18
click at [302, 99] on div "Create Folder" at bounding box center [244, 95] width 127 height 18
click at [301, 98] on div "Create Folder" at bounding box center [244, 95] width 127 height 18
click at [301, 96] on icon "button" at bounding box center [300, 95] width 4 height 4
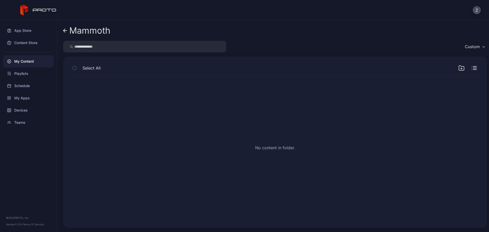
click at [301, 93] on div "No content in folder." at bounding box center [275, 149] width 420 height 154
click at [157, 115] on div "No content in folder." at bounding box center [275, 149] width 420 height 154
click at [471, 48] on div "Custom" at bounding box center [472, 46] width 15 height 5
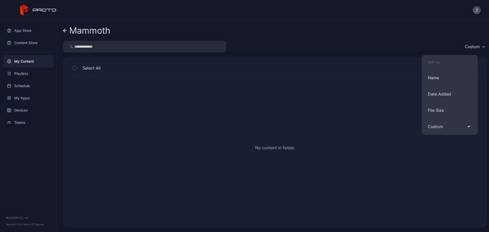
click at [473, 47] on div "Custom" at bounding box center [472, 46] width 15 height 5
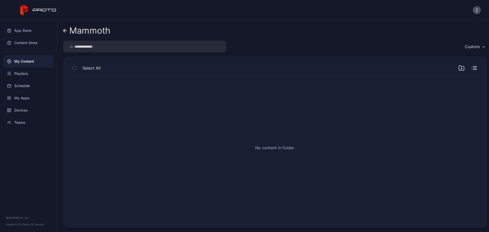
click at [470, 63] on div "Select All" at bounding box center [275, 69] width 412 height 13
click at [473, 66] on icon "button" at bounding box center [474, 66] width 3 height 0
click at [475, 66] on icon "button" at bounding box center [476, 67] width 2 height 2
click at [459, 68] on div at bounding box center [467, 68] width 18 height 6
drag, startPoint x: 404, startPoint y: 101, endPoint x: 306, endPoint y: 115, distance: 99.1
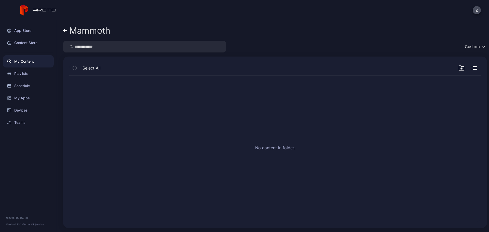
click at [306, 115] on div "No content in folder." at bounding box center [275, 149] width 420 height 154
click at [302, 115] on div "No content in folder." at bounding box center [275, 149] width 420 height 154
click at [69, 30] on link "Mammoth" at bounding box center [86, 30] width 47 height 12
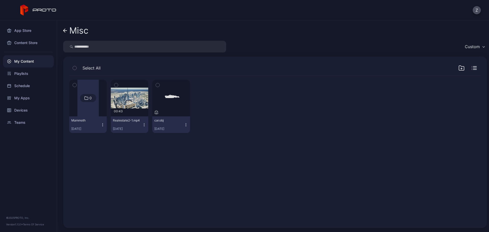
click at [65, 30] on icon at bounding box center [65, 31] width 4 height 4
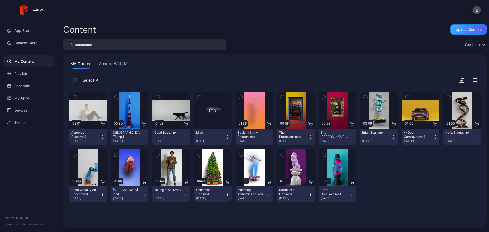
click at [469, 25] on div "Upload Content" at bounding box center [468, 29] width 37 height 10
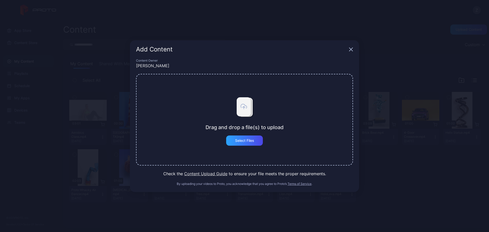
click at [206, 174] on button "Content Upload Guide" at bounding box center [205, 174] width 43 height 6
click at [278, 19] on div "Add Content Content Owner [PERSON_NAME] Drag and drop a file(s) to upload Selec…" at bounding box center [244, 116] width 489 height 232
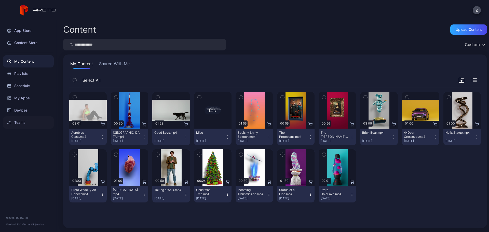
click at [31, 123] on div "Teams" at bounding box center [28, 122] width 51 height 12
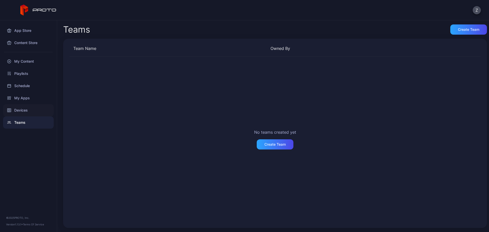
click at [31, 106] on div "Devices" at bounding box center [28, 110] width 51 height 12
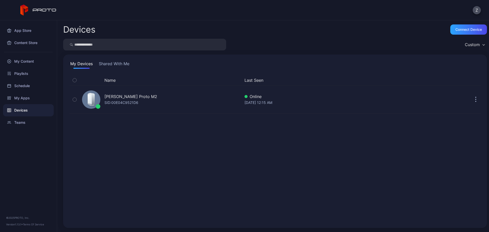
click at [112, 60] on div "My Devices Shared With Me Name Last Seen [PERSON_NAME] Proto M2 SID: 00E04C9521…" at bounding box center [275, 141] width 424 height 173
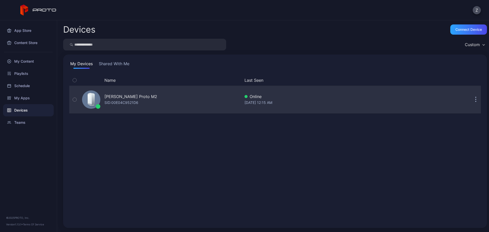
click at [117, 101] on div "SID: 00E04C9521D6" at bounding box center [121, 103] width 34 height 6
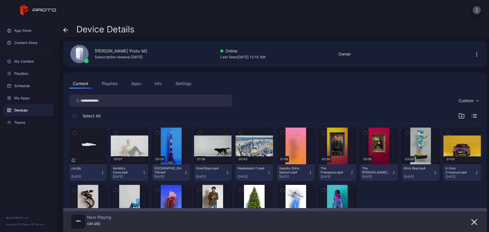
drag, startPoint x: 192, startPoint y: 85, endPoint x: 189, endPoint y: 84, distance: 2.9
click at [191, 85] on button "Settings" at bounding box center [183, 83] width 23 height 10
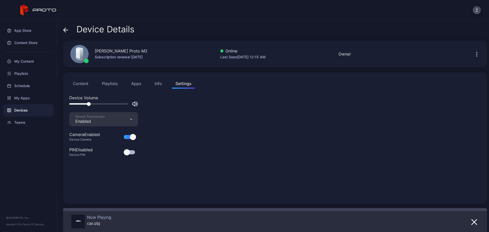
click at [151, 84] on div "Content Playlists Apps Info Settings" at bounding box center [275, 83] width 412 height 10
click at [157, 84] on div "Info" at bounding box center [158, 83] width 7 height 6
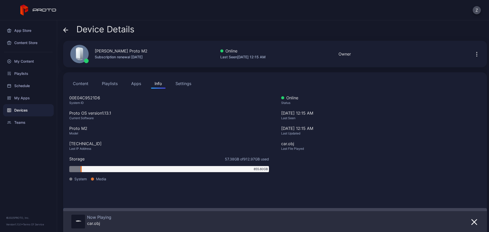
click at [100, 123] on div "00E04C9521D6 System ID Proto OS version 1.13.1 Current Software Proto M2 Model …" at bounding box center [169, 141] width 200 height 92
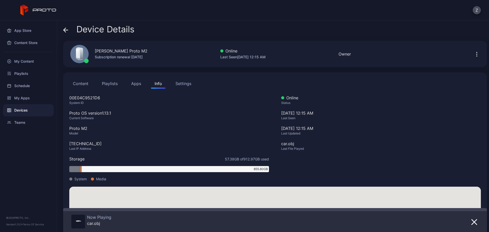
click at [106, 105] on div "00E04C9521D6 System ID Proto OS version 1.13.1 Current Software Proto M2 Model …" at bounding box center [169, 141] width 200 height 92
click at [306, 131] on div "[DATE] 12:15 AM" at bounding box center [381, 128] width 200 height 6
drag, startPoint x: 304, startPoint y: 131, endPoint x: 272, endPoint y: 127, distance: 33.0
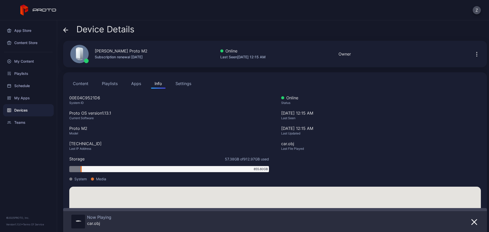
click at [302, 131] on div "[DATE] 12:15 AM" at bounding box center [381, 128] width 200 height 6
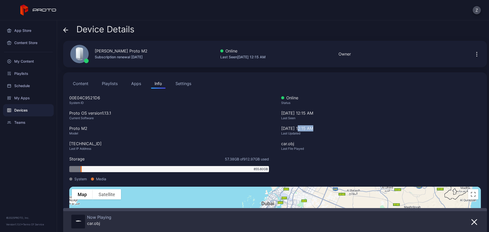
click at [473, 50] on button "button" at bounding box center [477, 54] width 8 height 10
drag, startPoint x: 328, startPoint y: 108, endPoint x: 273, endPoint y: 100, distance: 55.6
click at [332, 110] on div "Online Status [DATE] 12:17 AM Last Seen [DATE] 12:15 AM Last Updated car.obj La…" at bounding box center [381, 141] width 200 height 92
click at [77, 33] on span "Device Details" at bounding box center [105, 29] width 58 height 10
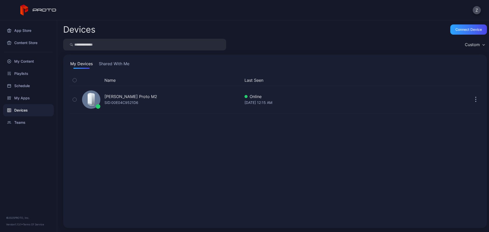
click at [57, 33] on div "App Store Content Store My Content Playlists Schedule My Apps Devices Teams © 2…" at bounding box center [28, 126] width 57 height 212
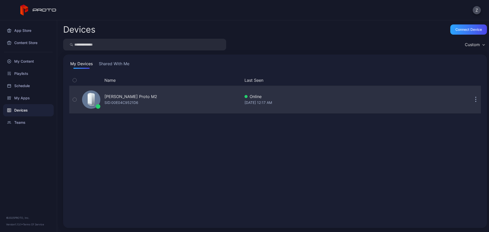
click at [471, 98] on button "button" at bounding box center [476, 99] width 10 height 10
click at [197, 98] on div "[PERSON_NAME] Proto M2 SID: 00E04C9521D6" at bounding box center [160, 99] width 160 height 25
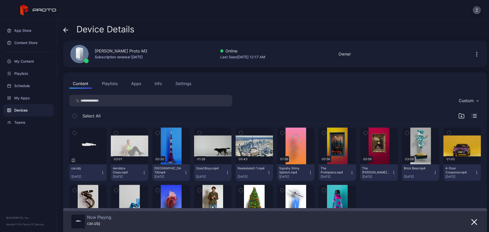
click at [162, 85] on button "Info" at bounding box center [158, 83] width 15 height 10
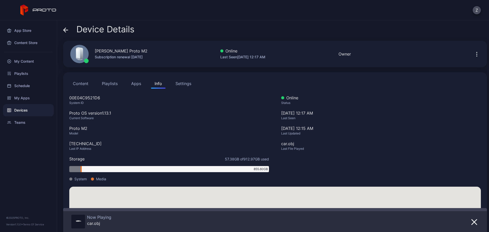
click at [123, 115] on div "Proto OS version 1.13.1" at bounding box center [169, 113] width 200 height 6
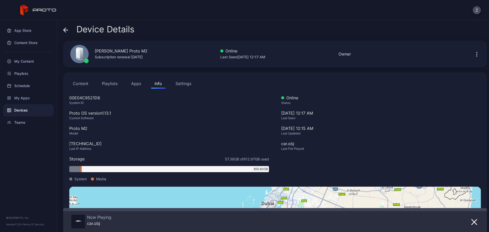
click at [123, 115] on div "Proto OS version 1.13.1" at bounding box center [169, 113] width 200 height 6
click at [24, 100] on div "My Apps" at bounding box center [28, 98] width 51 height 12
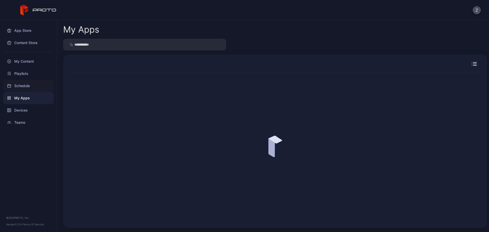
click at [31, 85] on div "Schedule" at bounding box center [28, 86] width 51 height 12
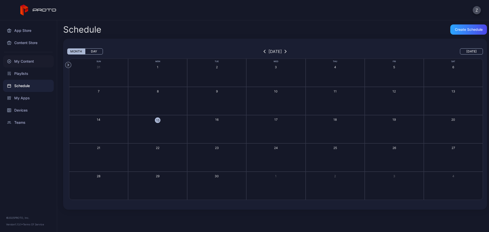
click at [32, 62] on div "My Content" at bounding box center [28, 61] width 51 height 12
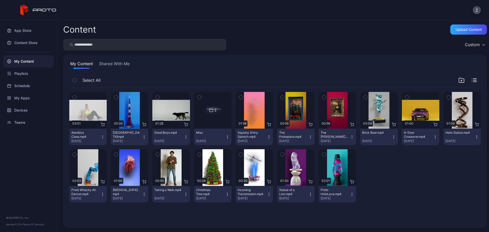
click at [477, 43] on div "Custom" at bounding box center [474, 45] width 25 height 8
click at [349, 44] on div "Custom" at bounding box center [275, 45] width 424 height 12
click at [127, 68] on button "Shared With Me" at bounding box center [114, 65] width 33 height 8
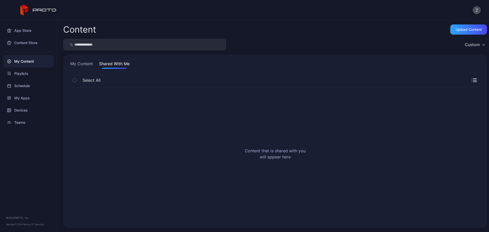
click at [81, 65] on button "My Content" at bounding box center [81, 65] width 25 height 8
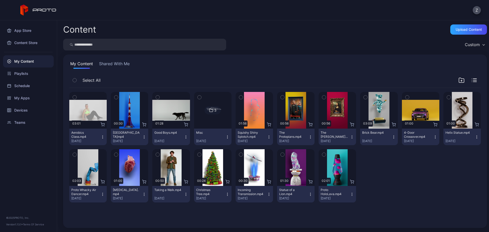
click at [211, 114] on div "3" at bounding box center [213, 110] width 16 height 8
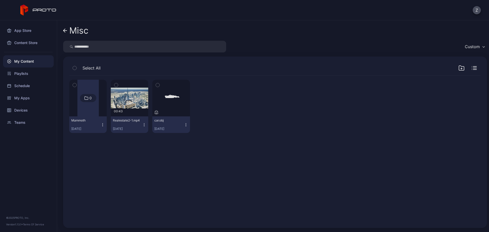
click at [84, 94] on div "0" at bounding box center [88, 98] width 16 height 8
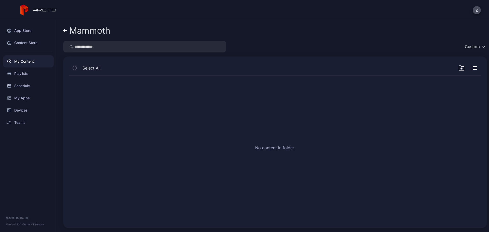
click at [71, 25] on link "Mammoth" at bounding box center [86, 30] width 47 height 12
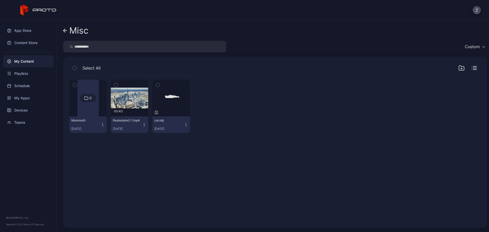
click at [71, 25] on link "Misc" at bounding box center [75, 30] width 25 height 12
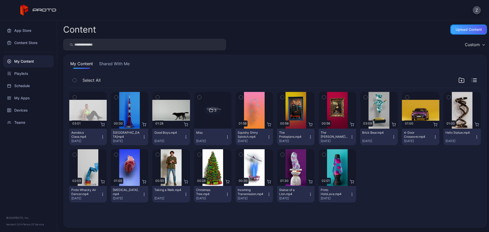
click at [459, 33] on div "Upload Content" at bounding box center [468, 29] width 37 height 10
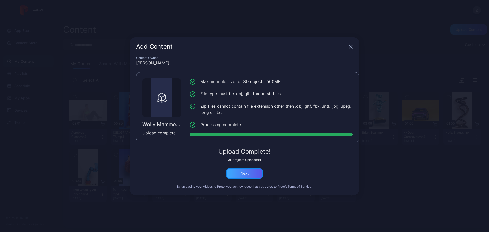
click at [238, 174] on div "Next" at bounding box center [244, 173] width 37 height 10
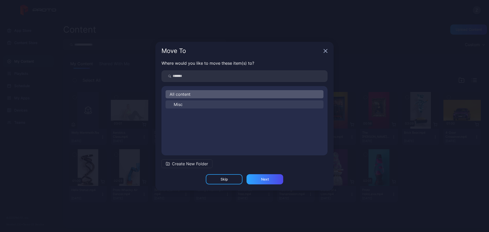
click at [192, 106] on button "Misc" at bounding box center [245, 104] width 158 height 8
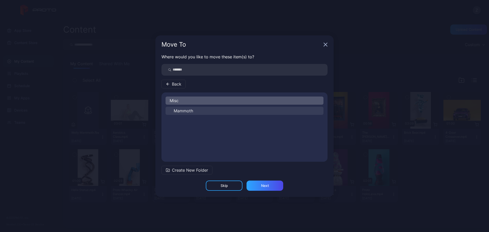
click at [196, 109] on button "Mammoth" at bounding box center [245, 111] width 158 height 8
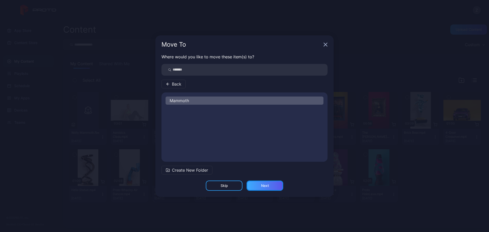
click at [267, 185] on div "Next" at bounding box center [265, 186] width 8 height 4
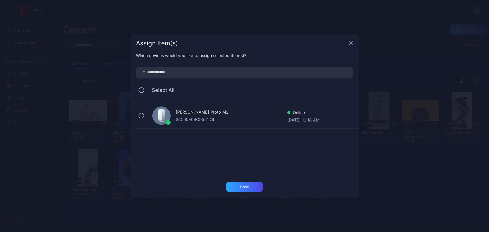
click at [211, 114] on div "[PERSON_NAME] Proto M2" at bounding box center [232, 112] width 112 height 7
click at [247, 187] on div "Done" at bounding box center [244, 187] width 9 height 4
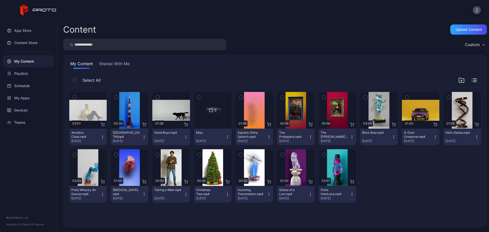
click at [206, 114] on div "3" at bounding box center [213, 110] width 16 height 8
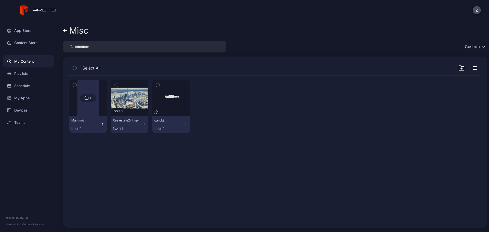
click at [91, 99] on div "1" at bounding box center [91, 98] width 2 height 5
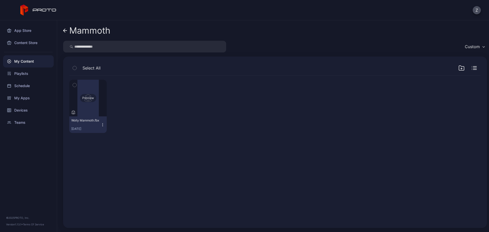
click at [91, 98] on div "Preview" at bounding box center [88, 98] width 16 height 8
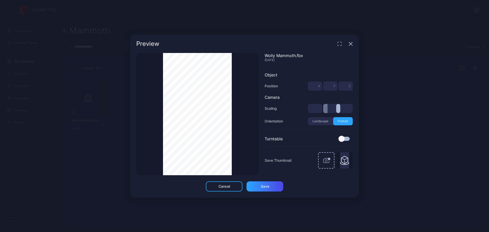
click at [354, 44] on div "Preview" at bounding box center [244, 44] width 229 height 18
click at [352, 46] on icon "button" at bounding box center [351, 44] width 4 height 4
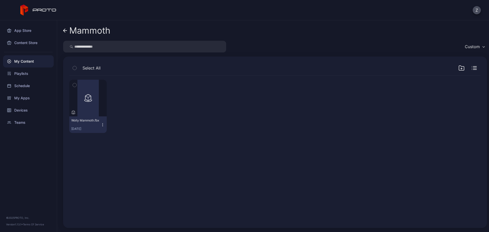
click at [103, 124] on icon "button" at bounding box center [103, 125] width 4 height 4
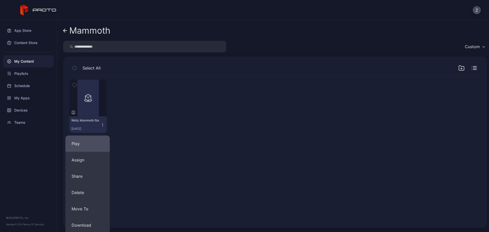
click at [99, 139] on button "Play" at bounding box center [87, 143] width 44 height 16
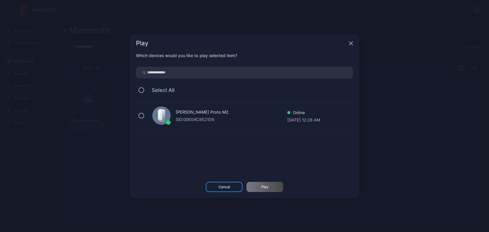
click at [179, 118] on div "SID: 00E04C9521D6" at bounding box center [232, 119] width 112 height 6
click at [262, 189] on div "Play" at bounding box center [265, 187] width 37 height 10
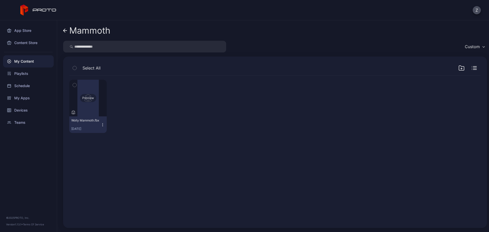
click at [88, 101] on div "Preview" at bounding box center [88, 98] width 16 height 8
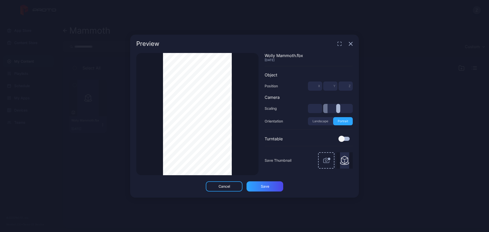
click at [343, 141] on div "Wolly Mammoth.fbx [DATE] Object Position * X * Y * Z Camera Scaling * Orientati…" at bounding box center [306, 114] width 94 height 122
click at [344, 139] on div at bounding box center [341, 139] width 6 height 6
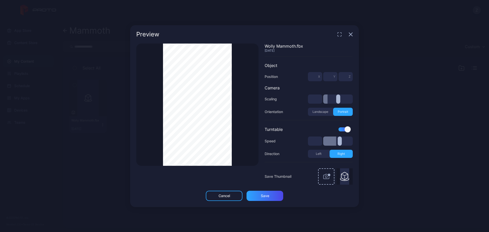
type input "***"
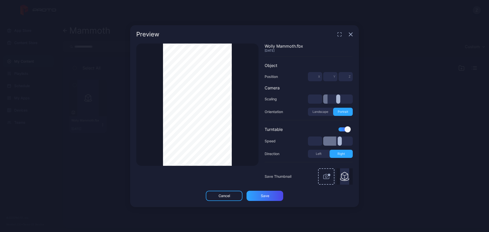
type input "***"
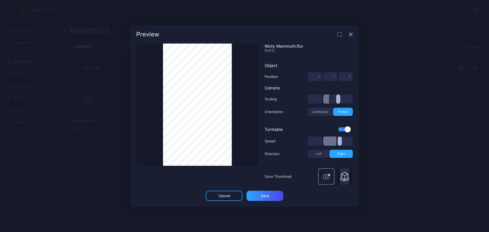
type input "***"
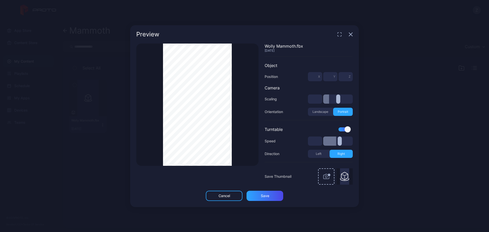
type input "***"
type input "*"
type input "***"
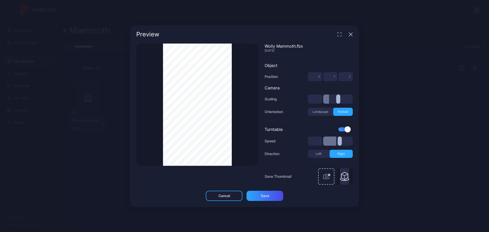
type input "***"
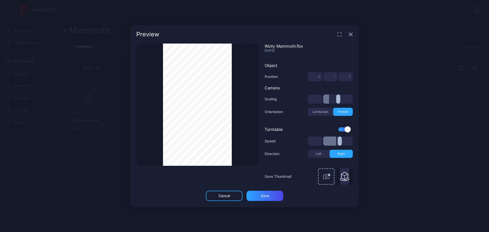
type input "***"
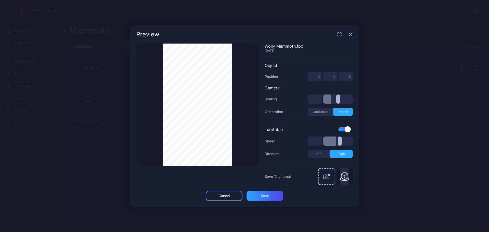
type input "***"
type input "*"
type input "***"
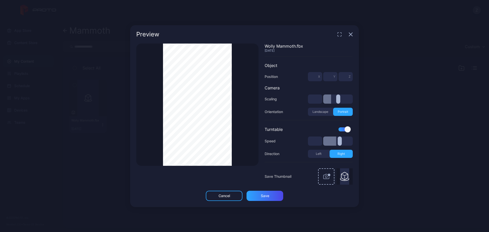
type input "***"
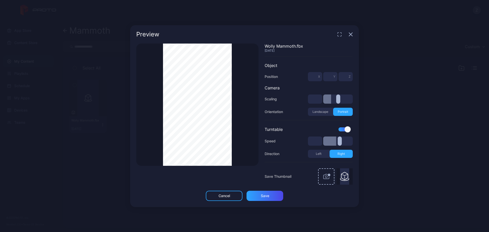
type input "***"
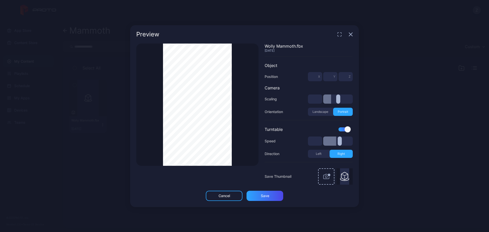
type input "***"
type input "*"
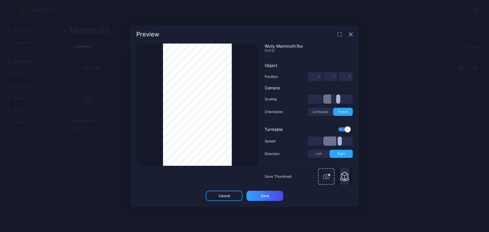
type input "***"
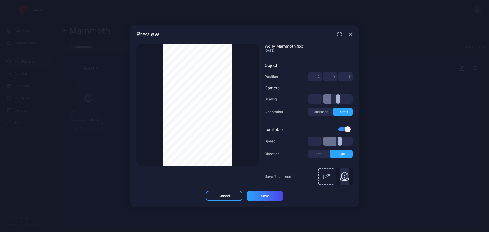
type input "***"
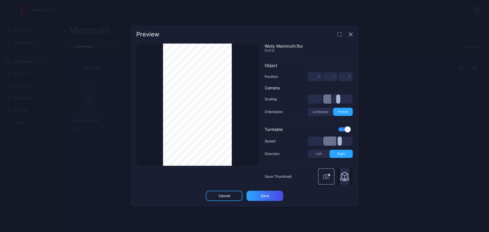
type input "***"
drag, startPoint x: 328, startPoint y: 101, endPoint x: 318, endPoint y: 102, distance: 9.7
type input "***"
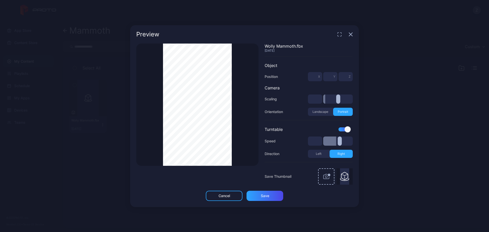
click at [323, 102] on input "range" at bounding box center [338, 98] width 30 height 9
click at [265, 195] on div "Save" at bounding box center [265, 196] width 8 height 4
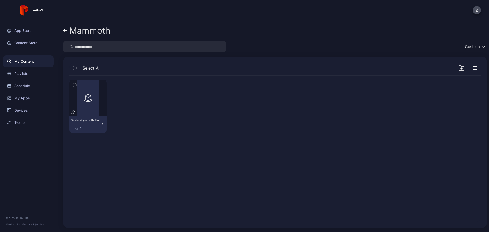
click at [107, 124] on div "Preview Wolly Mammoth.fbx [DATE]" at bounding box center [275, 106] width 412 height 61
click at [102, 126] on icon "button" at bounding box center [103, 125] width 4 height 4
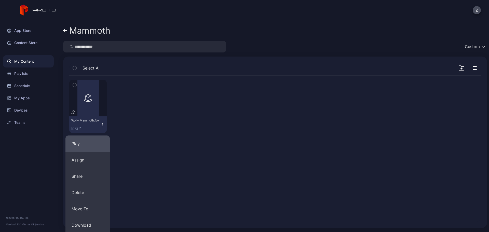
click at [96, 140] on button "Play" at bounding box center [87, 143] width 44 height 16
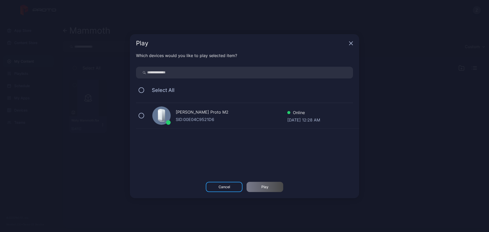
click at [215, 124] on div "[PERSON_NAME] Proto M2 SID: 00E04C9521D6 Online [DATE] 12:28 AM" at bounding box center [247, 115] width 223 height 25
click at [273, 182] on div "Play Which devices would you like to play selected item? Select All Zain [PERSO…" at bounding box center [244, 116] width 229 height 164
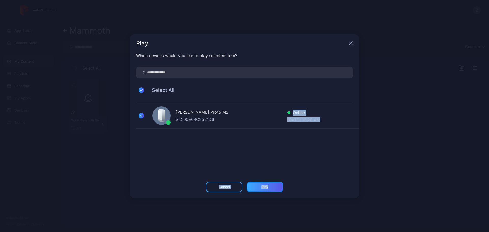
click at [274, 186] on div "Play" at bounding box center [265, 187] width 37 height 10
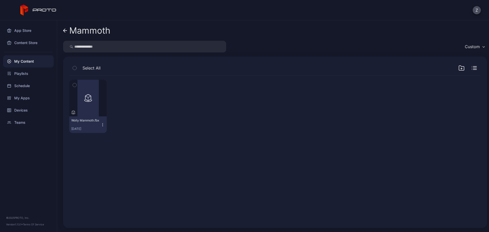
click at [101, 127] on icon "button" at bounding box center [103, 125] width 4 height 4
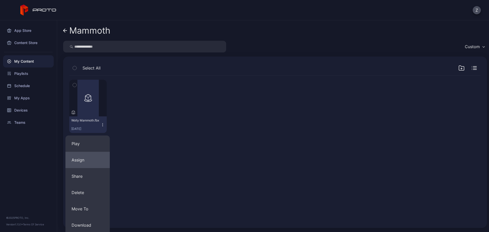
click at [89, 161] on button "Assign" at bounding box center [87, 160] width 44 height 16
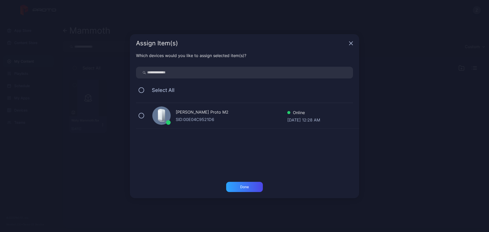
click at [178, 130] on div "[PERSON_NAME] Proto M2 SID: 00E04C9521D6 Online [DATE] 12:28 AM" at bounding box center [247, 139] width 223 height 73
drag, startPoint x: 177, startPoint y: 121, endPoint x: 186, endPoint y: 135, distance: 16.4
click at [177, 121] on div "SID: 00E04C9521D6" at bounding box center [232, 119] width 112 height 6
click at [244, 191] on div "Done" at bounding box center [244, 187] width 37 height 10
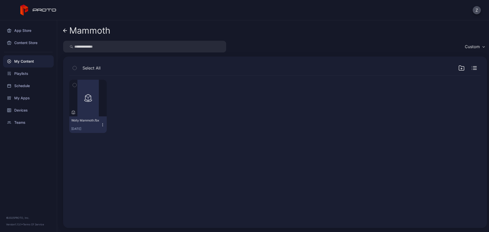
click at [98, 123] on div "Wolly Mammoth.fbx" at bounding box center [85, 120] width 28 height 4
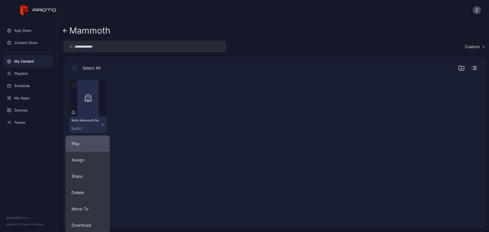
click at [88, 143] on button "Play" at bounding box center [87, 143] width 44 height 16
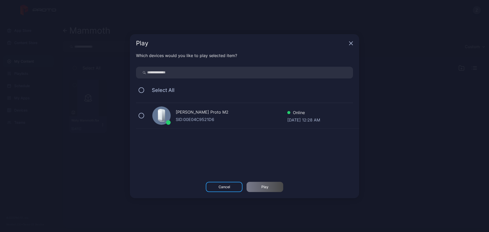
click at [183, 115] on div "[PERSON_NAME] Proto M2" at bounding box center [232, 112] width 112 height 7
click at [257, 182] on div "Play" at bounding box center [265, 187] width 37 height 10
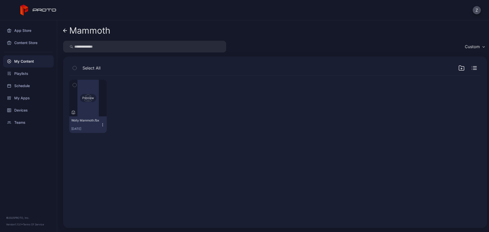
click at [89, 100] on div "Preview" at bounding box center [88, 98] width 16 height 8
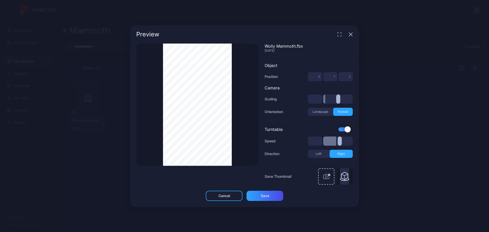
drag, startPoint x: 325, startPoint y: 101, endPoint x: 314, endPoint y: 95, distance: 12.5
click at [323, 100] on input "range" at bounding box center [338, 98] width 30 height 9
click at [314, 78] on input "*" at bounding box center [315, 76] width 14 height 9
click at [321, 76] on input "*" at bounding box center [315, 76] width 14 height 9
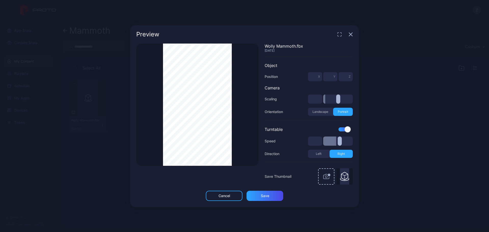
click at [321, 76] on input "*" at bounding box center [315, 76] width 14 height 9
click at [312, 76] on input "*" at bounding box center [315, 76] width 14 height 9
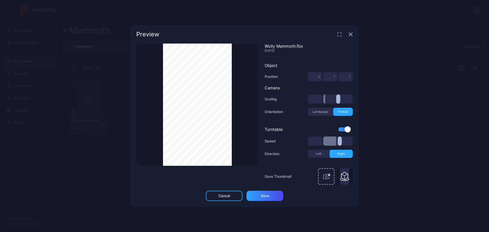
type input "*"
click at [327, 74] on input "*" at bounding box center [330, 76] width 14 height 9
type input "*"
click at [347, 77] on input "*" at bounding box center [345, 76] width 14 height 9
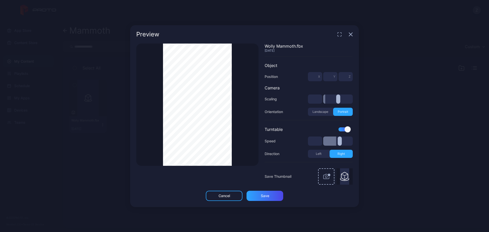
click at [335, 76] on span "Y" at bounding box center [334, 77] width 2 height 4
drag, startPoint x: 335, startPoint y: 76, endPoint x: 328, endPoint y: 76, distance: 7.4
click at [335, 76] on span "Y" at bounding box center [334, 77] width 2 height 4
click at [328, 76] on input "*" at bounding box center [330, 76] width 14 height 9
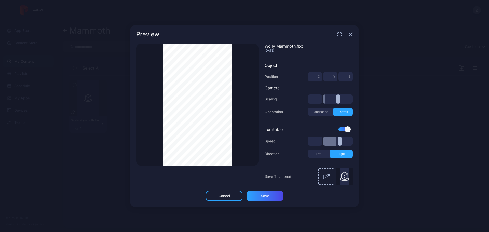
type input "*"
click at [342, 76] on input "*" at bounding box center [345, 76] width 14 height 9
click at [343, 76] on input "**" at bounding box center [345, 76] width 14 height 9
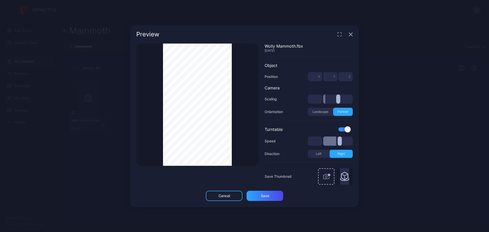
click at [343, 76] on input "**" at bounding box center [345, 76] width 14 height 9
click at [343, 76] on input "*" at bounding box center [345, 76] width 14 height 9
click at [343, 77] on input "***" at bounding box center [345, 76] width 14 height 9
type input "*"
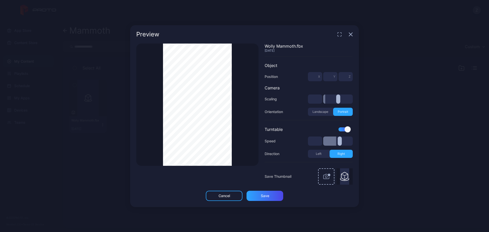
type input "*"
click at [313, 79] on input "*" at bounding box center [315, 76] width 14 height 9
type input "*"
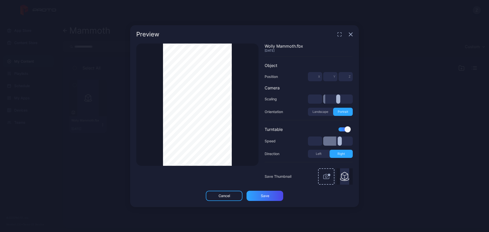
click at [343, 77] on input "*" at bounding box center [345, 76] width 14 height 9
type input "**"
click at [326, 78] on input "*" at bounding box center [330, 76] width 14 height 9
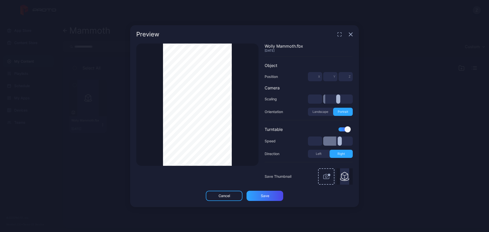
click at [326, 78] on input "*" at bounding box center [330, 76] width 14 height 9
type input "**"
type input "***"
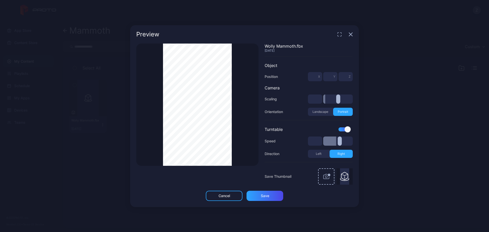
click at [341, 77] on input "**" at bounding box center [345, 76] width 14 height 9
type input "*"
type input "***"
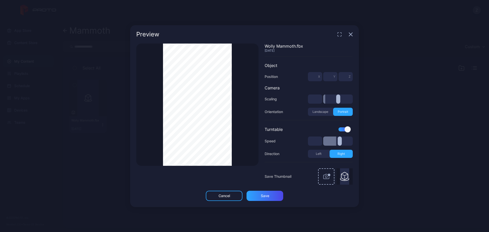
type input "***"
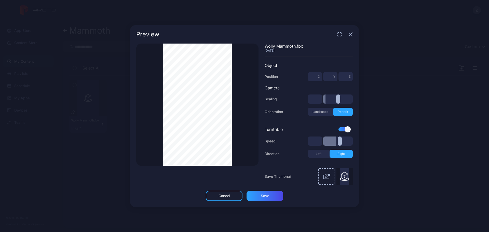
type input "***"
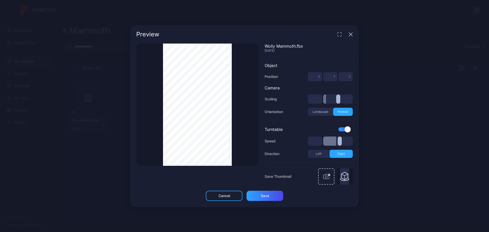
type input "***"
drag, startPoint x: 333, startPoint y: 78, endPoint x: 325, endPoint y: 98, distance: 21.2
click at [325, 98] on input "range" at bounding box center [338, 98] width 30 height 9
type input "****"
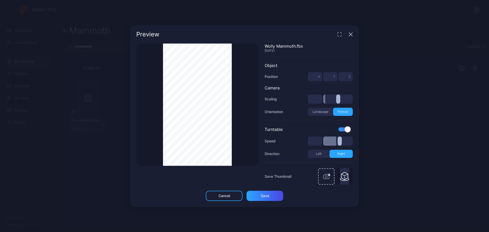
type input "****"
type input "***"
drag, startPoint x: 333, startPoint y: 144, endPoint x: 330, endPoint y: 145, distance: 2.8
type input "***"
click at [330, 145] on input "range" at bounding box center [338, 141] width 30 height 9
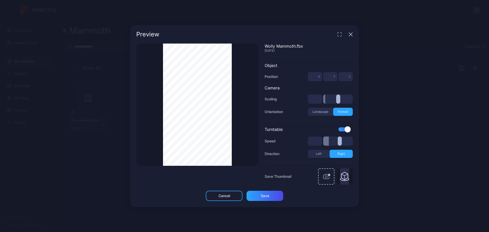
click at [323, 156] on button "Left" at bounding box center [319, 154] width 22 height 8
click at [266, 196] on div "Save" at bounding box center [265, 196] width 8 height 4
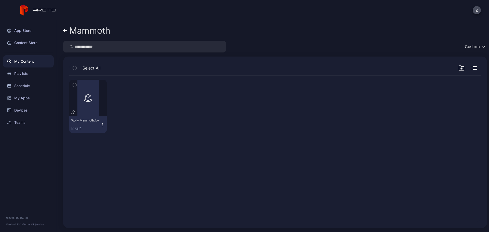
click at [101, 123] on icon "button" at bounding box center [103, 125] width 4 height 4
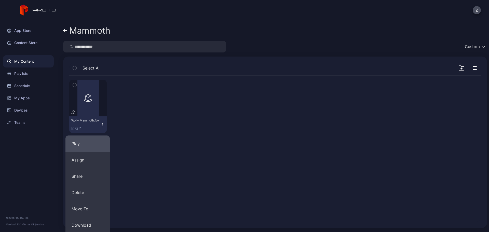
click at [96, 139] on button "Play" at bounding box center [87, 143] width 44 height 16
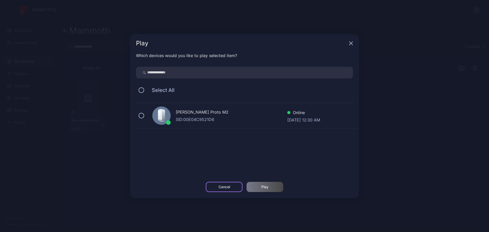
click at [221, 186] on div "Cancel" at bounding box center [224, 187] width 11 height 4
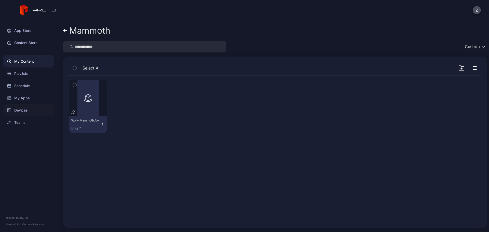
click at [36, 109] on div "Devices" at bounding box center [28, 110] width 51 height 12
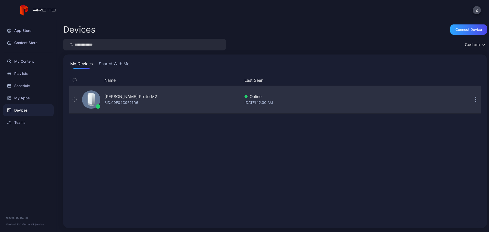
click at [185, 99] on div "[PERSON_NAME] Proto M2 SID: 00E04C9521D6" at bounding box center [160, 99] width 160 height 25
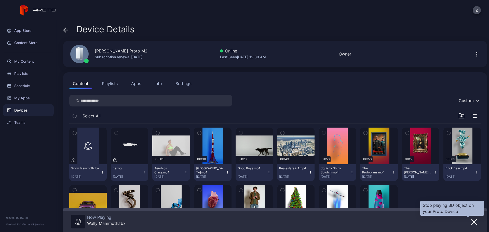
click at [470, 221] on button "button" at bounding box center [474, 221] width 9 height 7
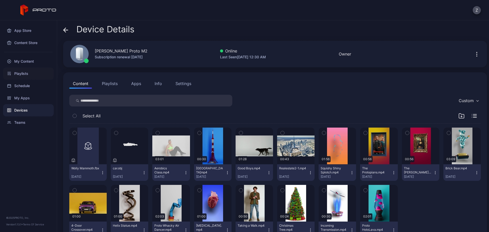
click at [32, 73] on div "Playlists" at bounding box center [28, 73] width 51 height 12
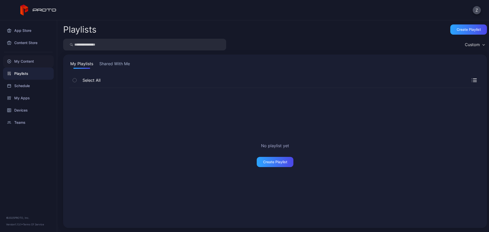
click at [40, 64] on div "My Content" at bounding box center [28, 61] width 51 height 12
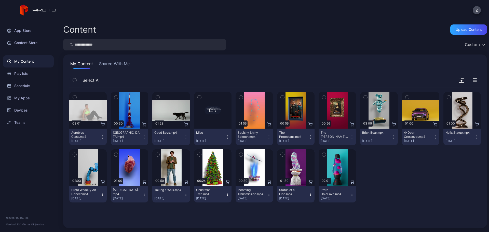
click at [217, 116] on img at bounding box center [212, 110] width 21 height 37
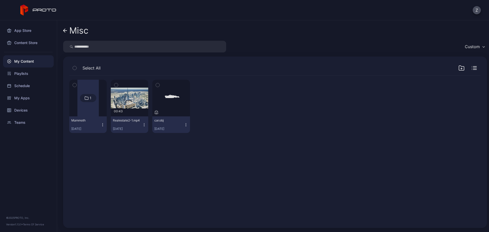
click at [90, 101] on div "1" at bounding box center [88, 98] width 16 height 8
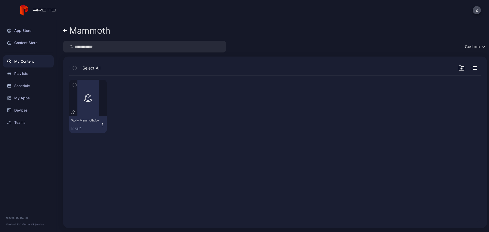
click at [103, 123] on icon "button" at bounding box center [103, 123] width 0 height 0
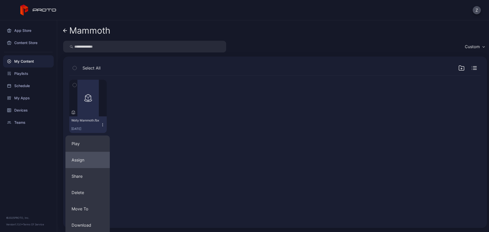
click at [99, 157] on button "Assign" at bounding box center [87, 160] width 44 height 16
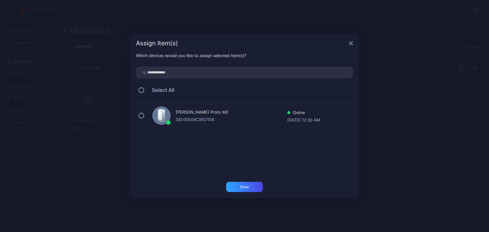
click at [180, 120] on div "SID: 00E04C9521D6" at bounding box center [232, 119] width 112 height 6
click at [247, 188] on div "Done" at bounding box center [244, 187] width 9 height 4
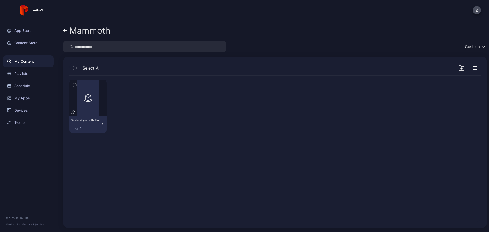
click at [107, 128] on div "Preview Wolly Mammoth.fbx [DATE]" at bounding box center [275, 106] width 412 height 61
click at [101, 126] on icon "button" at bounding box center [103, 125] width 4 height 4
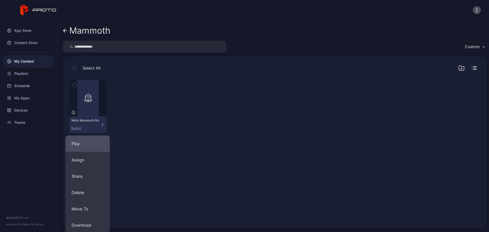
click at [100, 139] on button "Play" at bounding box center [87, 143] width 44 height 16
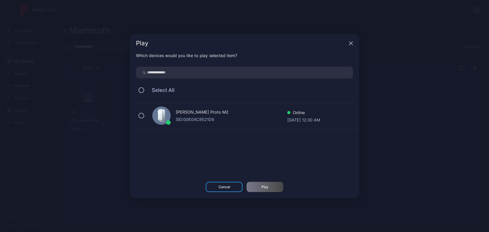
click at [233, 129] on div "[PERSON_NAME] Proto M2 SID: 00E04C9521D6 Online [DATE] 12:30 AM" at bounding box center [247, 139] width 223 height 73
click at [233, 123] on div "[PERSON_NAME] Proto M2 SID: 00E04C9521D6 Online [DATE] 12:30 AM" at bounding box center [247, 115] width 223 height 25
click at [265, 185] on div "Play" at bounding box center [264, 187] width 7 height 4
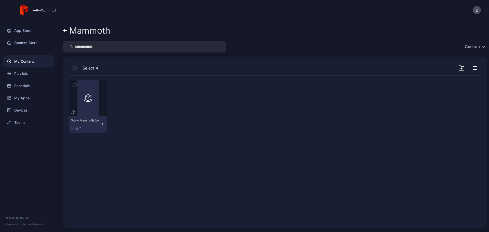
click at [409, 103] on div "Preview Wolly Mammoth.fbx [DATE]" at bounding box center [275, 106] width 412 height 61
click at [49, 62] on div "My Content" at bounding box center [28, 61] width 51 height 12
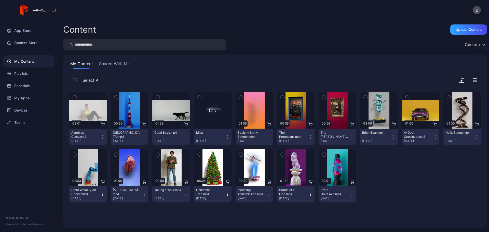
click at [49, 62] on div "My Content" at bounding box center [28, 61] width 51 height 12
click at [456, 30] on div "Upload Content" at bounding box center [469, 30] width 26 height 4
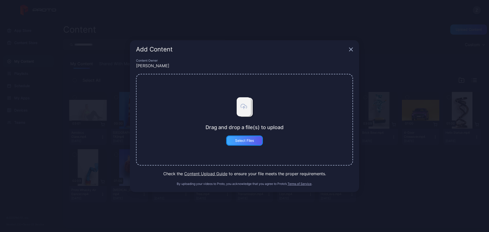
click at [247, 141] on div "Select Files" at bounding box center [244, 141] width 19 height 4
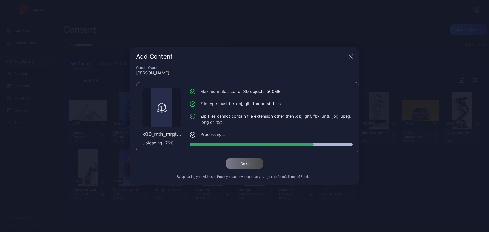
click at [243, 81] on div "Content Owner Zain Kassem x00_mth_mrgt_btr_project.fbx Uploading - 76 % Maximum…" at bounding box center [244, 125] width 229 height 119
click at [243, 82] on div "x00_mth_mrgt_btr_project.fbx Uploading - 76 % Maximum file size for 3D objects:…" at bounding box center [247, 117] width 223 height 70
click at [243, 83] on div "x00_mth_mrgt_btr_project.fbx Uploading - 76 % Maximum file size for 3D objects:…" at bounding box center [247, 117] width 223 height 70
click at [227, 92] on li "Maximum file size for 3D objects: 500MB" at bounding box center [271, 91] width 163 height 6
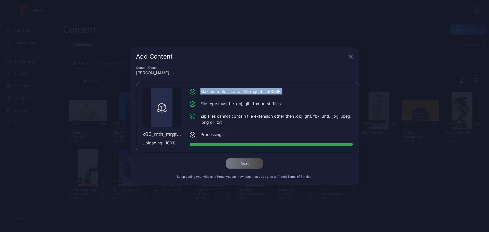
click at [227, 92] on li "Maximum file size for 3D objects: 500MB" at bounding box center [271, 91] width 163 height 6
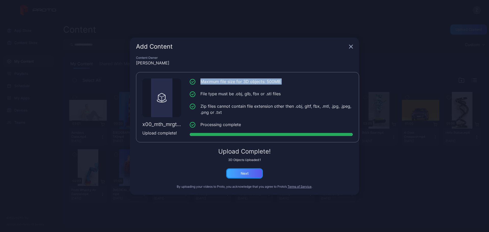
click at [242, 173] on div "Next" at bounding box center [245, 173] width 8 height 4
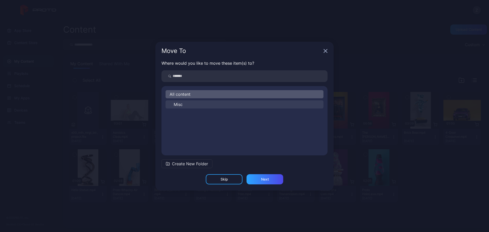
click at [192, 106] on button "Misc" at bounding box center [245, 104] width 158 height 8
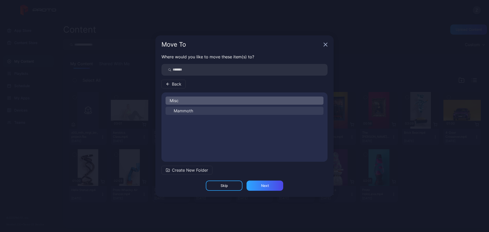
click at [190, 109] on span "Mammoth" at bounding box center [183, 111] width 19 height 6
click at [191, 99] on div "Mammoth" at bounding box center [245, 101] width 158 height 8
click at [228, 129] on div "Mammoth" at bounding box center [244, 127] width 166 height 61
click at [182, 85] on button "Back" at bounding box center [173, 84] width 24 height 9
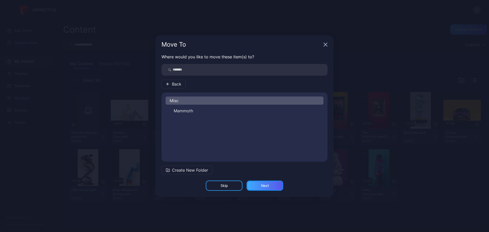
click at [261, 185] on div "Next" at bounding box center [265, 186] width 8 height 4
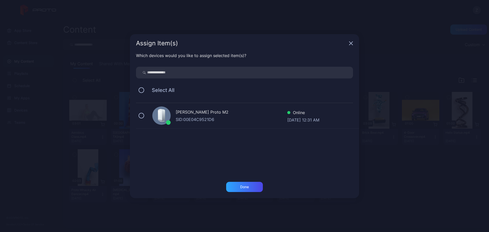
click at [179, 129] on div "[PERSON_NAME] Proto M2 SID: 00E04C9521D6 Online [DATE] 12:31 AM" at bounding box center [247, 139] width 223 height 73
click at [179, 120] on div "SID: 00E04C9521D6" at bounding box center [232, 119] width 112 height 6
click at [241, 184] on div "Done" at bounding box center [244, 187] width 37 height 10
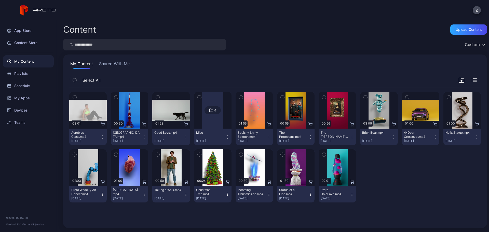
click at [203, 121] on div at bounding box center [212, 110] width 21 height 37
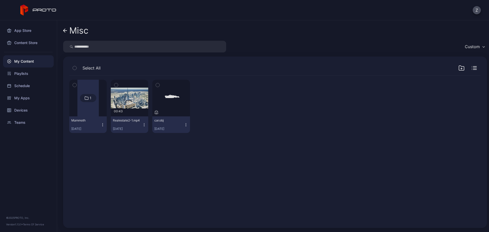
click at [93, 106] on div at bounding box center [87, 98] width 21 height 37
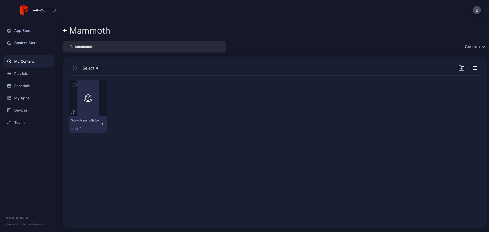
click at [67, 35] on link "Mammoth" at bounding box center [86, 30] width 47 height 12
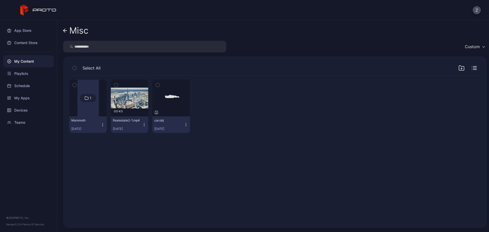
click at [67, 34] on link "Misc" at bounding box center [75, 30] width 25 height 12
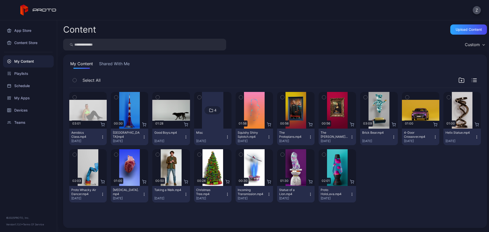
click at [205, 120] on div at bounding box center [212, 110] width 21 height 37
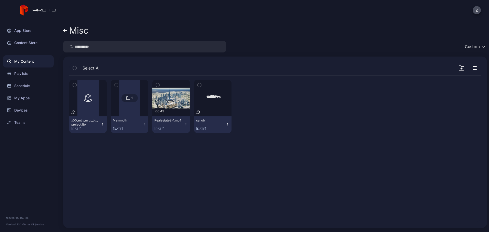
click at [100, 126] on div "x00_mth_mrgt_btr_project.fbx [DATE]" at bounding box center [85, 124] width 29 height 12
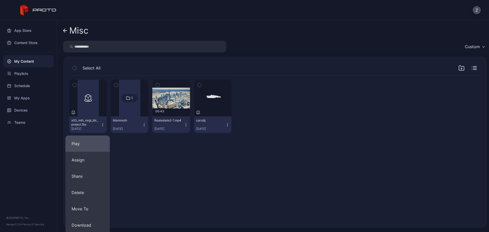
click at [96, 139] on button "Play" at bounding box center [87, 143] width 44 height 16
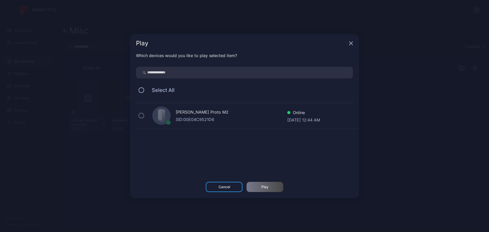
click at [175, 115] on div "[PERSON_NAME] Proto M2 SID: 00E04C9521D6 Online [DATE] 12:44 AM" at bounding box center [247, 115] width 223 height 25
click at [227, 185] on div "Cancel" at bounding box center [224, 187] width 11 height 4
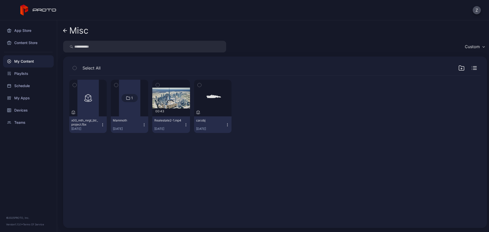
click at [65, 33] on icon at bounding box center [65, 31] width 4 height 4
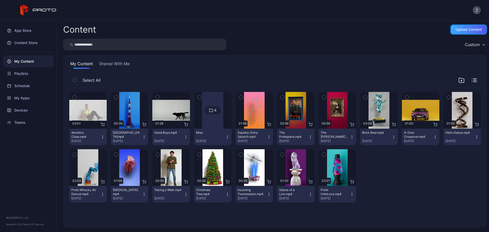
click at [456, 29] on div "Upload Content" at bounding box center [469, 30] width 26 height 4
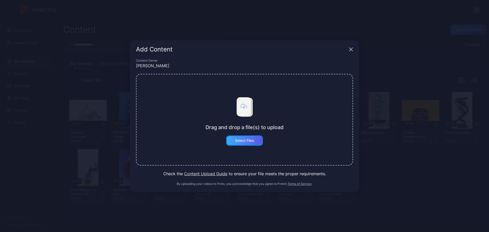
click at [245, 140] on div "Select Files" at bounding box center [244, 141] width 19 height 4
click at [81, 92] on div "Add Content Content Owner [PERSON_NAME] Drag and drop a file(s) to upload Selec…" at bounding box center [244, 116] width 489 height 232
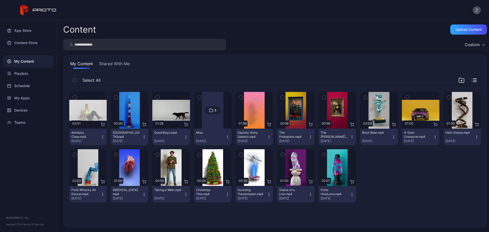
click at [203, 124] on div at bounding box center [212, 110] width 21 height 37
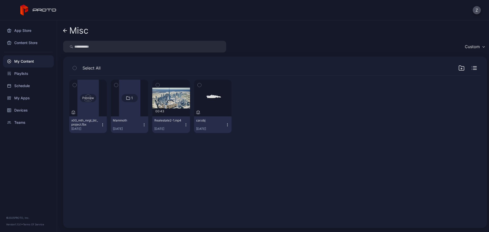
click at [90, 99] on div "Preview" at bounding box center [88, 98] width 16 height 8
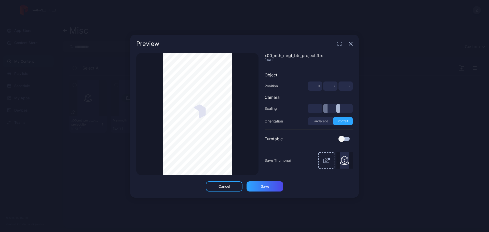
click at [352, 44] on icon "button" at bounding box center [351, 44] width 4 height 4
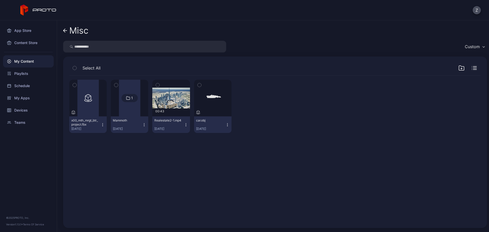
click at [102, 127] on button "x00_mth_mrgt_btr_project.fbx [DATE]" at bounding box center [87, 124] width 37 height 17
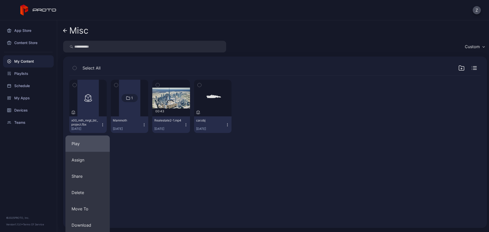
click at [100, 140] on button "Play" at bounding box center [87, 143] width 44 height 16
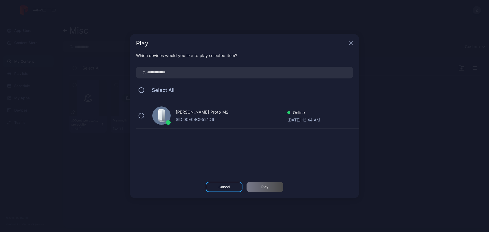
drag, startPoint x: 177, startPoint y: 121, endPoint x: 179, endPoint y: 123, distance: 3.0
click at [177, 121] on div "SID: 00E04C9521D6" at bounding box center [232, 119] width 112 height 6
click at [261, 188] on div "Play" at bounding box center [264, 187] width 7 height 4
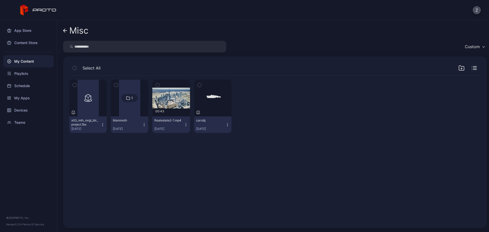
click at [134, 102] on div at bounding box center [129, 98] width 21 height 37
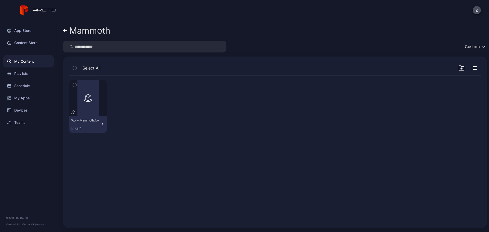
click at [64, 31] on icon at bounding box center [64, 31] width 2 height 4
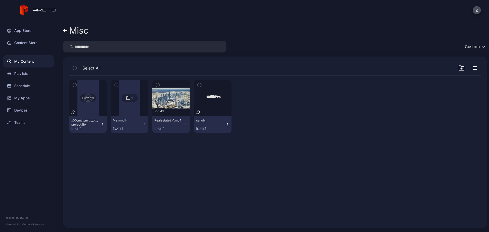
click at [91, 98] on div "Preview" at bounding box center [88, 98] width 16 height 8
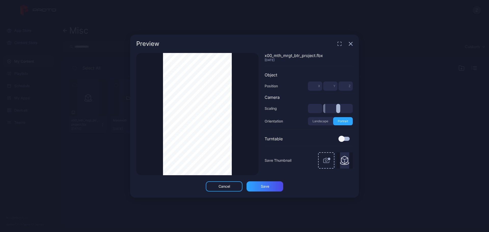
type input "***"
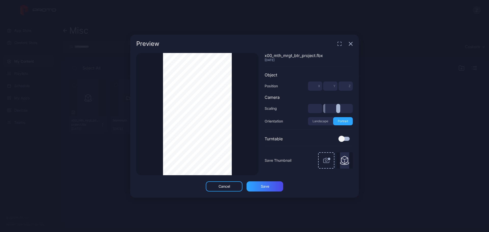
type input "***"
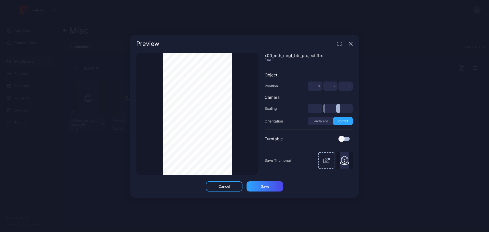
type input "***"
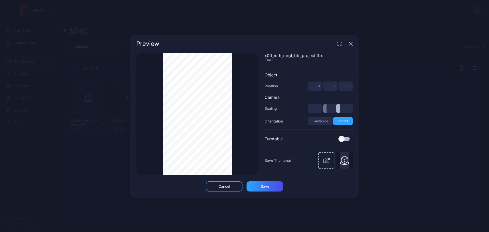
type input "***"
type input "*"
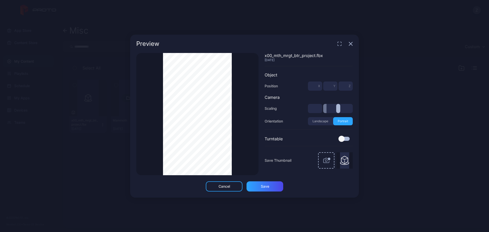
type input "***"
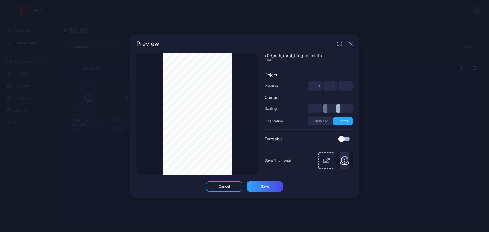
type input "***"
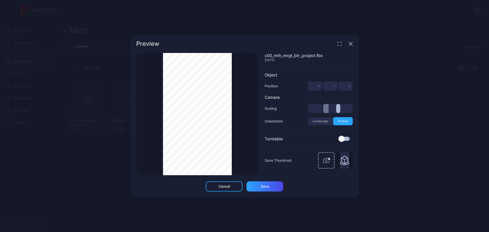
type input "***"
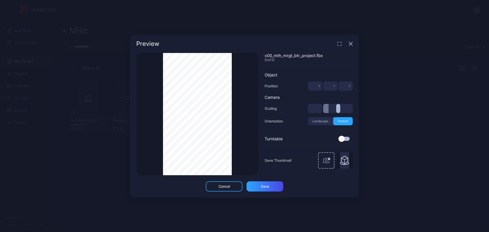
type input "***"
type input "*"
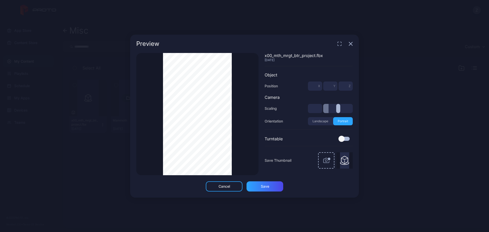
type input "***"
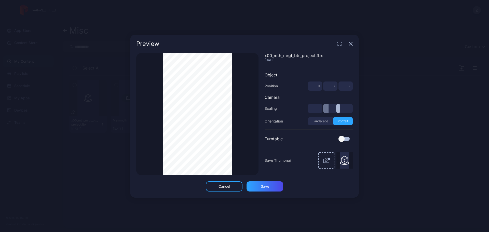
type input "***"
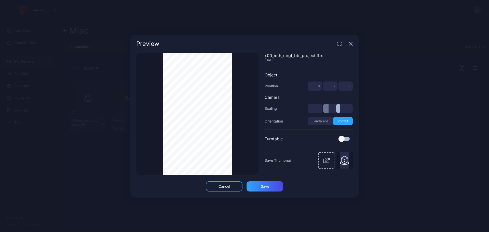
type input "***"
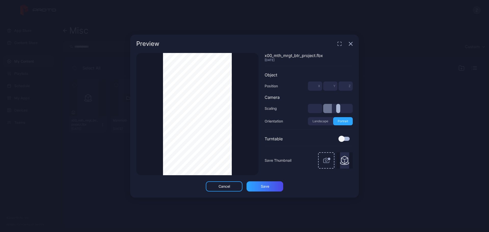
type input "***"
type input "*"
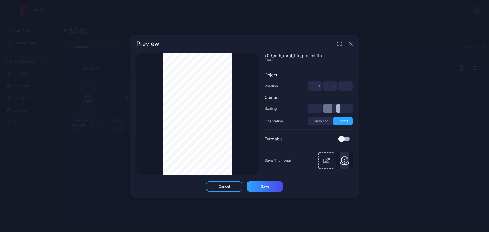
type input "***"
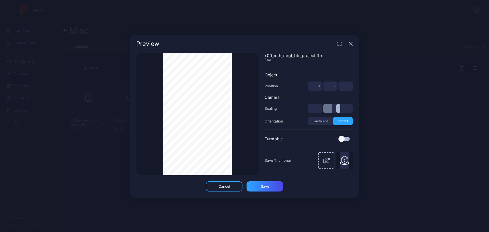
type input "***"
drag, startPoint x: 324, startPoint y: 110, endPoint x: 334, endPoint y: 110, distance: 10.2
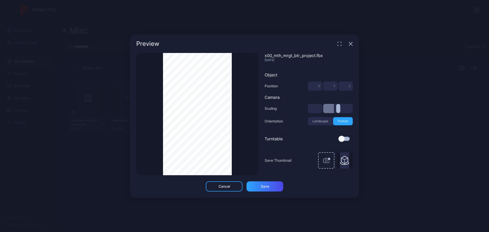
type input "***"
click at [334, 110] on input "range" at bounding box center [338, 108] width 30 height 9
type input "***"
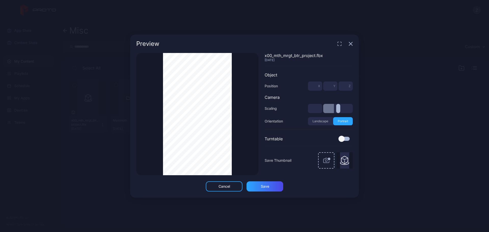
type input "***"
type input "*"
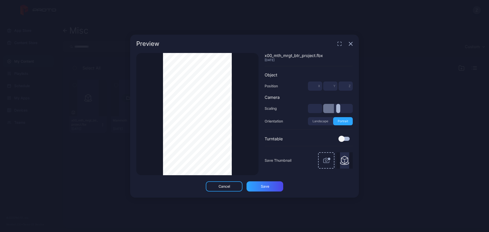
type input "***"
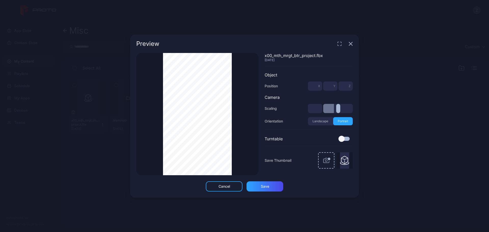
type input "***"
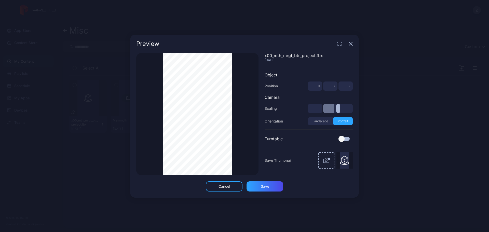
type input "***"
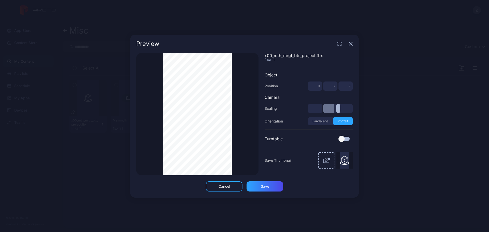
type input "***"
type input "*"
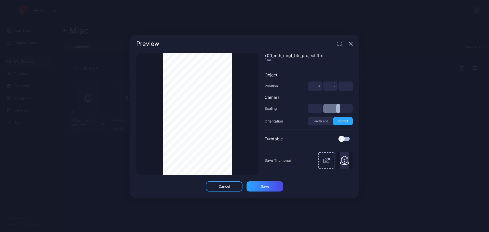
type input "***"
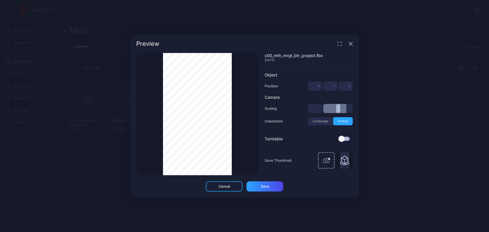
drag, startPoint x: 334, startPoint y: 110, endPoint x: 346, endPoint y: 105, distance: 12.9
click at [346, 105] on input "range" at bounding box center [338, 108] width 30 height 9
click at [353, 45] on div "Preview" at bounding box center [244, 44] width 229 height 18
click at [350, 44] on icon "button" at bounding box center [350, 43] width 3 height 3
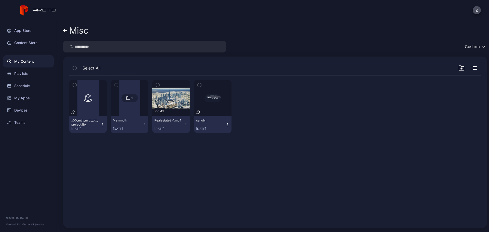
click at [209, 99] on div "Preview" at bounding box center [213, 98] width 16 height 8
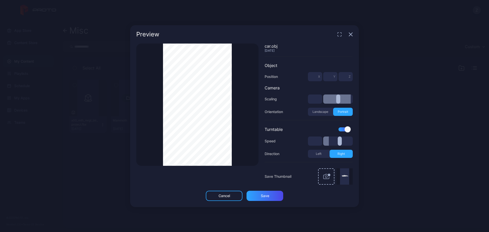
drag, startPoint x: 351, startPoint y: 100, endPoint x: 378, endPoint y: 73, distance: 38.5
click at [353, 100] on input "range" at bounding box center [338, 98] width 30 height 9
click at [349, 35] on icon "button" at bounding box center [351, 34] width 4 height 4
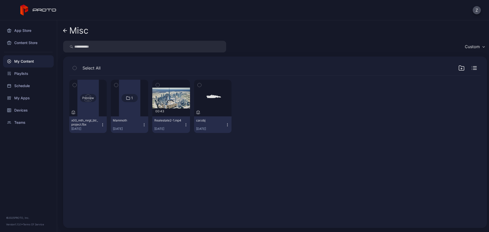
click at [90, 98] on div "Preview" at bounding box center [88, 98] width 16 height 8
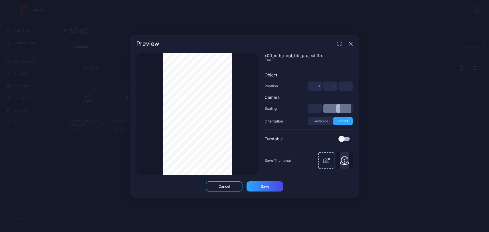
drag, startPoint x: 326, startPoint y: 107, endPoint x: 366, endPoint y: 108, distance: 40.3
click at [353, 108] on input "range" at bounding box center [338, 108] width 30 height 9
click at [236, 89] on div "Thumbnail Saved" at bounding box center [197, 114] width 122 height 122
click at [317, 106] on input "**" at bounding box center [315, 108] width 14 height 9
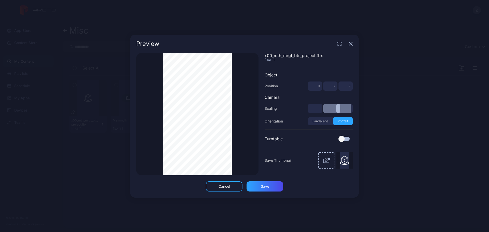
click at [317, 106] on input "**" at bounding box center [315, 108] width 14 height 9
click at [346, 140] on div at bounding box center [343, 139] width 11 height 4
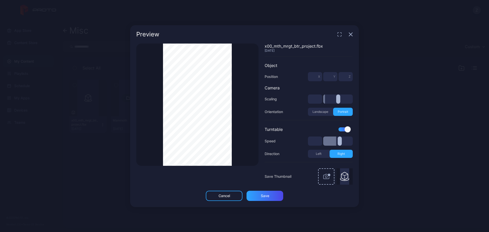
click at [347, 130] on div at bounding box center [348, 129] width 6 height 6
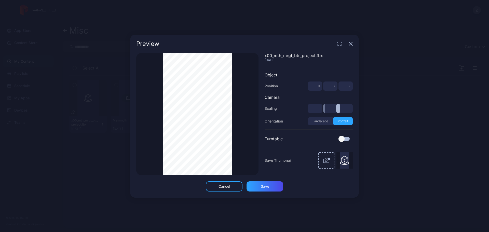
drag, startPoint x: 327, startPoint y: 109, endPoint x: 318, endPoint y: 110, distance: 8.8
click at [323, 110] on input "range" at bounding box center [338, 108] width 30 height 9
click at [317, 110] on input "***" at bounding box center [315, 108] width 14 height 9
click at [225, 182] on div "Cancel" at bounding box center [224, 186] width 37 height 10
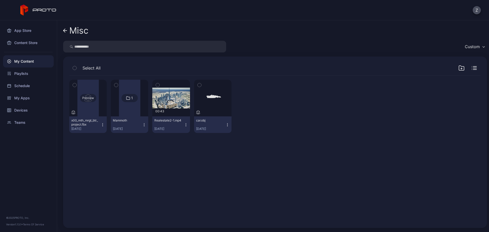
click at [90, 97] on div "Preview" at bounding box center [88, 98] width 16 height 8
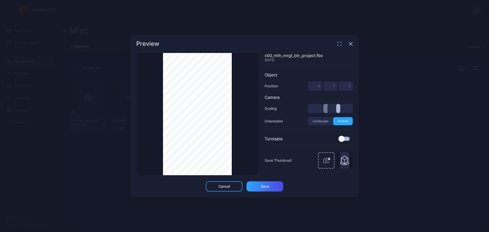
click at [320, 107] on input "*" at bounding box center [315, 108] width 14 height 9
click at [264, 183] on div "Save" at bounding box center [265, 186] width 37 height 10
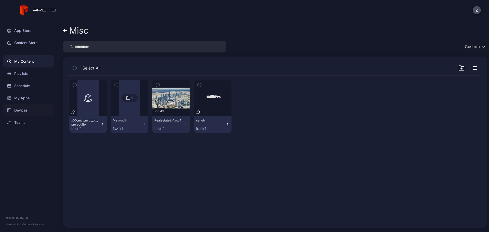
click at [26, 113] on div "Devices" at bounding box center [28, 110] width 51 height 12
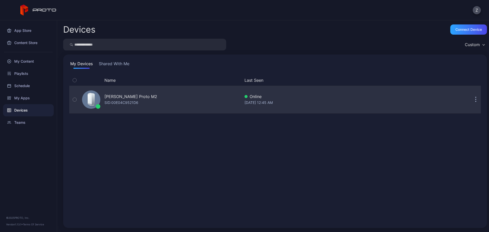
click at [209, 102] on div "[PERSON_NAME] Proto M2 SID: 00E04C9521D6" at bounding box center [160, 99] width 160 height 25
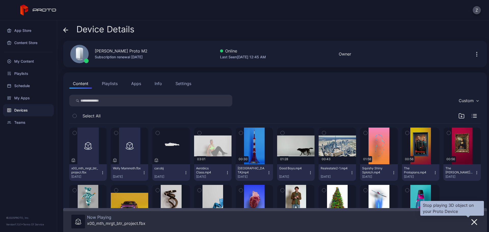
click at [471, 221] on icon "button" at bounding box center [474, 222] width 6 height 6
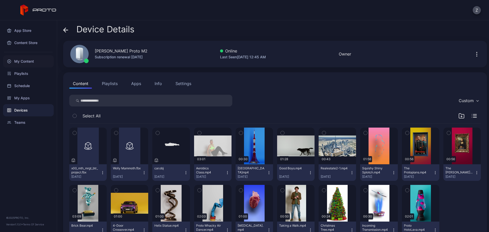
click at [37, 63] on div "My Content" at bounding box center [28, 61] width 51 height 12
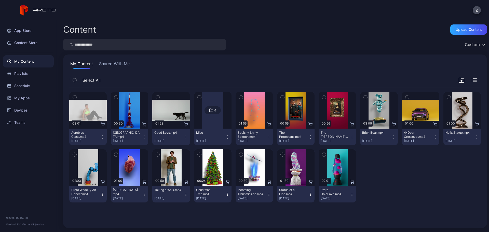
click at [215, 119] on div at bounding box center [212, 110] width 21 height 37
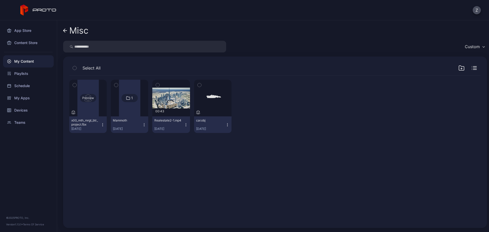
click at [90, 100] on div "Preview" at bounding box center [88, 98] width 16 height 8
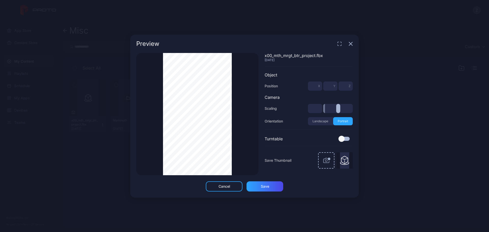
click at [348, 45] on div "Preview" at bounding box center [244, 44] width 229 height 18
click at [350, 43] on icon "button" at bounding box center [350, 43] width 3 height 3
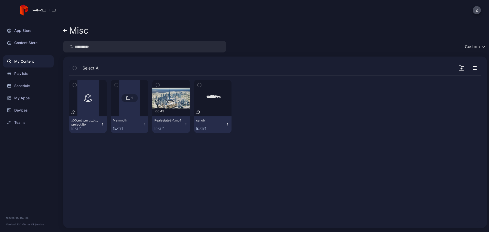
click at [104, 124] on icon "button" at bounding box center [103, 125] width 4 height 4
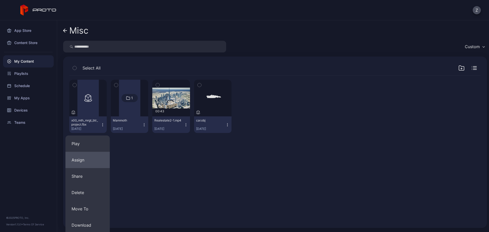
click at [95, 154] on button "Assign" at bounding box center [87, 160] width 44 height 16
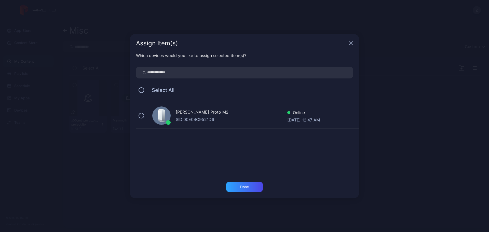
click at [168, 122] on div at bounding box center [168, 122] width 5 height 5
drag, startPoint x: 242, startPoint y: 175, endPoint x: 246, endPoint y: 185, distance: 10.2
click at [242, 175] on div "[PERSON_NAME] Proto M2 SID: 00E04C9521D6 Online [DATE] 12:47 AM" at bounding box center [247, 139] width 223 height 73
click at [246, 185] on div "Done" at bounding box center [244, 187] width 9 height 4
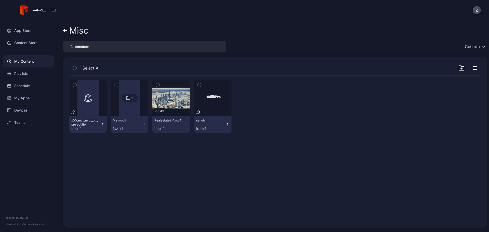
click at [101, 125] on icon "button" at bounding box center [103, 125] width 4 height 4
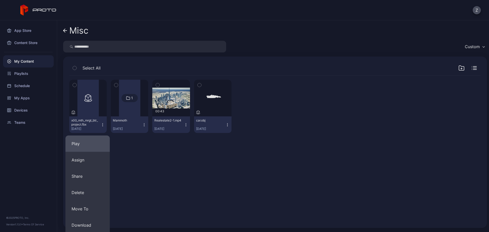
click at [94, 143] on button "Play" at bounding box center [87, 143] width 44 height 16
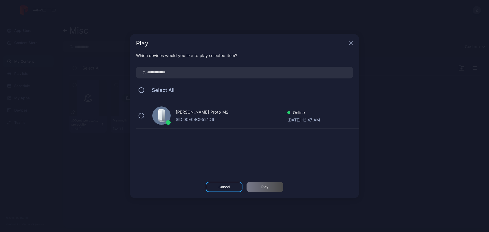
click at [200, 119] on div "SID: 00E04C9521D6" at bounding box center [232, 119] width 112 height 6
click at [273, 188] on div "Play" at bounding box center [265, 187] width 37 height 10
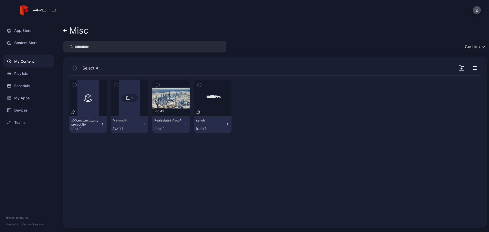
click at [65, 32] on icon at bounding box center [64, 31] width 2 height 4
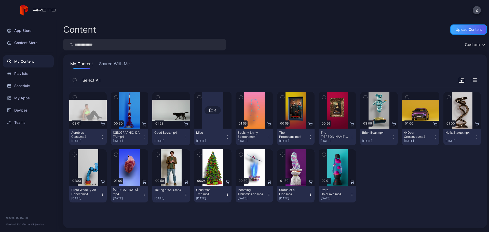
click at [468, 28] on div "Upload Content" at bounding box center [469, 30] width 26 height 4
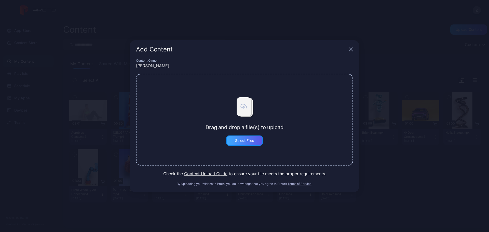
click at [256, 143] on div "Select Files" at bounding box center [244, 140] width 37 height 10
click at [244, 139] on button "Select Files" at bounding box center [244, 140] width 37 height 10
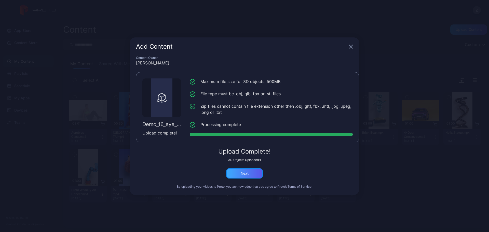
click at [246, 175] on div "Next" at bounding box center [245, 173] width 8 height 4
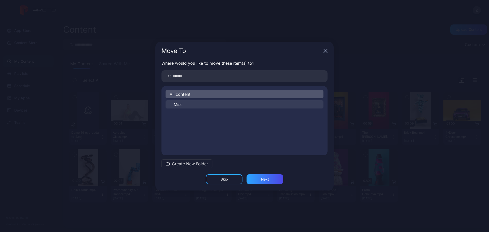
click at [196, 104] on button "Misc" at bounding box center [245, 104] width 158 height 8
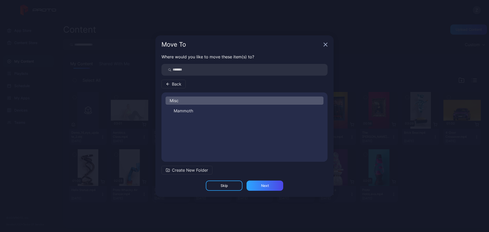
click at [189, 97] on div "Misc" at bounding box center [245, 101] width 158 height 8
click at [192, 107] on button "Mammoth" at bounding box center [245, 111] width 158 height 8
click at [275, 184] on div "Next" at bounding box center [265, 186] width 37 height 10
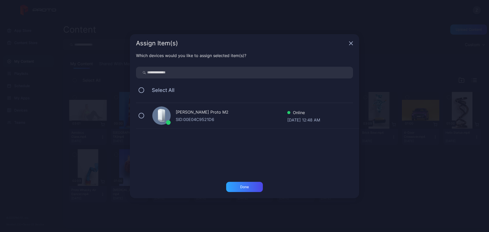
click at [203, 121] on div "SID: 00E04C9521D6" at bounding box center [232, 119] width 112 height 6
click at [244, 186] on div "Done" at bounding box center [244, 187] width 9 height 4
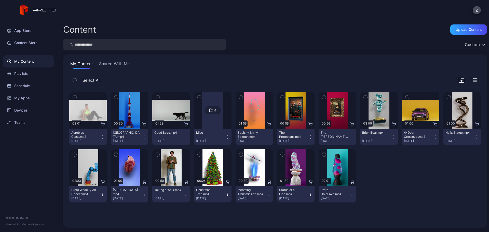
click at [208, 120] on div at bounding box center [212, 110] width 21 height 37
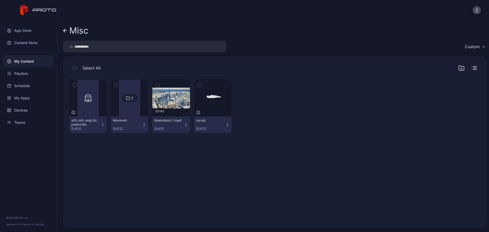
click at [135, 109] on div at bounding box center [129, 98] width 21 height 37
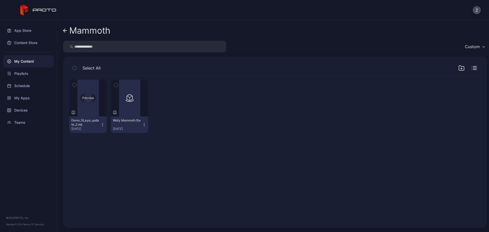
click at [92, 95] on div "Preview" at bounding box center [88, 98] width 16 height 8
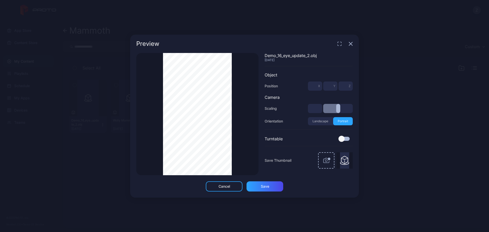
drag, startPoint x: 327, startPoint y: 109, endPoint x: 337, endPoint y: 110, distance: 10.7
click at [337, 110] on input "range" at bounding box center [338, 108] width 30 height 9
drag, startPoint x: 337, startPoint y: 110, endPoint x: 352, endPoint y: 110, distance: 14.8
click at [352, 110] on input "range" at bounding box center [338, 108] width 30 height 9
click at [316, 108] on input "**" at bounding box center [315, 108] width 14 height 9
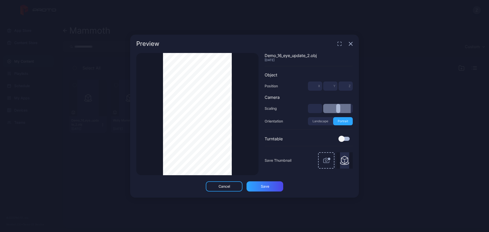
click at [316, 108] on input "**" at bounding box center [315, 108] width 14 height 9
click at [235, 123] on div "Thumbnail Saved" at bounding box center [197, 114] width 122 height 122
click at [158, 125] on div "Thumbnail Saved" at bounding box center [197, 114] width 122 height 122
click at [154, 118] on div "Thumbnail Saved" at bounding box center [197, 114] width 122 height 122
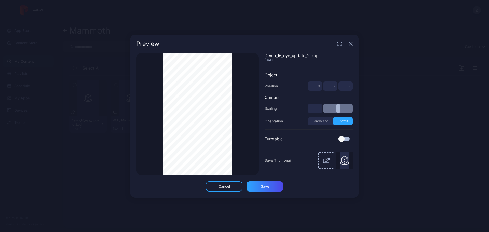
click at [353, 45] on div "Preview" at bounding box center [244, 44] width 229 height 18
click at [347, 39] on div "Preview" at bounding box center [244, 44] width 229 height 18
click at [353, 43] on div "Preview" at bounding box center [244, 44] width 229 height 18
click at [352, 43] on icon "button" at bounding box center [351, 44] width 4 height 4
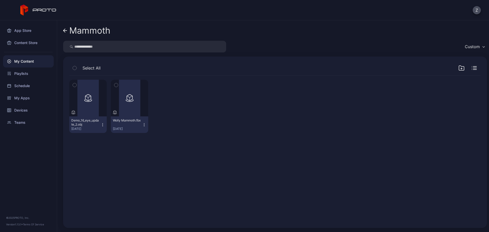
click at [234, 96] on div "Preview Demo_16_eye_update_2.obj [DATE] Preview Wolly Mammoth.fbx [DATE]" at bounding box center [275, 106] width 412 height 61
click at [101, 127] on button "Demo_16_eye_update_2.obj [DATE]" at bounding box center [87, 124] width 37 height 17
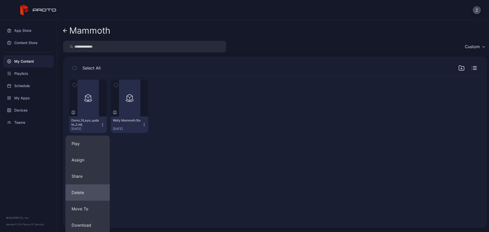
click at [90, 189] on button "Delete" at bounding box center [87, 192] width 44 height 16
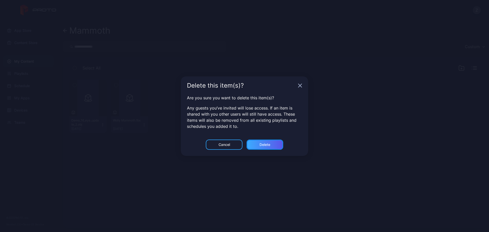
click at [266, 147] on div "Delete" at bounding box center [265, 145] width 37 height 10
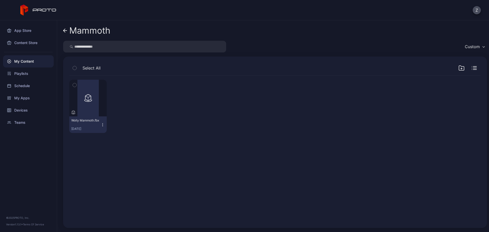
click at [68, 34] on link "Mammoth" at bounding box center [86, 30] width 47 height 12
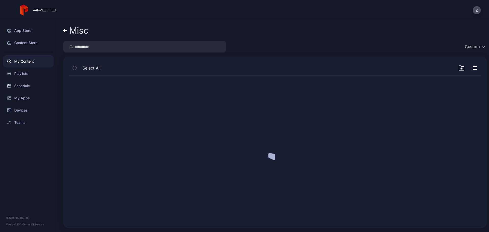
click at [68, 34] on link "Misc" at bounding box center [75, 30] width 25 height 12
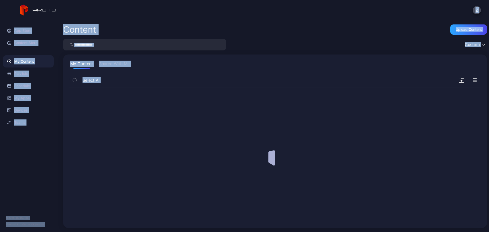
click at [68, 34] on div "Content" at bounding box center [79, 29] width 33 height 9
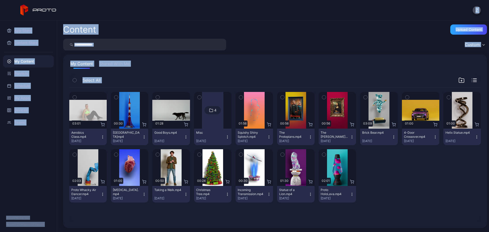
click at [464, 23] on div "Content Upload Content Custom My Content Shared With Me Select All Preview 03:0…" at bounding box center [273, 126] width 432 height 212
click at [462, 28] on div "Upload Content" at bounding box center [469, 30] width 26 height 4
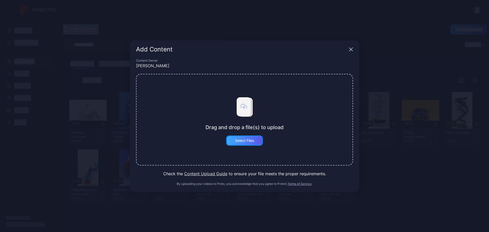
click at [245, 145] on div "Select Files" at bounding box center [244, 140] width 37 height 10
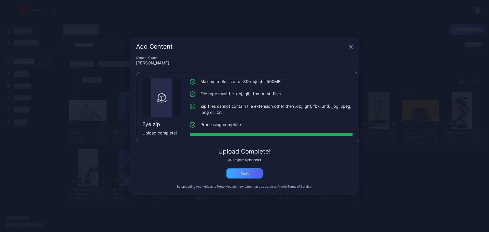
click at [251, 177] on div "Next" at bounding box center [244, 173] width 37 height 10
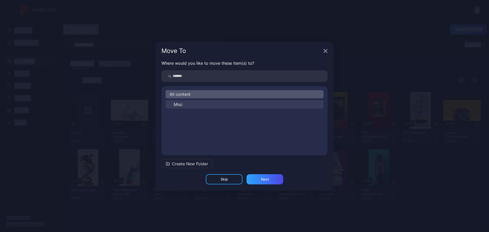
click at [199, 104] on button "Misc" at bounding box center [245, 104] width 158 height 8
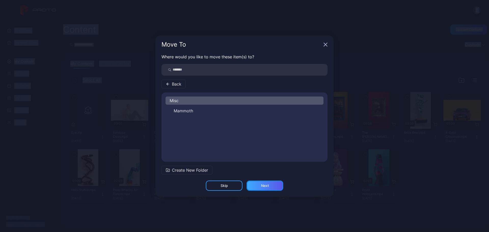
click at [267, 184] on div "Next" at bounding box center [265, 186] width 8 height 4
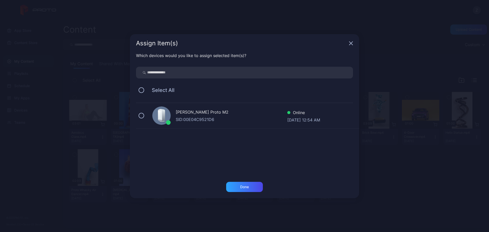
click at [189, 126] on div "[PERSON_NAME] Proto M2 SID: 00E04C9521D6 Online [DATE] 12:54 AM" at bounding box center [247, 115] width 223 height 25
click at [238, 184] on div "Done" at bounding box center [244, 187] width 37 height 10
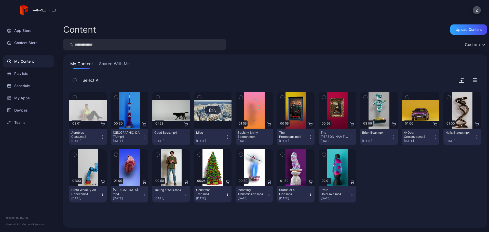
click at [210, 127] on div at bounding box center [212, 110] width 37 height 37
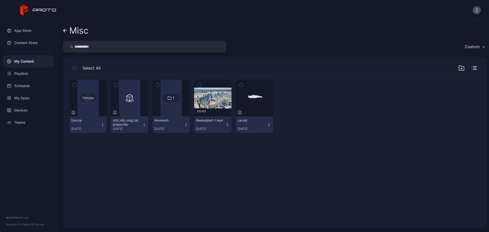
click at [87, 96] on div "Preview" at bounding box center [88, 98] width 16 height 8
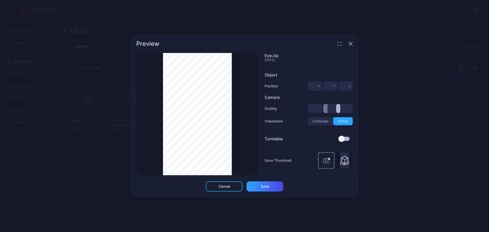
click at [316, 108] on input "*" at bounding box center [315, 108] width 14 height 9
click at [324, 120] on button "Landscape" at bounding box center [320, 121] width 25 height 8
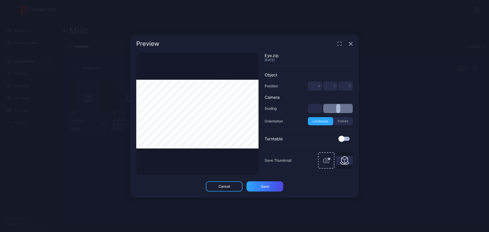
click at [340, 120] on button "Portrait" at bounding box center [343, 121] width 20 height 8
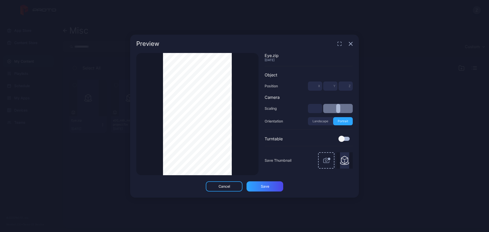
click at [344, 138] on div at bounding box center [341, 139] width 6 height 6
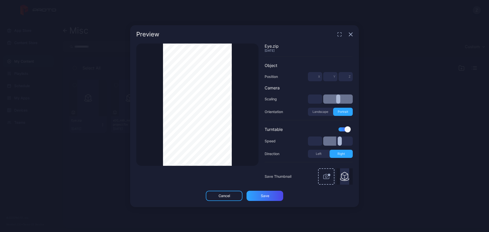
click at [317, 100] on input "****" at bounding box center [315, 98] width 14 height 9
click at [266, 197] on div "Save" at bounding box center [265, 196] width 8 height 4
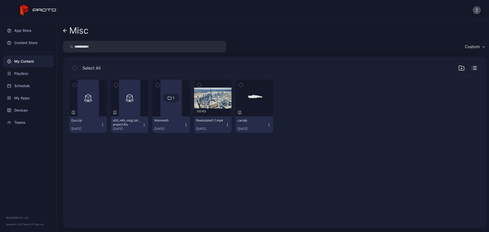
click at [102, 122] on button "Eye.zip [DATE]" at bounding box center [87, 124] width 37 height 17
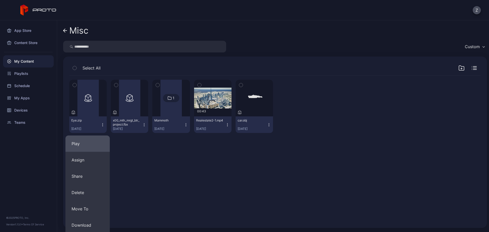
click at [90, 146] on button "Play" at bounding box center [87, 143] width 44 height 16
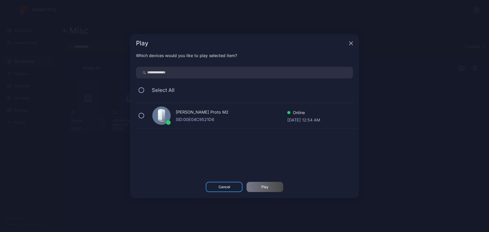
click at [184, 117] on div "SID: 00E04C9521D6" at bounding box center [232, 119] width 112 height 6
click at [264, 185] on div "Play" at bounding box center [264, 187] width 7 height 4
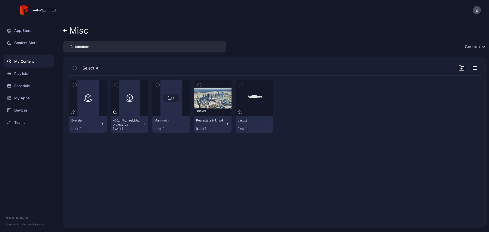
click at [101, 123] on icon "button" at bounding box center [103, 125] width 4 height 4
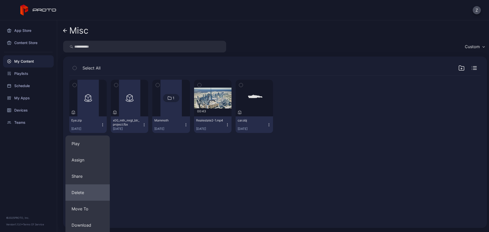
click at [87, 194] on button "Delete" at bounding box center [87, 192] width 44 height 16
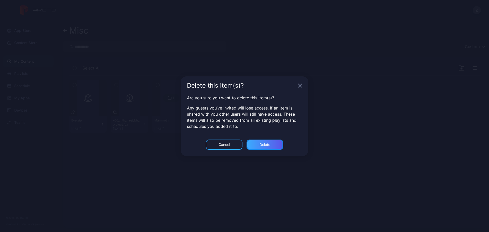
click at [260, 147] on div "Delete" at bounding box center [265, 145] width 37 height 10
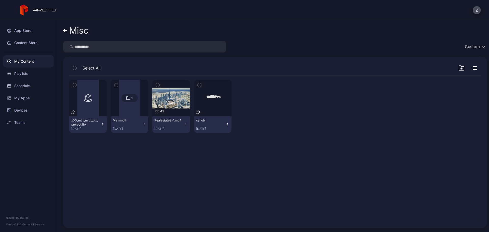
click at [68, 33] on link "Misc" at bounding box center [75, 30] width 25 height 12
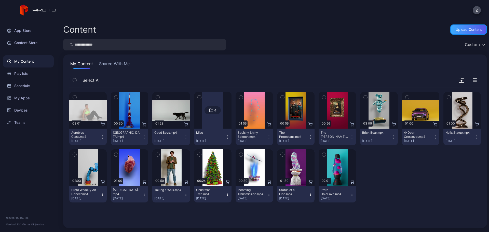
click at [458, 28] on div "Upload Content" at bounding box center [469, 30] width 26 height 4
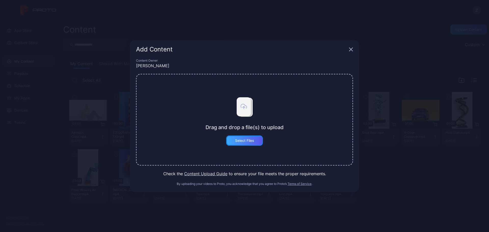
click at [244, 144] on div "Select Files" at bounding box center [244, 140] width 37 height 10
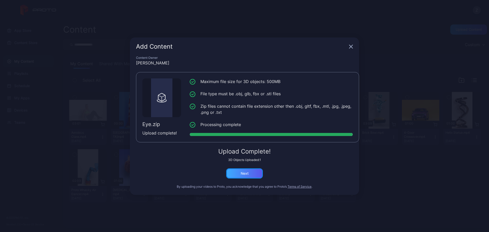
click at [239, 170] on div "Next" at bounding box center [244, 173] width 37 height 10
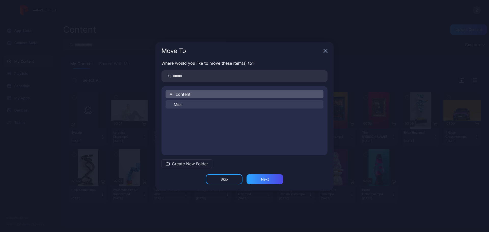
click at [196, 106] on button "Misc" at bounding box center [245, 104] width 158 height 8
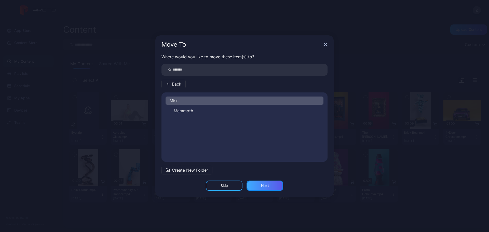
click at [265, 184] on div "Next" at bounding box center [265, 186] width 8 height 4
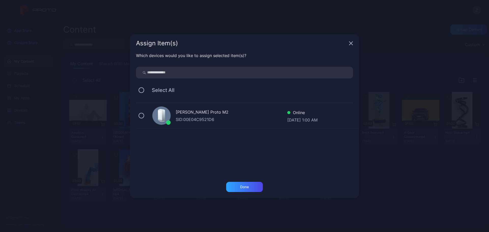
click at [180, 119] on div "SID: 00E04C9521D6" at bounding box center [232, 119] width 112 height 6
click at [245, 188] on div "Done" at bounding box center [244, 187] width 9 height 4
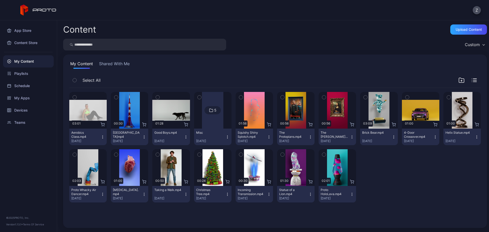
click at [215, 119] on div at bounding box center [212, 110] width 21 height 37
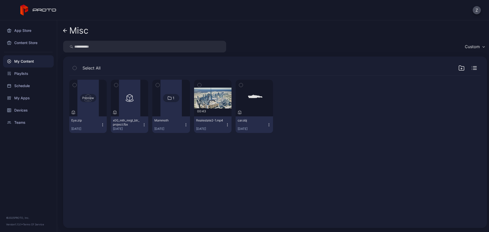
click at [91, 98] on div "Preview" at bounding box center [88, 98] width 16 height 8
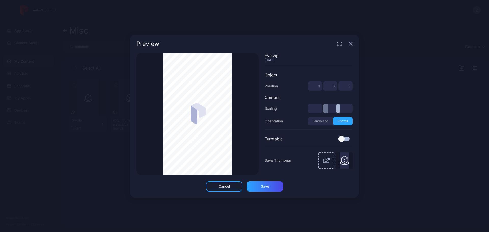
click at [315, 108] on input "*" at bounding box center [315, 108] width 14 height 9
click at [279, 190] on div "Save" at bounding box center [265, 186] width 37 height 10
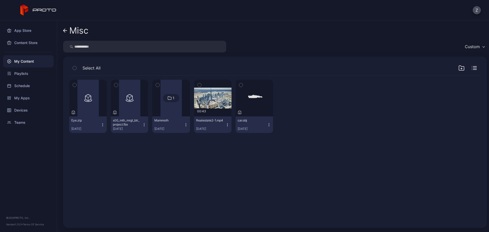
click at [103, 128] on button "Eye.zip [DATE]" at bounding box center [87, 124] width 37 height 17
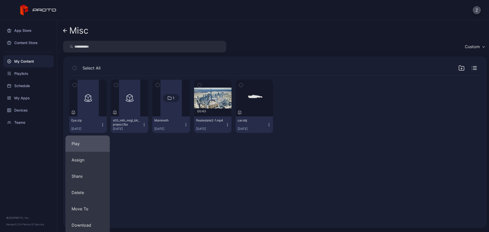
click at [98, 143] on button "Play" at bounding box center [87, 143] width 44 height 16
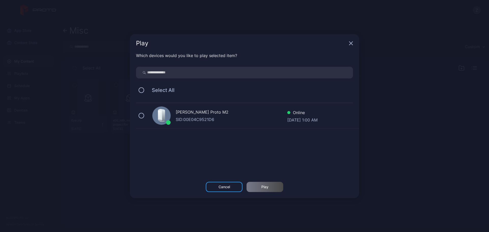
click at [199, 112] on div "[PERSON_NAME] Proto M2" at bounding box center [232, 112] width 112 height 7
click at [261, 188] on div "Play" at bounding box center [265, 187] width 37 height 10
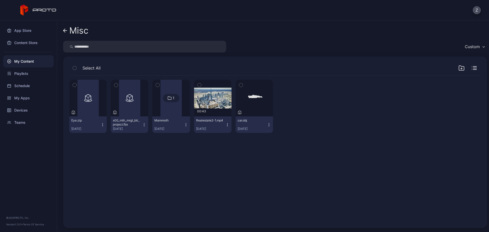
click at [247, 162] on div "Preview Eye.zip [DATE] Preview x00_mth_mrgt_btr_project.fbx [DATE] 1 Mammoth [D…" at bounding box center [275, 149] width 420 height 154
drag, startPoint x: 178, startPoint y: 61, endPoint x: 174, endPoint y: 61, distance: 3.8
click at [178, 61] on div "Select All Preview Eye.zip [DATE] Preview x00_mth_mrgt_btr_project.fbx [DATE] 1…" at bounding box center [275, 142] width 424 height 171
click at [100, 127] on button "Eye.zip [DATE]" at bounding box center [87, 124] width 37 height 17
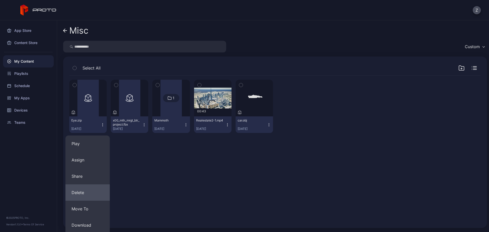
click at [84, 195] on button "Delete" at bounding box center [87, 192] width 44 height 16
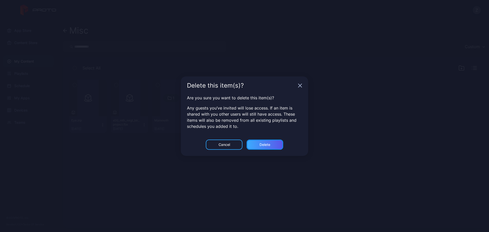
click at [263, 144] on div "Delete" at bounding box center [265, 145] width 11 height 4
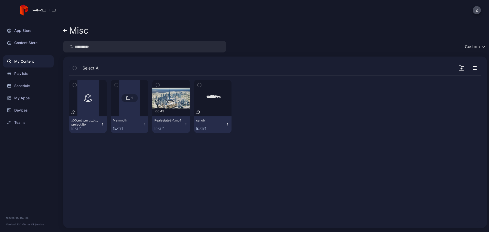
click at [64, 29] on icon at bounding box center [65, 31] width 4 height 4
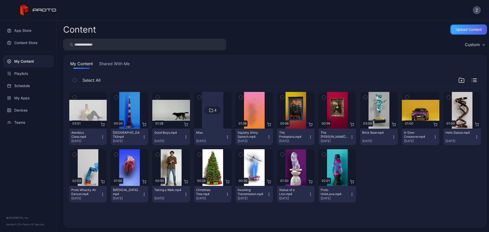
click at [472, 25] on div "Upload Content" at bounding box center [468, 29] width 37 height 10
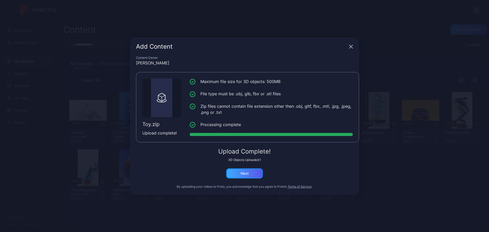
click at [246, 172] on div "Next" at bounding box center [245, 173] width 8 height 4
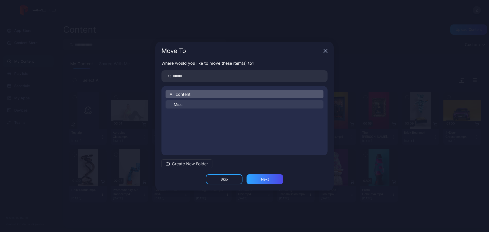
click at [203, 101] on button "Misc" at bounding box center [245, 104] width 158 height 8
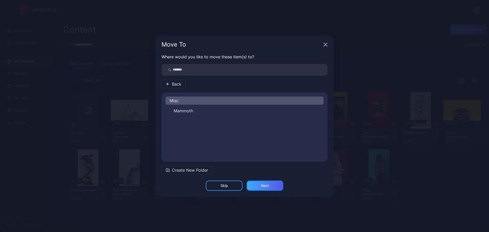
click at [272, 185] on div "Next" at bounding box center [265, 186] width 37 height 10
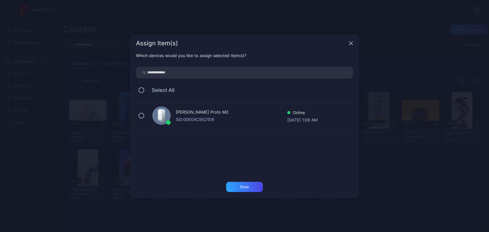
click at [250, 177] on div "Which devices would you like to assign selected item(s)? Select All Zain [PERSO…" at bounding box center [244, 116] width 229 height 129
click at [214, 116] on div "[PERSON_NAME] Proto M2 SID: 00E04C9521D6" at bounding box center [232, 115] width 112 height 13
click at [248, 182] on div "Done" at bounding box center [244, 187] width 37 height 10
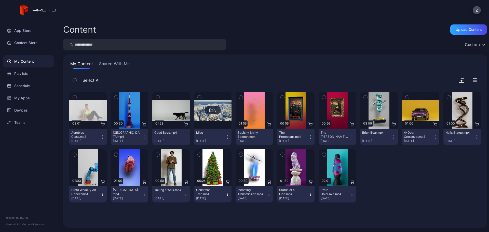
click at [218, 111] on div "5" at bounding box center [213, 110] width 16 height 8
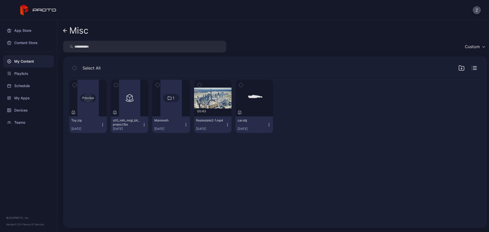
click at [92, 100] on div "Preview" at bounding box center [88, 98] width 16 height 8
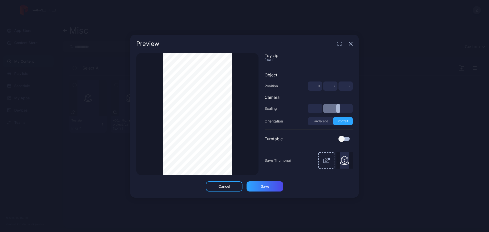
drag, startPoint x: 328, startPoint y: 109, endPoint x: 337, endPoint y: 108, distance: 9.2
click at [337, 108] on input "range" at bounding box center [338, 108] width 30 height 9
click at [238, 181] on div "Thumbnail Saved Toy.zip [DATE] Object Position * X * Y * Z Camera Scaling *** O…" at bounding box center [244, 117] width 229 height 128
click at [229, 185] on div "Cancel" at bounding box center [224, 186] width 11 height 4
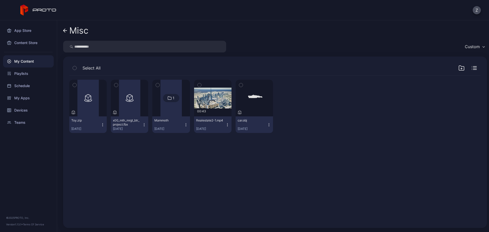
click at [101, 125] on icon "button" at bounding box center [103, 125] width 4 height 4
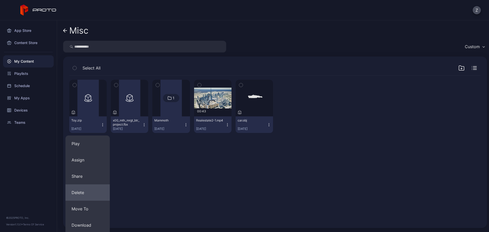
drag, startPoint x: 93, startPoint y: 224, endPoint x: 101, endPoint y: 195, distance: 30.4
click at [101, 195] on div "Play Assign Share Delete Move To Download Rename Content" at bounding box center [87, 192] width 44 height 114
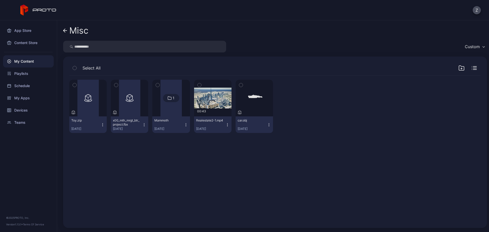
click at [104, 122] on button "Toy.zip [DATE]" at bounding box center [87, 124] width 37 height 17
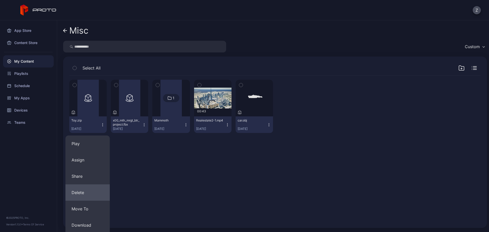
click at [94, 197] on button "Delete" at bounding box center [87, 192] width 44 height 16
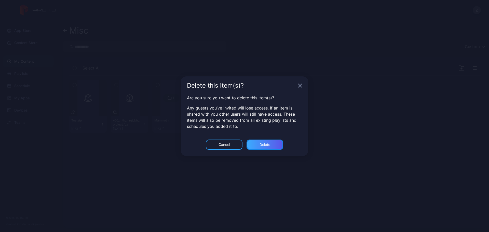
click at [262, 147] on div "Delete" at bounding box center [265, 145] width 37 height 10
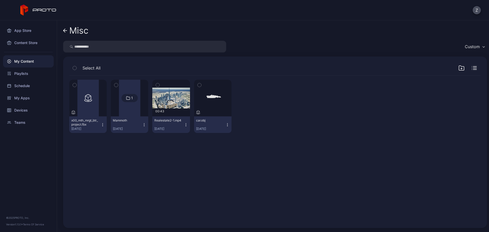
click at [69, 32] on div "Misc" at bounding box center [78, 31] width 19 height 10
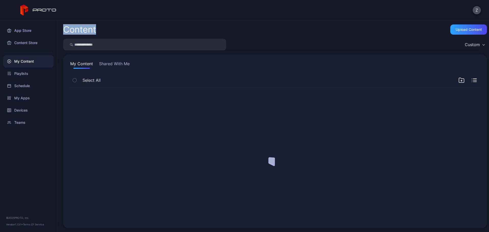
click at [69, 32] on div "Content" at bounding box center [79, 29] width 33 height 9
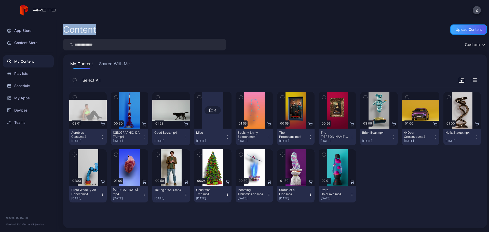
click at [460, 32] on div "Upload Content" at bounding box center [468, 29] width 37 height 10
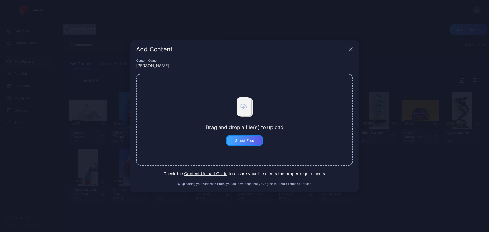
click at [246, 140] on div "Select Files" at bounding box center [244, 141] width 19 height 4
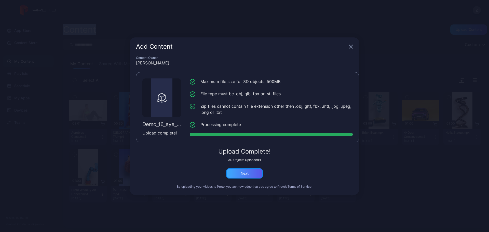
click at [247, 176] on div "Next" at bounding box center [244, 173] width 37 height 10
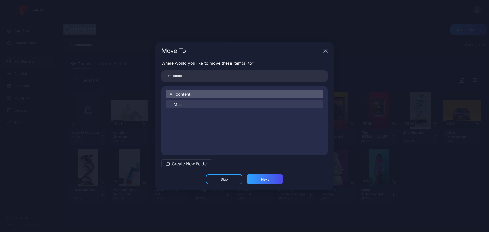
click at [206, 105] on button "Misc" at bounding box center [245, 104] width 158 height 8
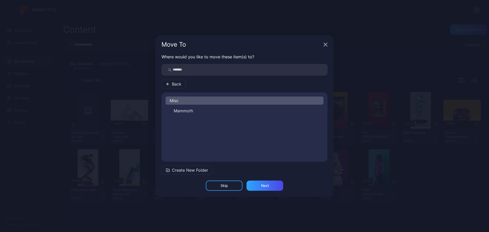
click at [269, 191] on div "Skip Next" at bounding box center [244, 189] width 178 height 16
click at [269, 185] on div "Next" at bounding box center [265, 186] width 37 height 10
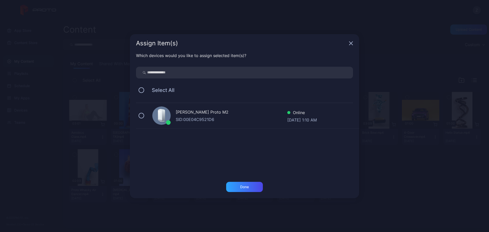
click at [199, 110] on div "[PERSON_NAME] Proto M2" at bounding box center [232, 112] width 112 height 7
click at [237, 186] on div "Done" at bounding box center [244, 187] width 37 height 10
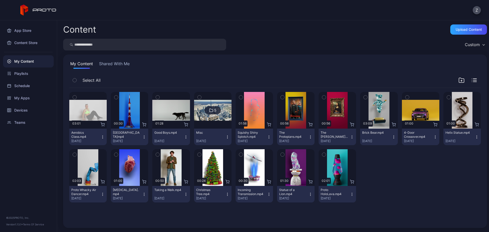
click at [216, 121] on div at bounding box center [212, 110] width 37 height 37
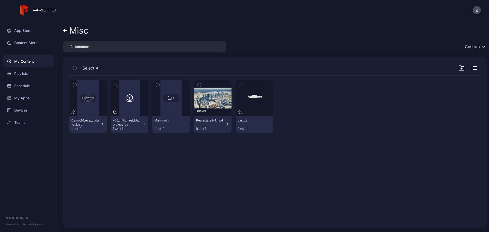
click at [93, 100] on div "Preview" at bounding box center [88, 98] width 16 height 8
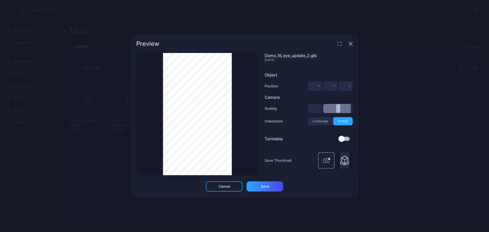
drag, startPoint x: 327, startPoint y: 111, endPoint x: 351, endPoint y: 110, distance: 24.5
click at [351, 110] on input "range" at bounding box center [338, 108] width 30 height 9
click at [322, 109] on div "**" at bounding box center [330, 108] width 45 height 9
click at [314, 109] on input "**" at bounding box center [315, 108] width 14 height 9
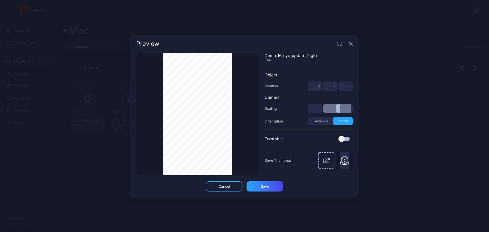
click at [314, 109] on input "**" at bounding box center [315, 108] width 14 height 9
click at [317, 108] on input "****" at bounding box center [315, 108] width 14 height 9
click at [318, 108] on input "****" at bounding box center [315, 108] width 14 height 9
click at [343, 138] on div at bounding box center [341, 139] width 6 height 6
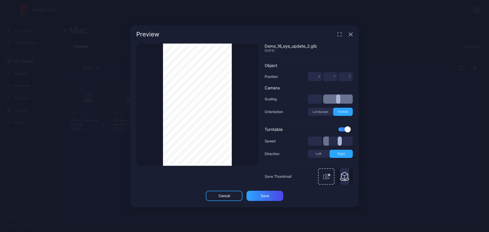
drag, startPoint x: 335, startPoint y: 141, endPoint x: 330, endPoint y: 141, distance: 5.6
click at [330, 141] on input "range" at bounding box center [338, 141] width 30 height 9
click at [269, 192] on div "Save" at bounding box center [265, 196] width 37 height 10
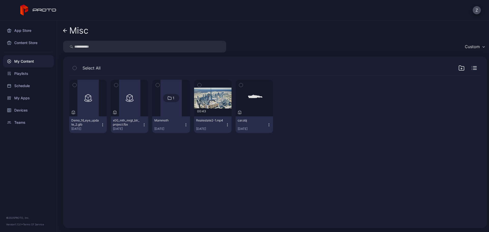
click at [104, 126] on icon "button" at bounding box center [103, 125] width 4 height 4
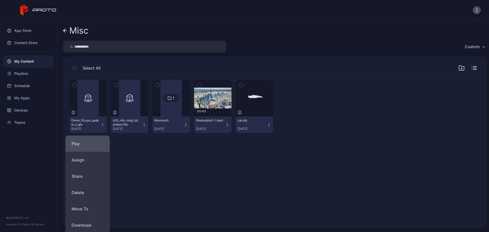
click at [89, 146] on button "Play" at bounding box center [87, 143] width 44 height 16
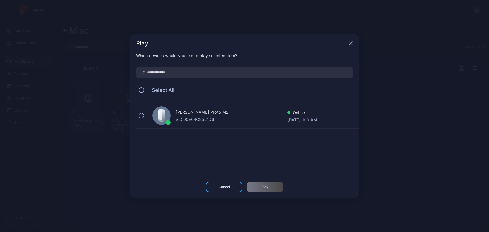
click at [197, 113] on div "[PERSON_NAME] Proto M2" at bounding box center [232, 112] width 112 height 7
click at [264, 183] on div "Play" at bounding box center [265, 187] width 37 height 10
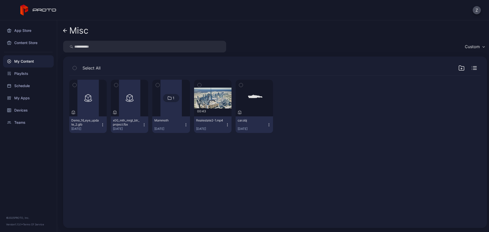
click at [264, 191] on div "Preview Demo_16_eye_update_2.glb [DATE] Preview x00_mth_mrgt_btr_project.fbx [D…" at bounding box center [275, 149] width 420 height 154
click at [29, 107] on div "Devices" at bounding box center [28, 110] width 51 height 12
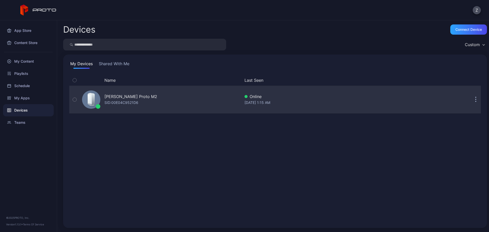
click at [206, 96] on div "[PERSON_NAME] Proto M2 SID: 00E04C9521D6" at bounding box center [160, 99] width 160 height 25
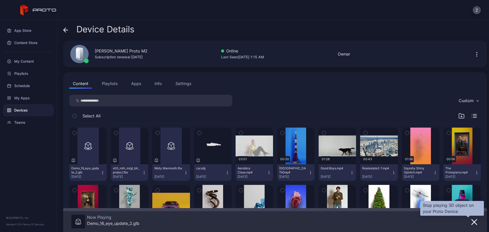
click at [471, 220] on icon "button" at bounding box center [474, 222] width 6 height 6
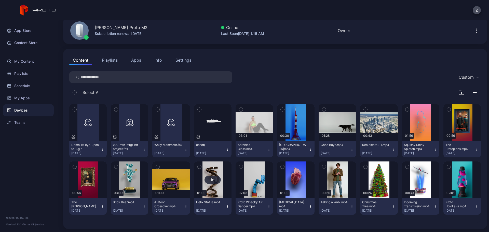
scroll to position [24, 0]
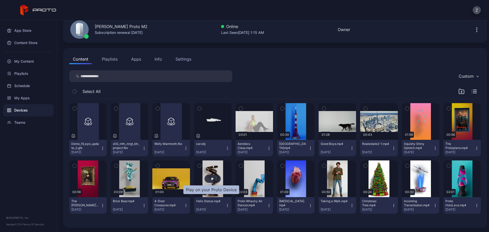
click at [214, 176] on div "button" at bounding box center [213, 179] width 16 height 8
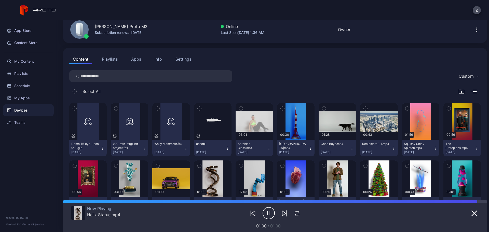
click at [471, 214] on icon "button" at bounding box center [474, 213] width 6 height 6
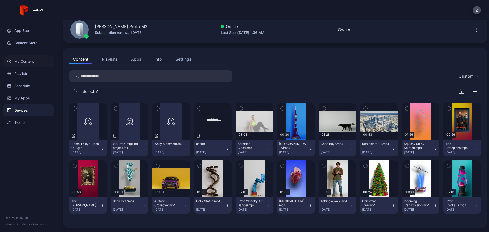
click at [32, 64] on div "My Content" at bounding box center [28, 61] width 51 height 12
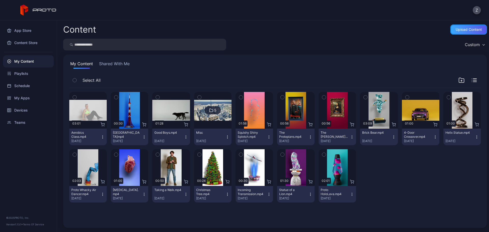
click at [464, 31] on div "Upload Content" at bounding box center [469, 30] width 26 height 4
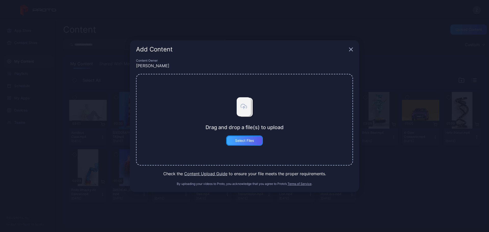
click at [242, 142] on div "Select Files" at bounding box center [244, 141] width 19 height 4
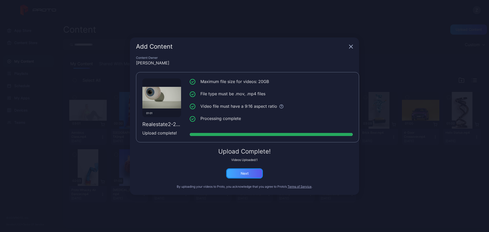
click at [241, 178] on div "Next" at bounding box center [244, 173] width 37 height 10
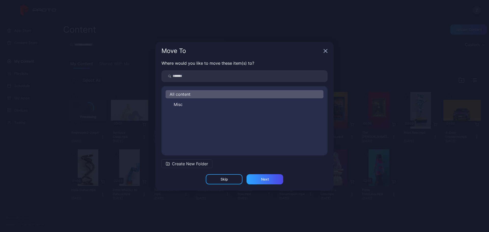
click at [206, 103] on button "Misc" at bounding box center [245, 104] width 158 height 8
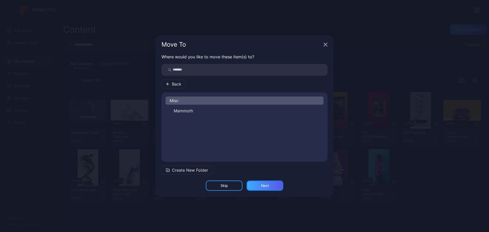
click at [269, 188] on div "Next" at bounding box center [265, 186] width 37 height 10
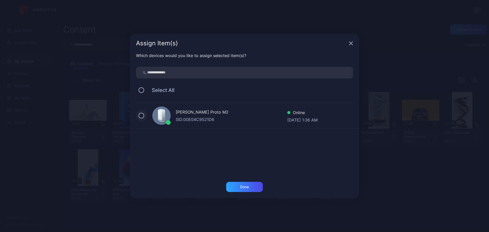
click at [142, 118] on button at bounding box center [142, 116] width 6 height 6
click at [241, 185] on div "Done" at bounding box center [244, 187] width 9 height 4
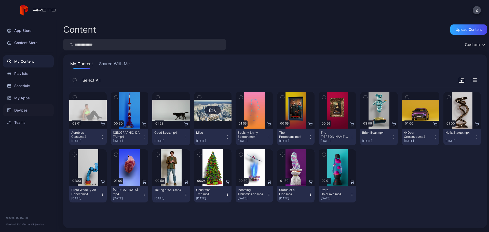
click at [35, 109] on div "Devices" at bounding box center [28, 110] width 51 height 12
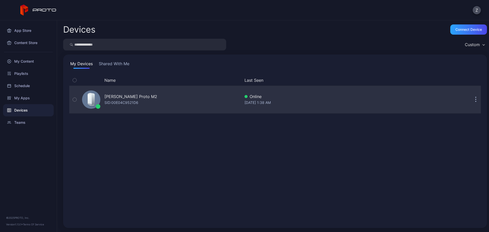
click at [71, 101] on button "button" at bounding box center [74, 100] width 11 height 28
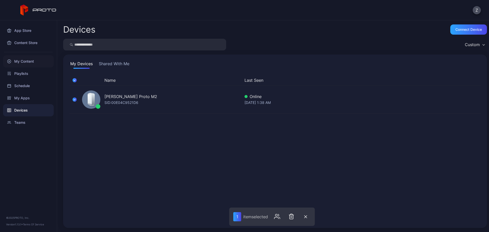
click at [35, 60] on div "My Content" at bounding box center [28, 61] width 51 height 12
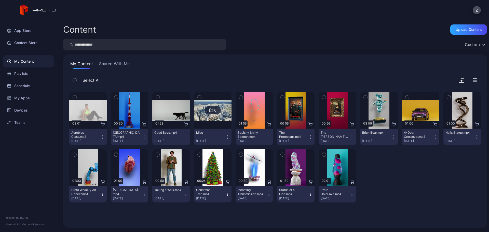
click at [210, 108] on icon at bounding box center [211, 110] width 4 height 6
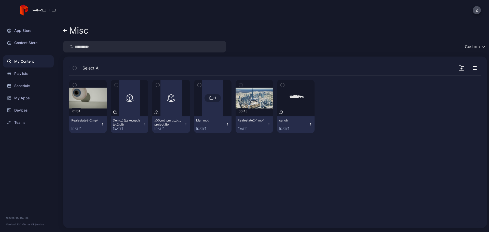
click at [26, 59] on div "My Content" at bounding box center [28, 61] width 51 height 12
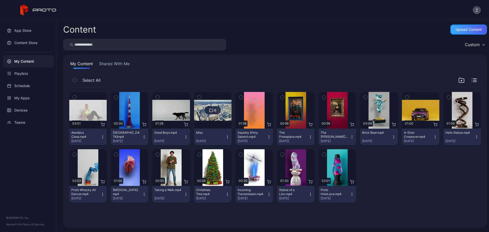
click at [462, 30] on div "Upload Content" at bounding box center [469, 30] width 26 height 4
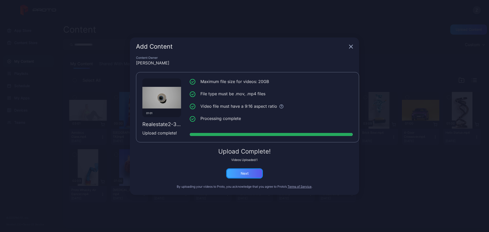
click at [243, 175] on div "Next" at bounding box center [244, 173] width 37 height 10
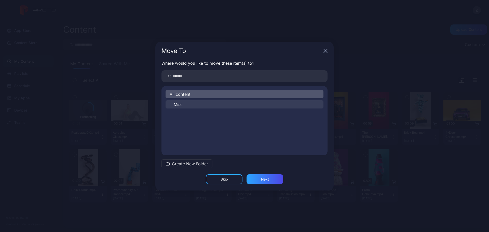
click at [190, 105] on button "Misc" at bounding box center [245, 104] width 158 height 8
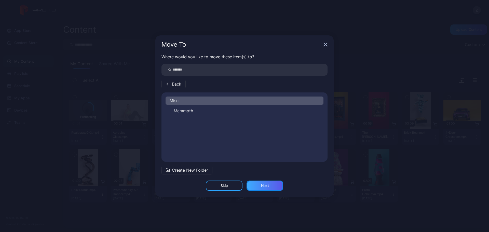
click at [266, 187] on div "Next" at bounding box center [265, 186] width 8 height 4
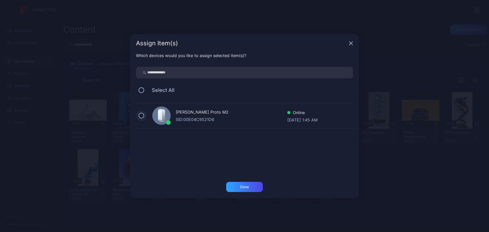
click at [140, 116] on button at bounding box center [142, 116] width 6 height 6
click at [247, 185] on div "Done" at bounding box center [244, 187] width 9 height 4
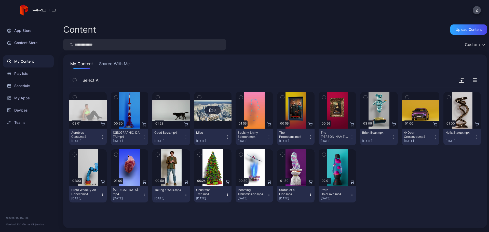
click at [211, 109] on icon at bounding box center [211, 110] width 4 height 6
